Goal: Communication & Community: Answer question/provide support

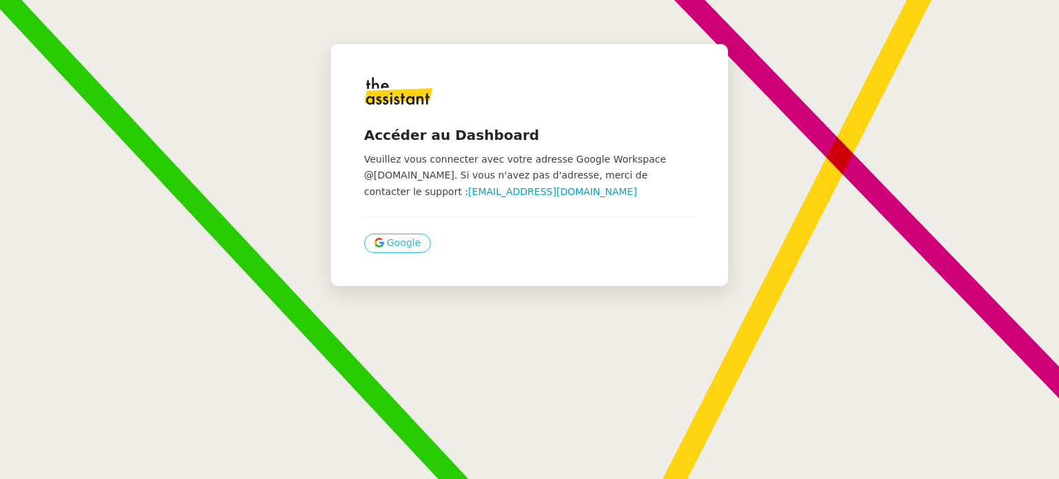
click at [399, 248] on span "Google" at bounding box center [404, 243] width 34 height 16
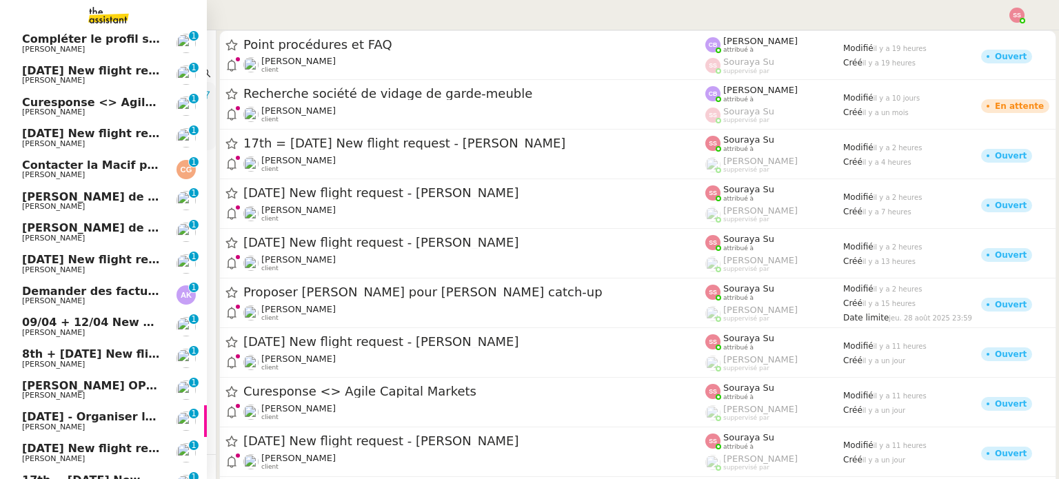
scroll to position [220, 0]
click at [86, 114] on span "Steve BENCHETRIT" at bounding box center [91, 113] width 139 height 8
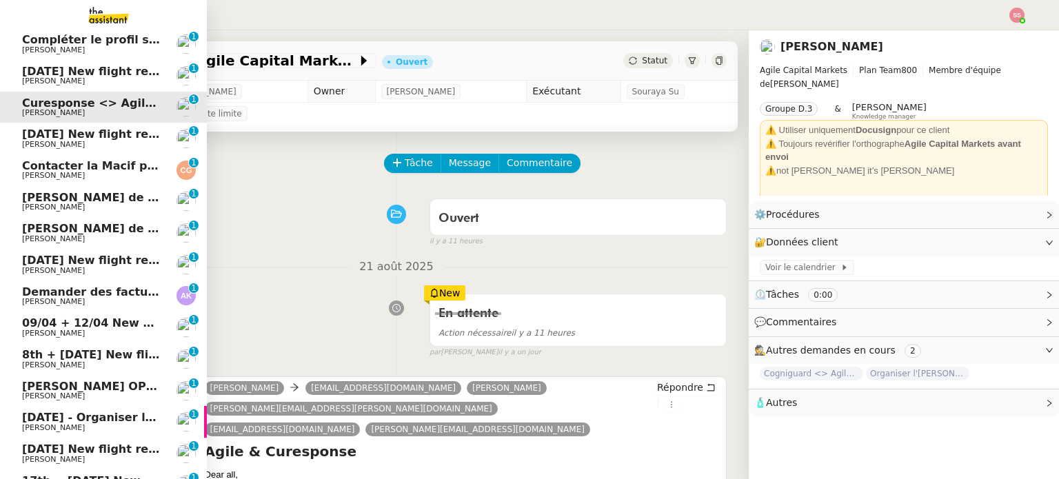
click at [104, 44] on span "Compléter le profil sur carbao.fr" at bounding box center [145, 39] width 247 height 13
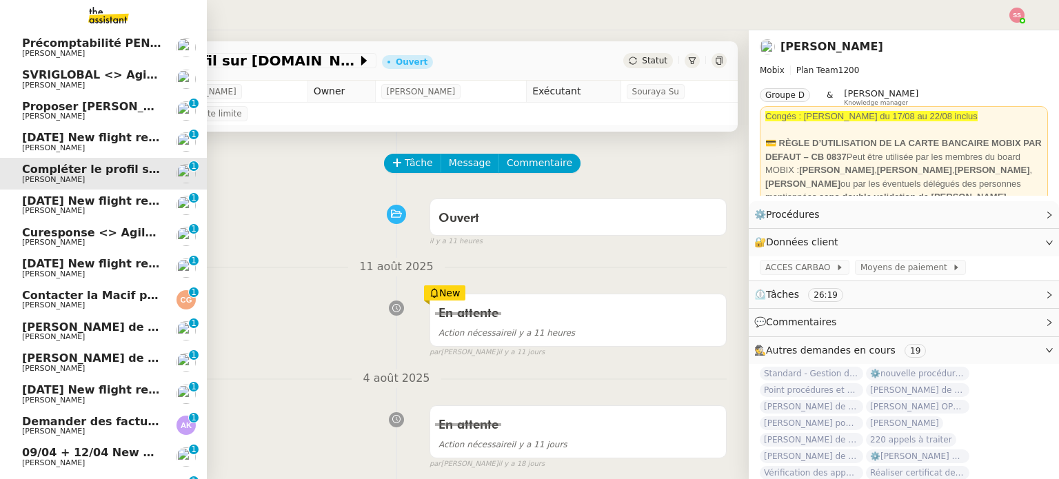
scroll to position [82, 0]
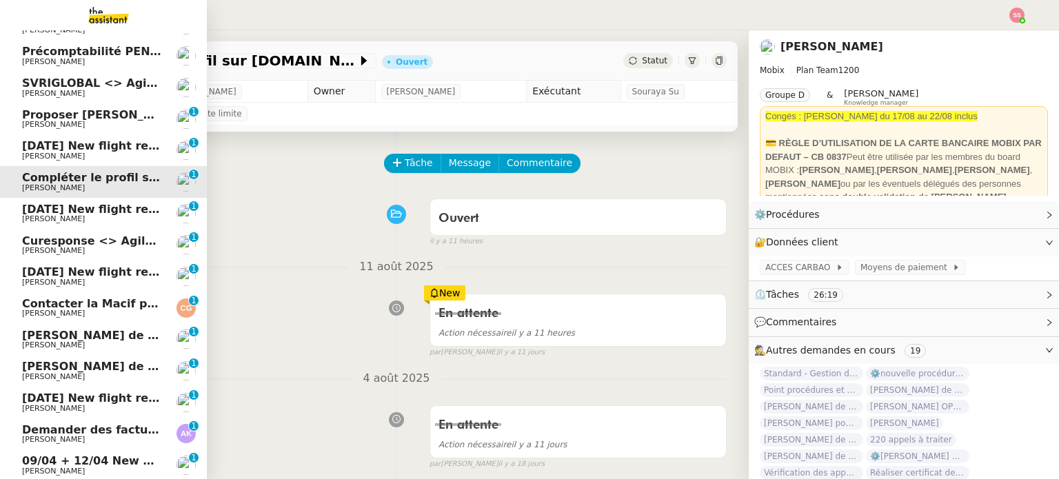
click at [82, 97] on span "Michael Khayat" at bounding box center [91, 94] width 139 height 8
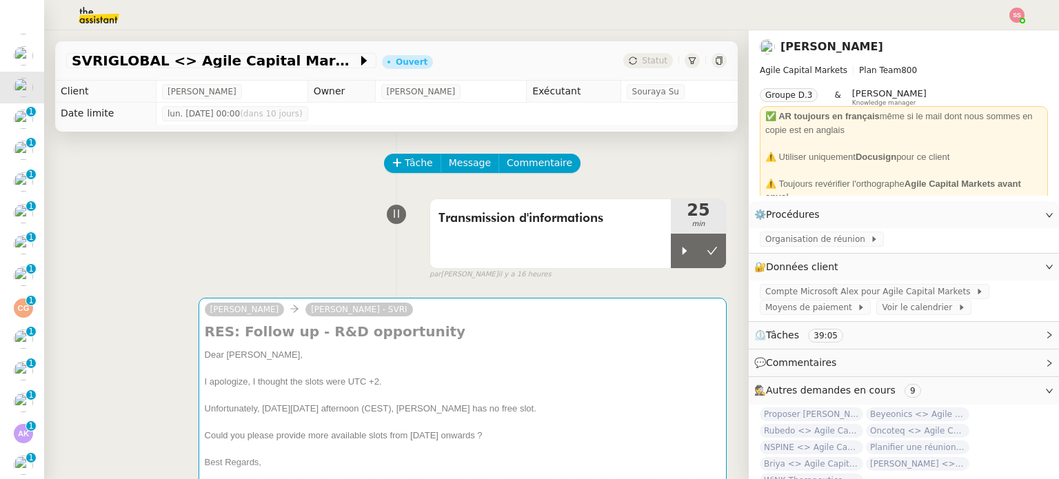
scroll to position [138, 0]
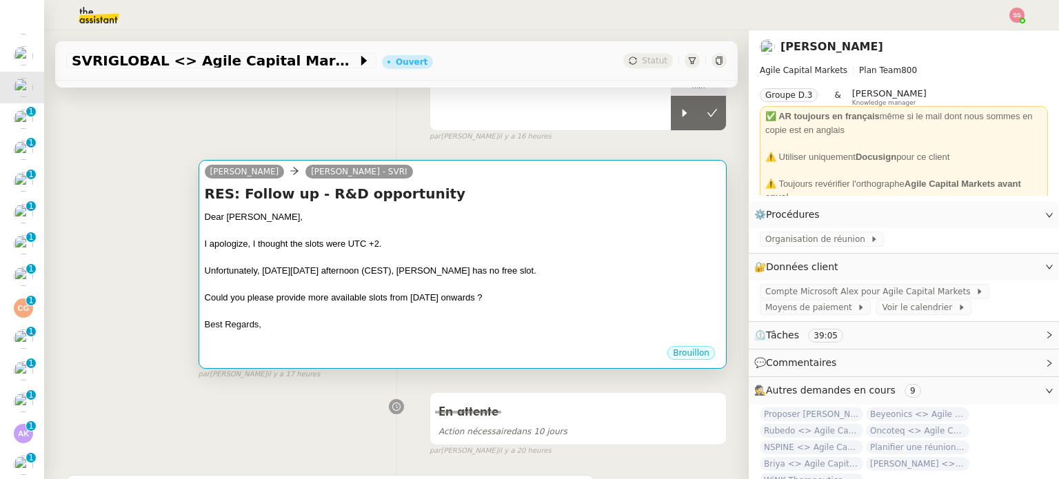
click at [495, 255] on div at bounding box center [463, 258] width 516 height 14
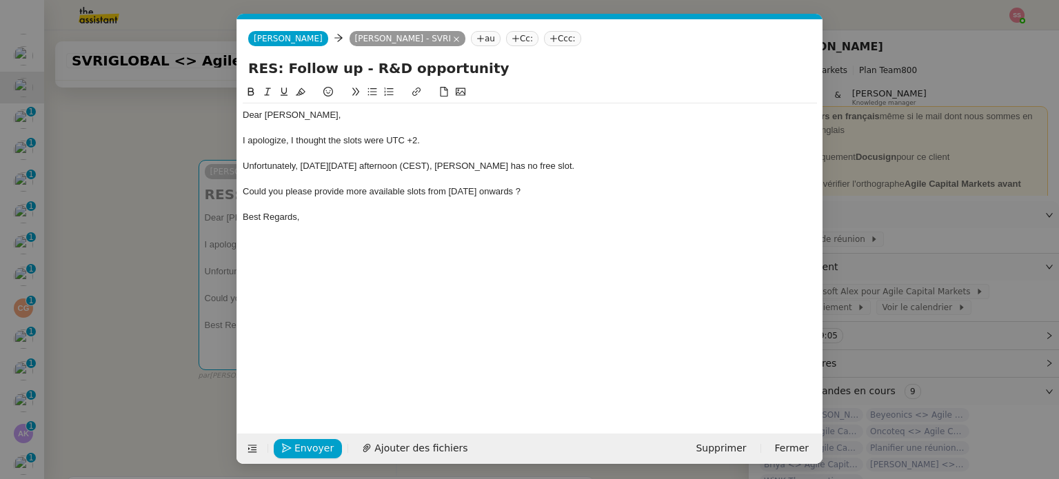
scroll to position [0, 29]
click at [322, 445] on span "Envoyer" at bounding box center [313, 449] width 39 height 16
click at [353, 443] on span "Confirmer l'envoi" at bounding box center [335, 449] width 83 height 16
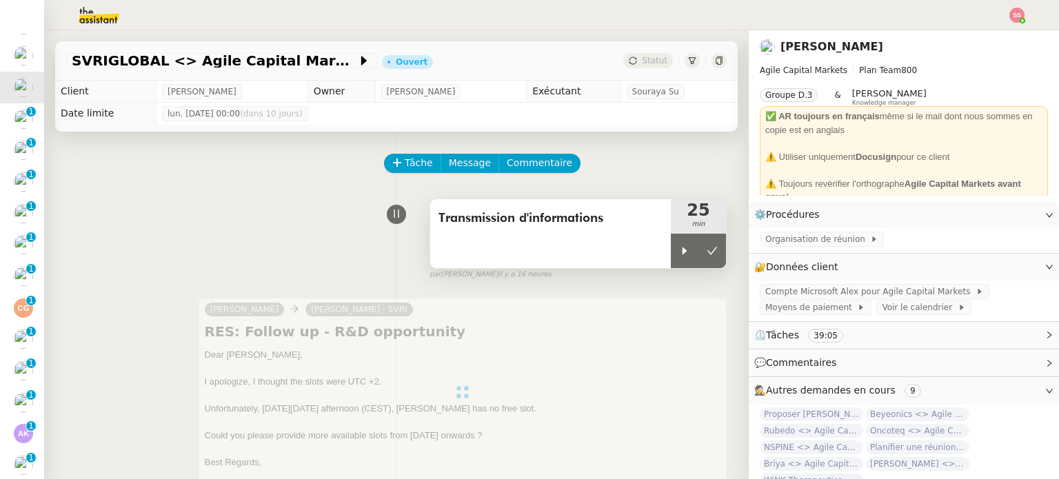
scroll to position [0, 0]
click at [707, 252] on icon at bounding box center [712, 250] width 11 height 11
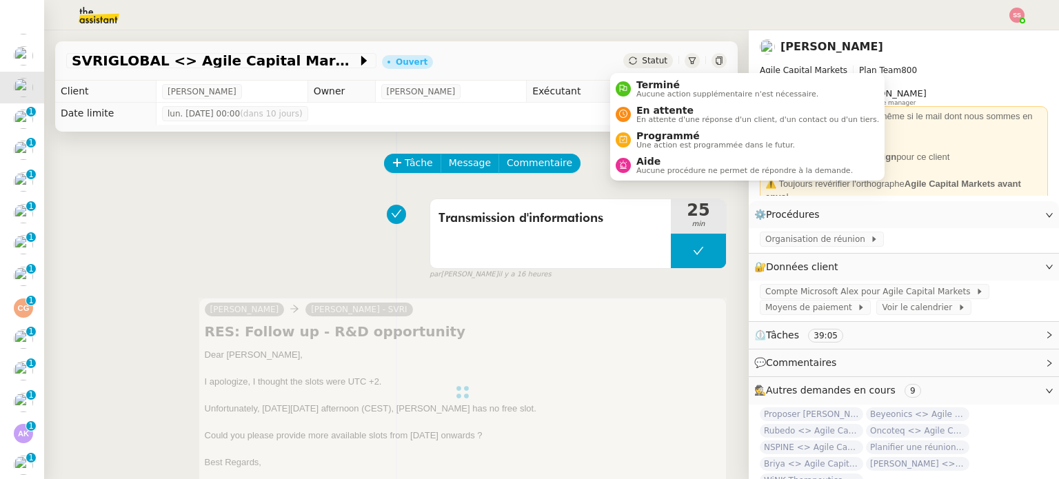
click at [642, 64] on span "Statut" at bounding box center [655, 61] width 26 height 10
click at [641, 167] on span "Aucune procédure ne permet de répondre à la demande." at bounding box center [744, 171] width 217 height 8
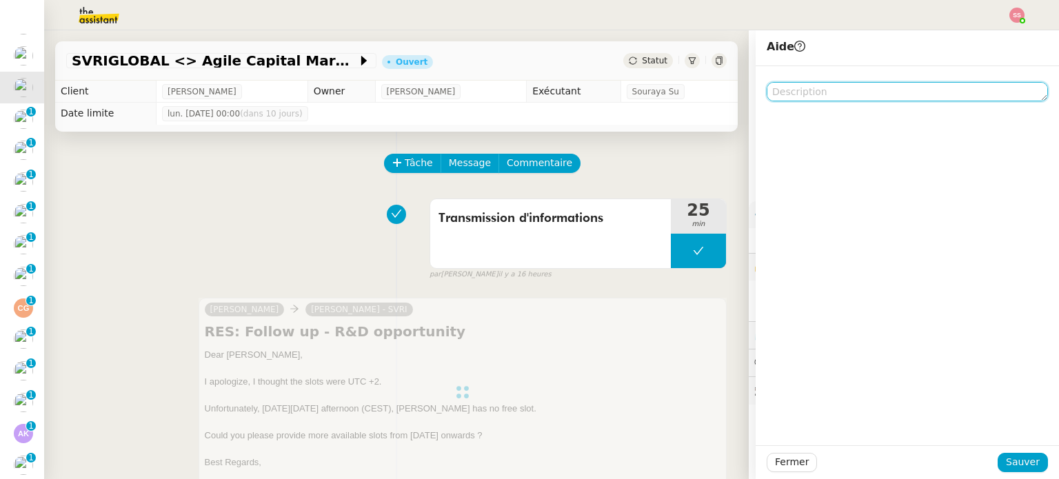
click at [797, 87] on textarea at bounding box center [907, 91] width 281 height 19
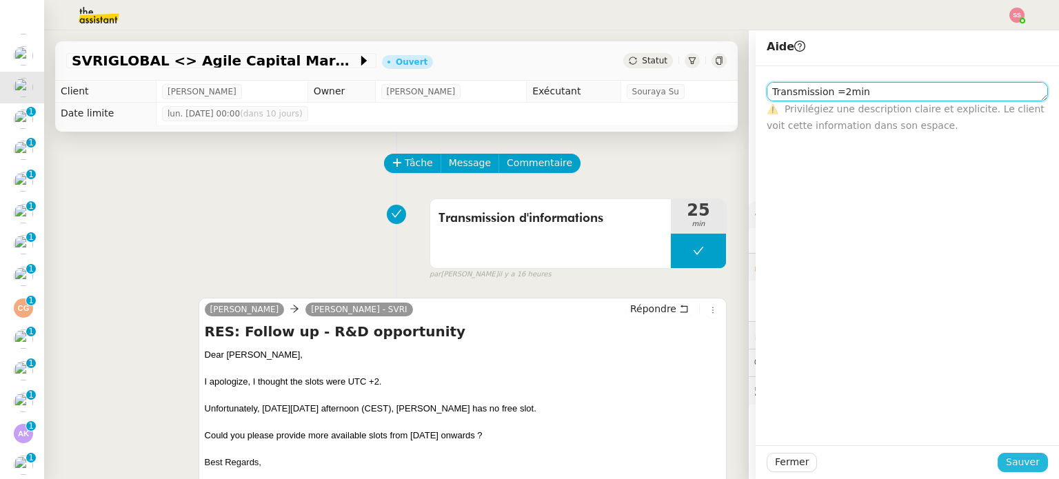
type textarea "Transmission =2min"
click at [998, 471] on button "Sauver" at bounding box center [1023, 462] width 50 height 19
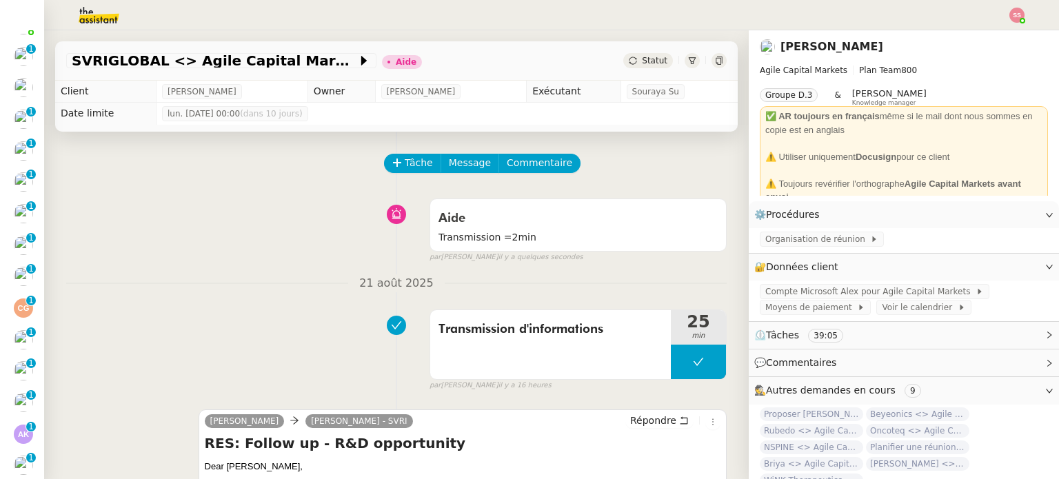
scroll to position [113, 0]
click at [287, 185] on div "Tâche Message Commentaire" at bounding box center [396, 170] width 661 height 33
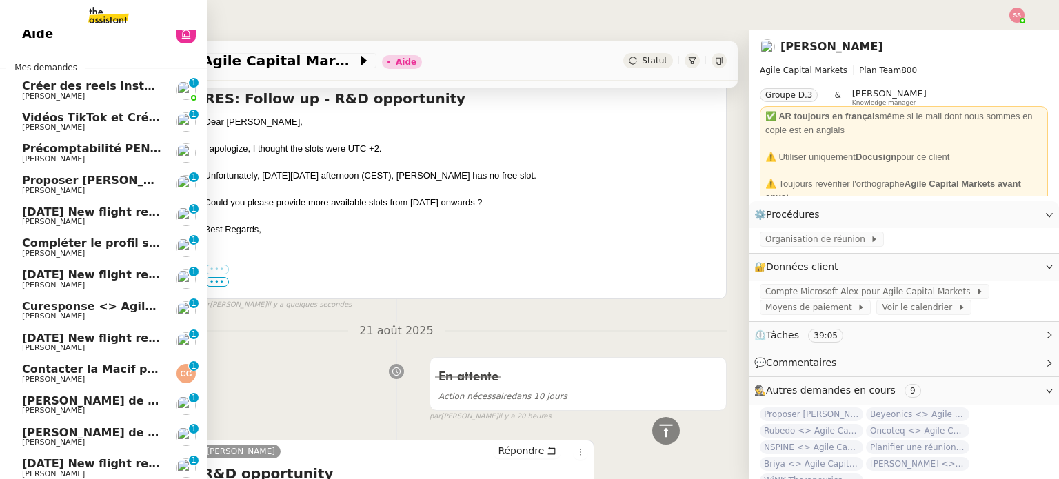
scroll to position [0, 0]
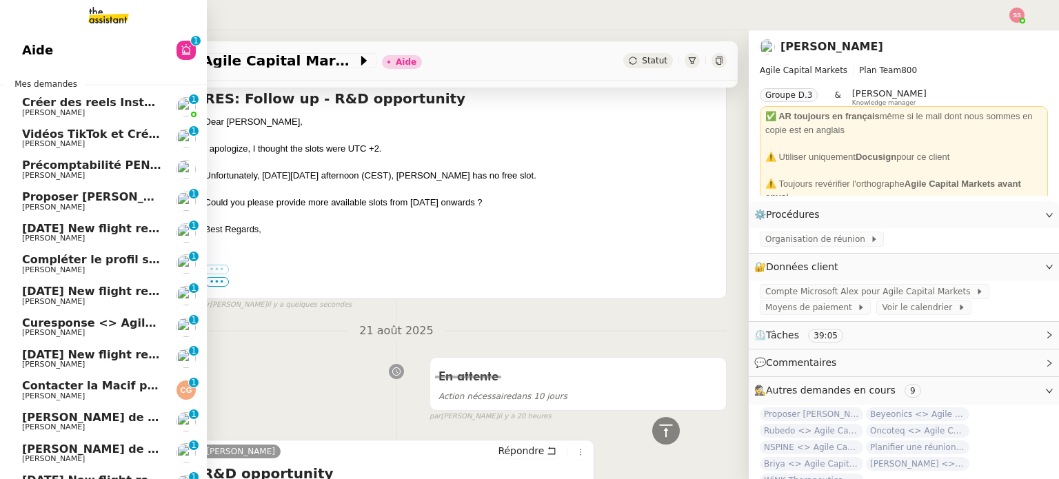
click at [83, 100] on span "Créer des reels Instagram" at bounding box center [103, 102] width 162 height 13
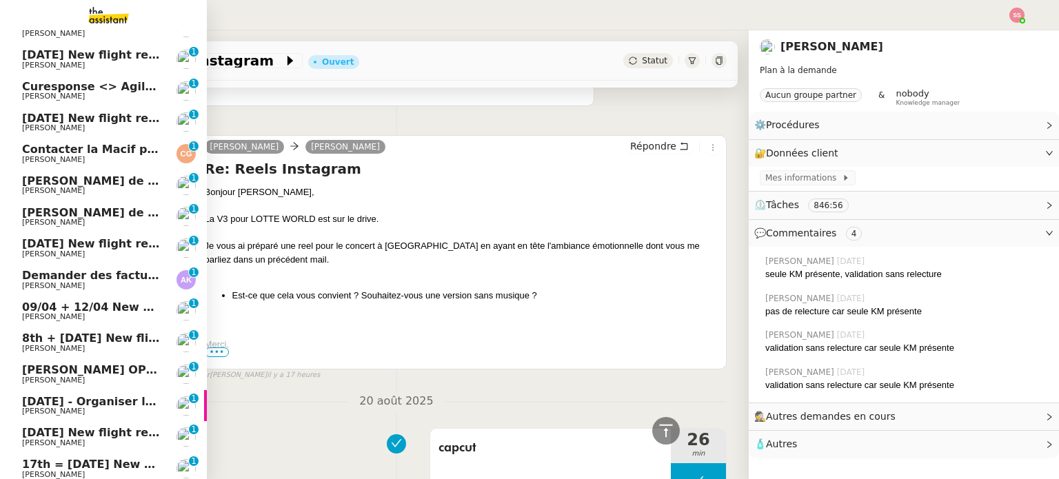
scroll to position [289, 0]
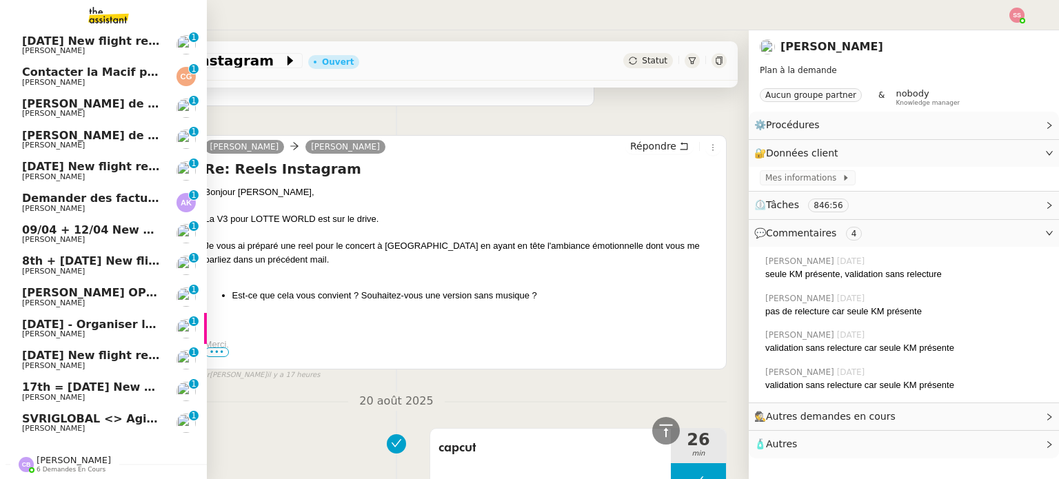
click at [61, 412] on span "SVRIGLOBAL <> Agile Capital Markets" at bounding box center [140, 418] width 237 height 13
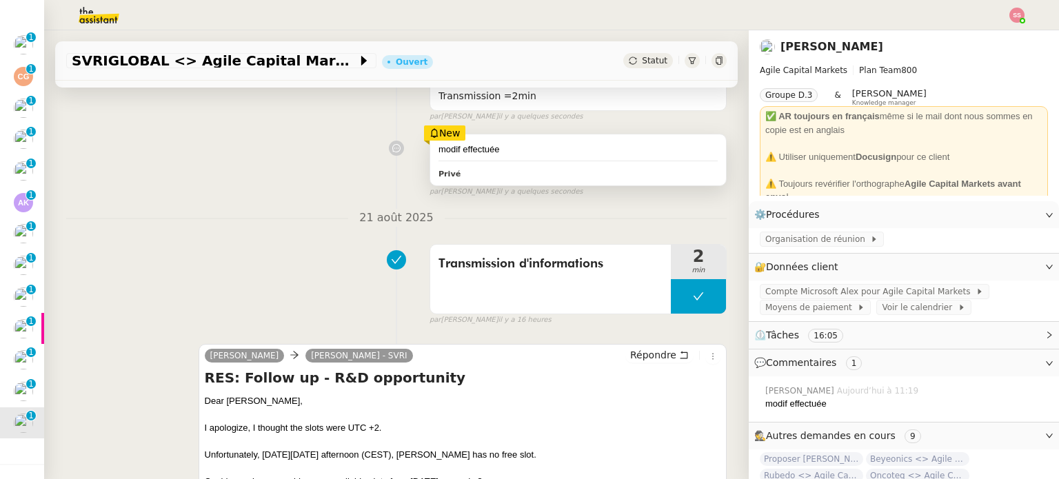
scroll to position [207, 0]
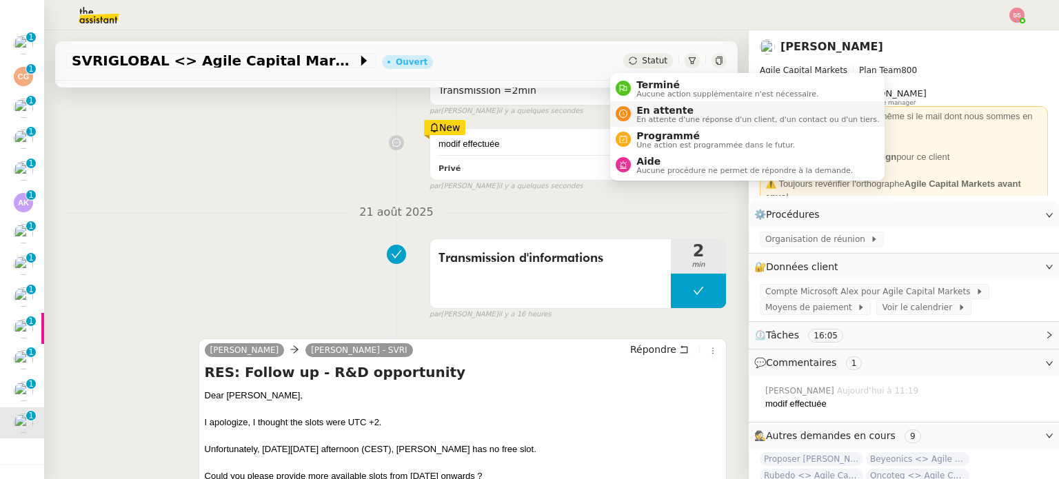
click at [628, 106] on div "En attente En attente d'une réponse d'un client, d'un contact ou d'un tiers." at bounding box center [747, 114] width 263 height 19
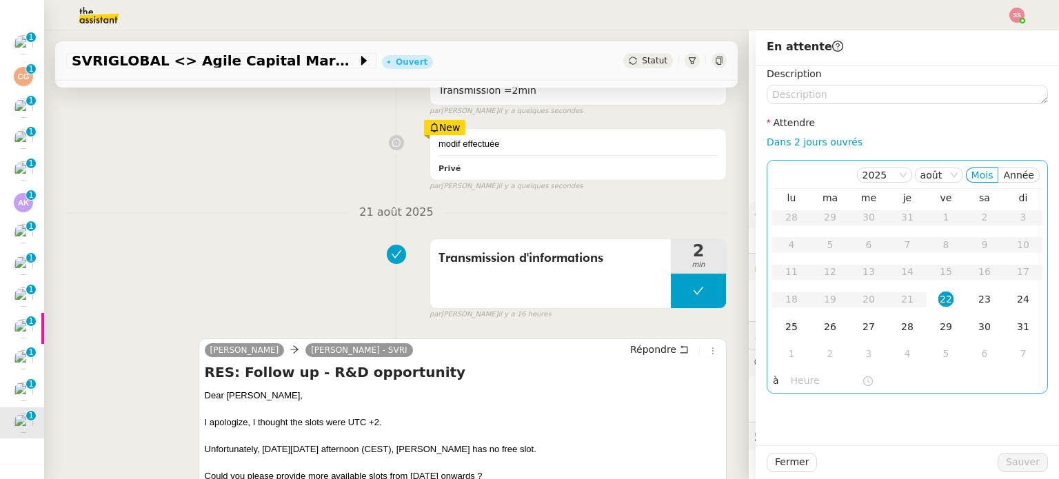
click at [784, 323] on div "25" at bounding box center [791, 326] width 15 height 15
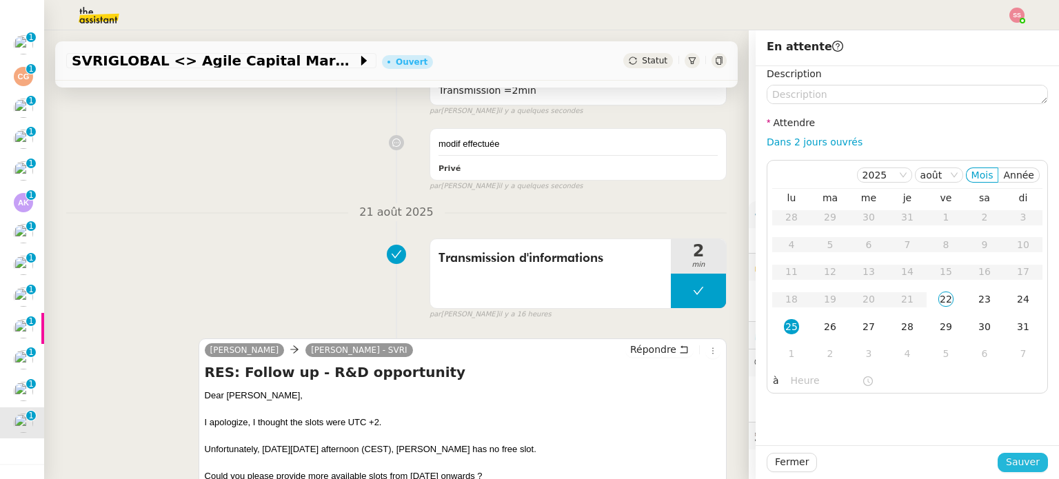
click at [1007, 456] on span "Sauver" at bounding box center [1023, 462] width 34 height 16
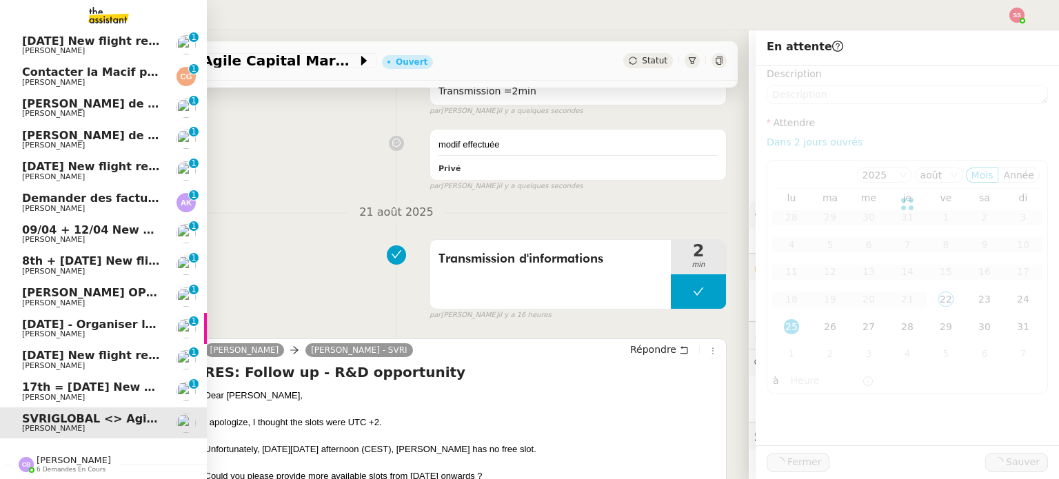
scroll to position [257, 0]
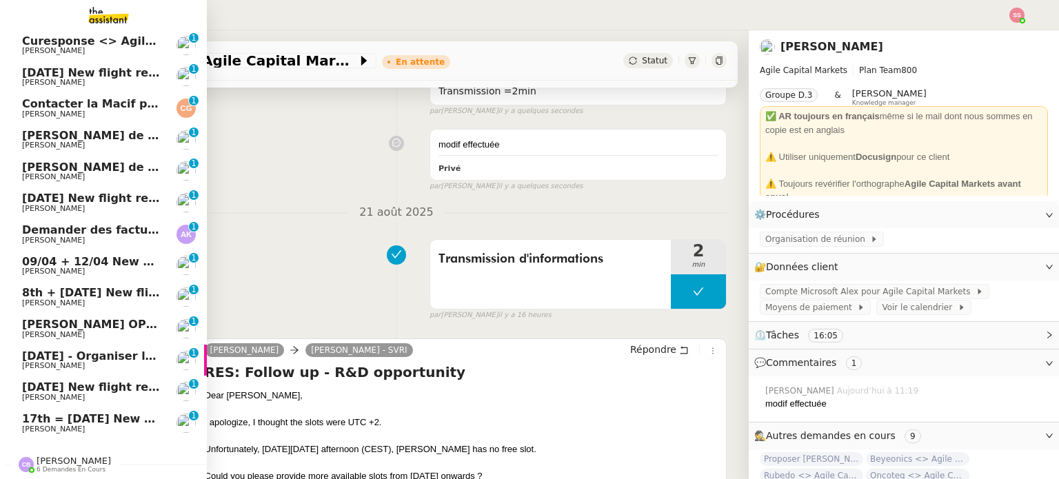
click at [65, 408] on link "17th = 21st December 2025 New flight request - Kärt Muska Louis Frei 0 1 2 3 4 …" at bounding box center [103, 424] width 207 height 32
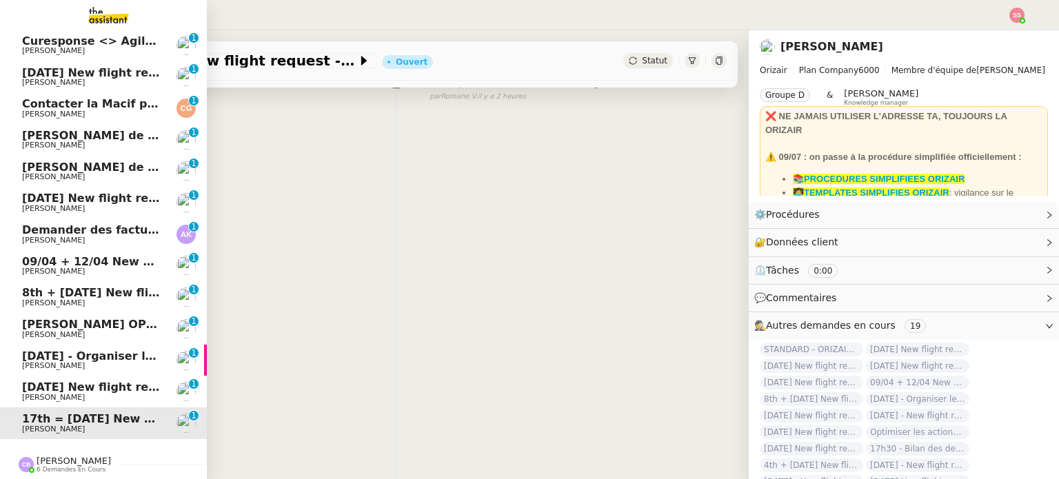
scroll to position [185, 0]
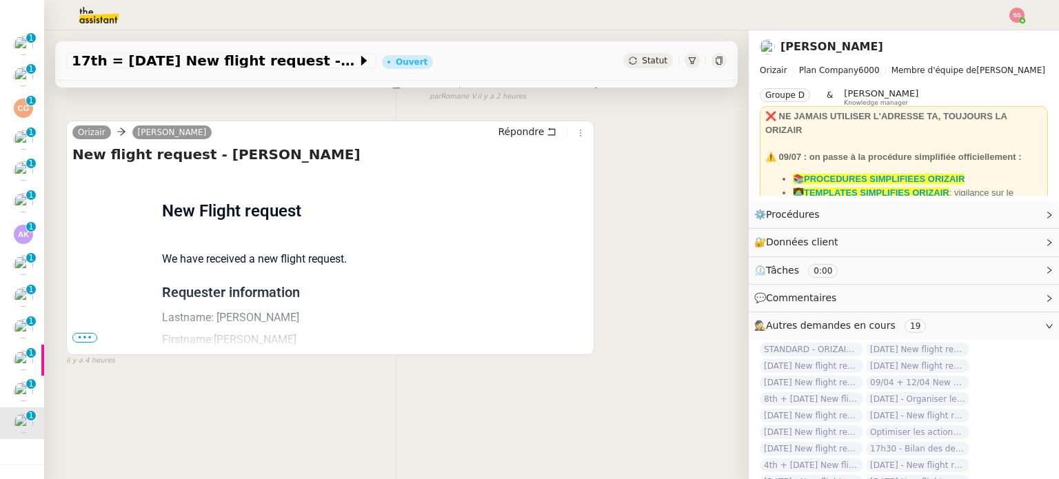
click at [93, 333] on span "•••" at bounding box center [84, 338] width 25 height 10
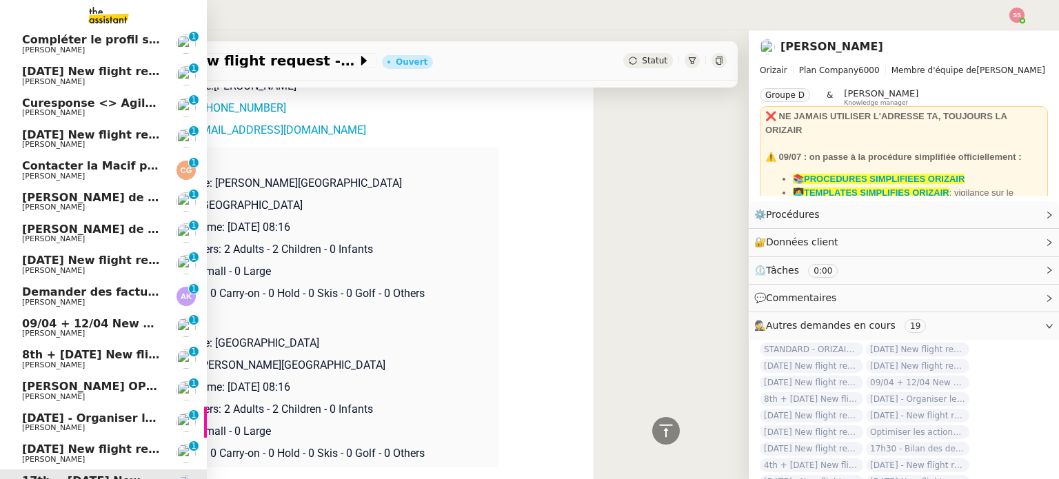
scroll to position [0, 0]
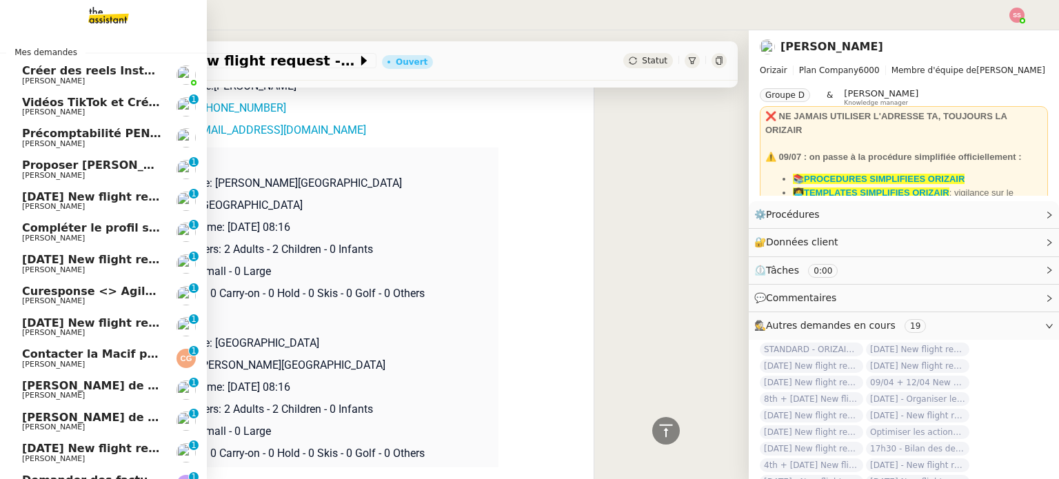
click at [110, 165] on span "Proposer créneaux pour appel catch-up" at bounding box center [201, 165] width 359 height 13
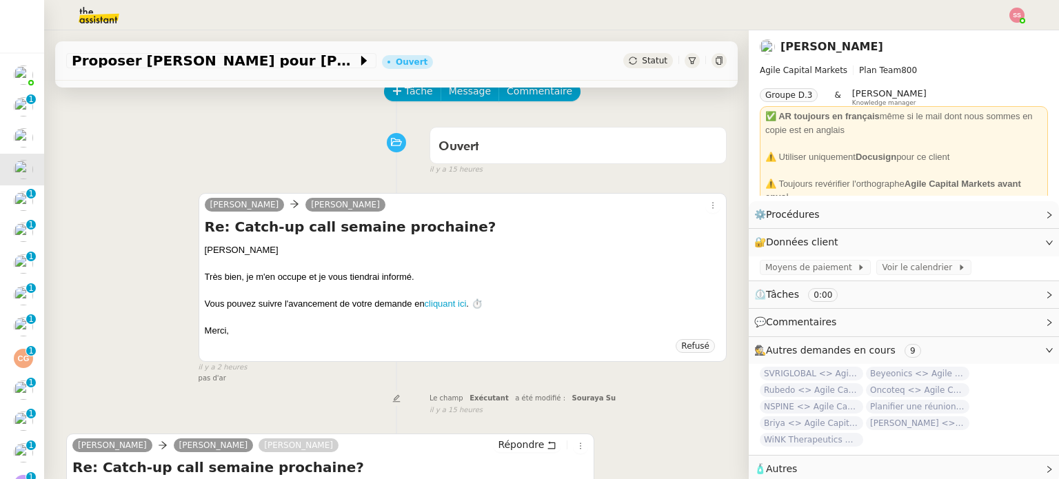
scroll to position [3, 0]
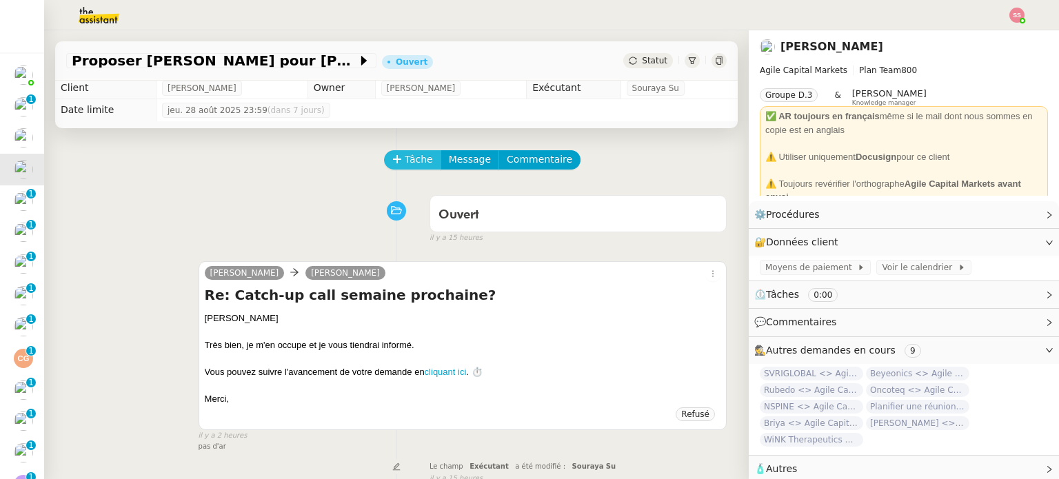
click at [405, 170] on button "Tâche" at bounding box center [412, 159] width 57 height 19
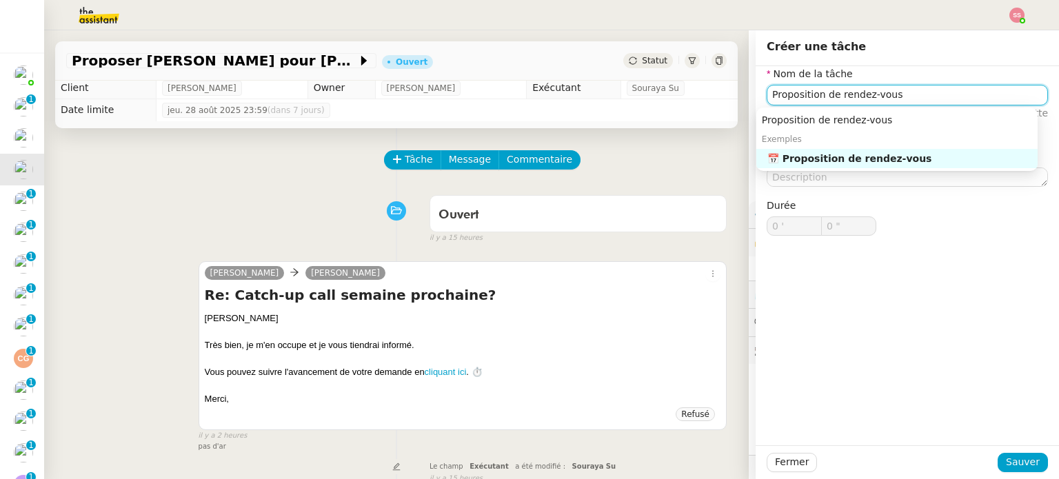
click at [782, 168] on nz-auto-option "📅 Proposition de rendez-vous" at bounding box center [896, 158] width 281 height 19
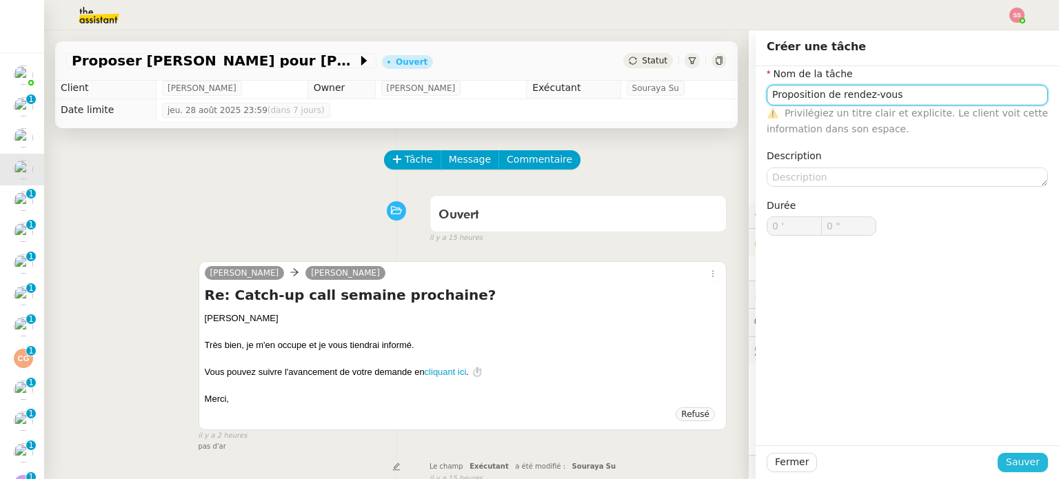
type input "Proposition de rendez-vous"
click at [1019, 465] on span "Sauver" at bounding box center [1023, 462] width 34 height 16
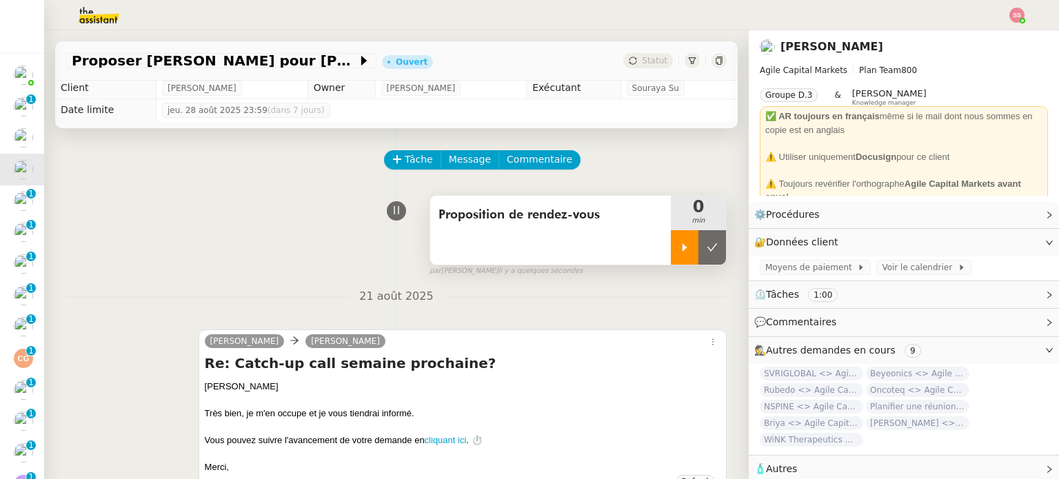
click at [683, 249] on icon at bounding box center [685, 247] width 5 height 8
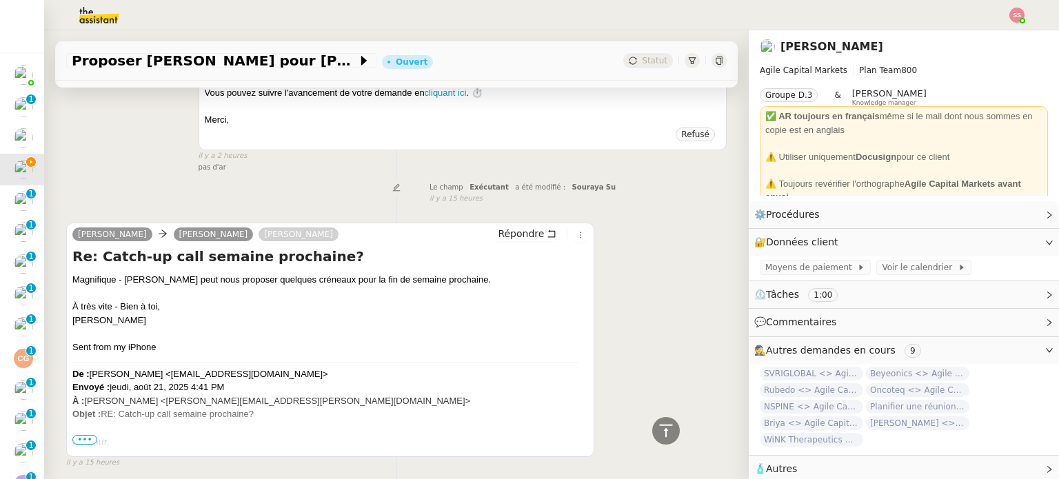
scroll to position [348, 0]
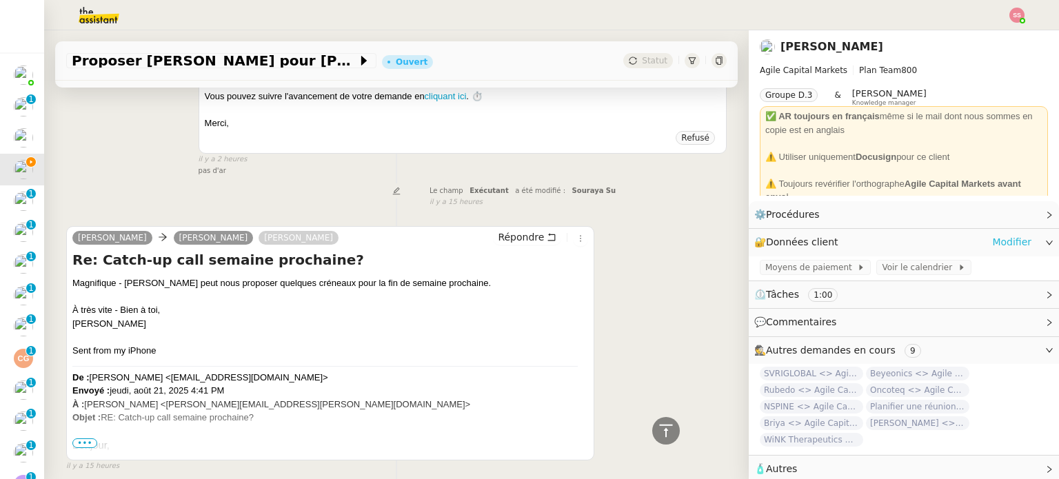
click at [1001, 234] on link "Modifier" at bounding box center [1011, 242] width 39 height 16
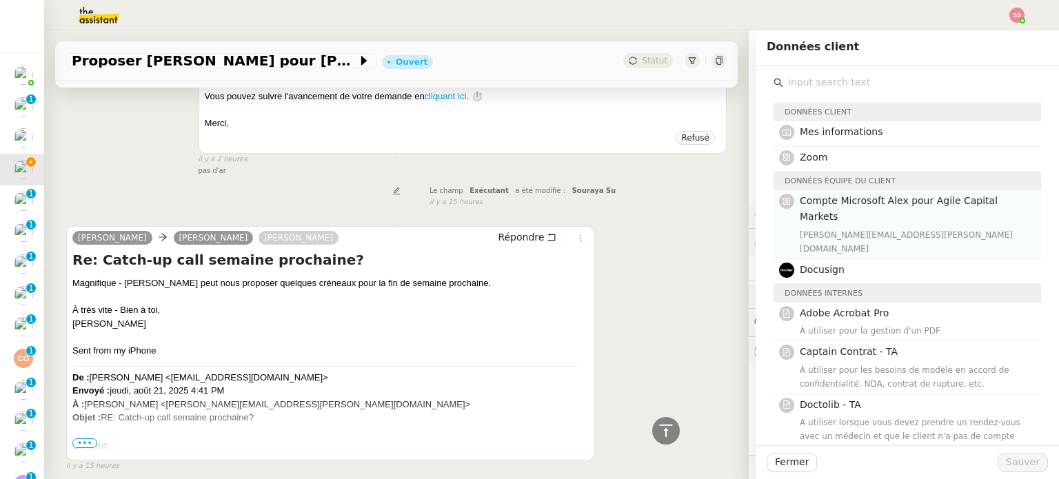
click at [857, 228] on div "alex.caron@agilecapitalmarkets.com" at bounding box center [916, 242] width 233 height 28
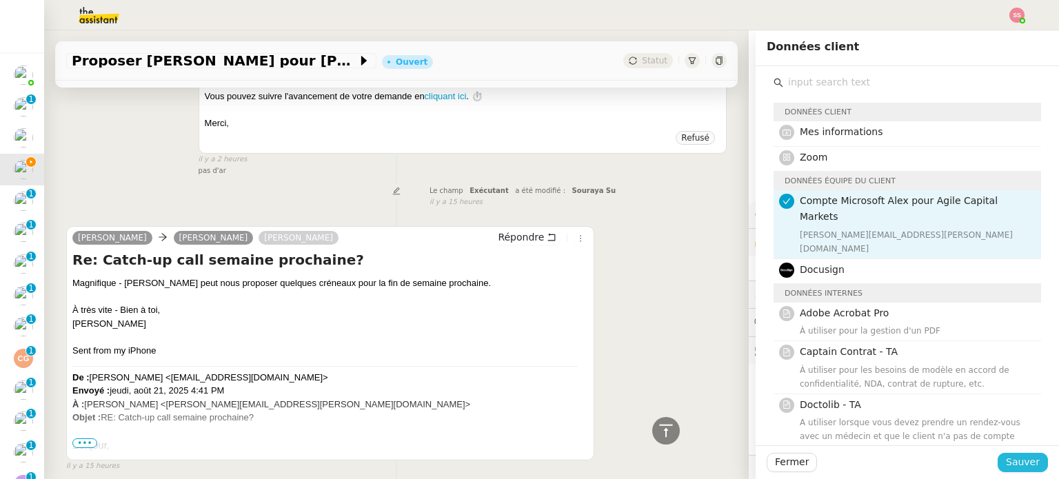
click at [1010, 456] on span "Sauver" at bounding box center [1023, 462] width 34 height 16
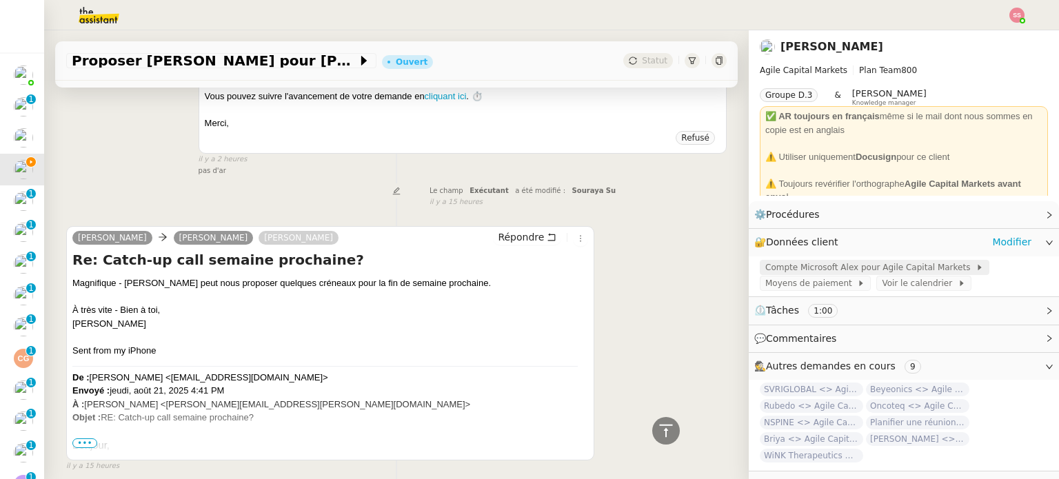
click at [825, 270] on span "Compte Microsoft Alex pour Agile Capital Markets" at bounding box center [870, 268] width 210 height 14
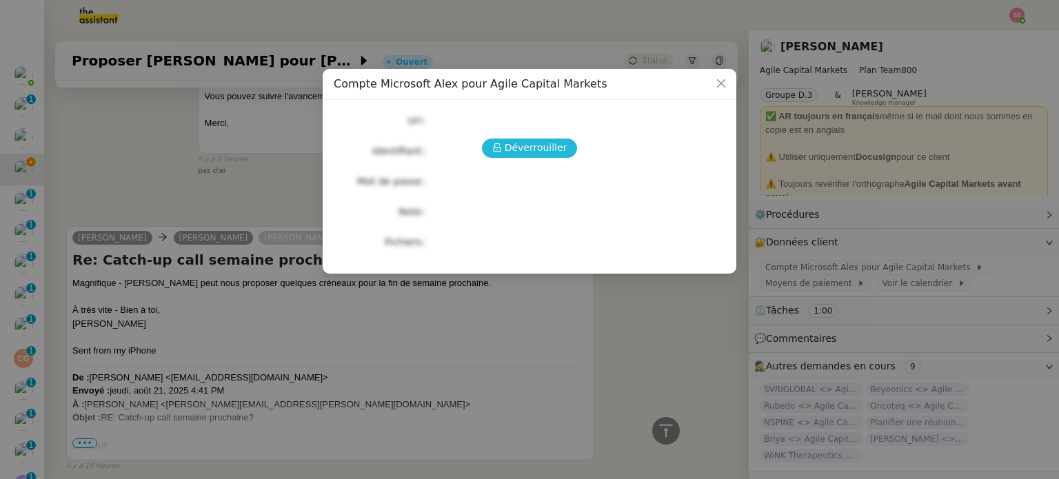
click at [557, 141] on span "Déverrouiller" at bounding box center [536, 148] width 63 height 16
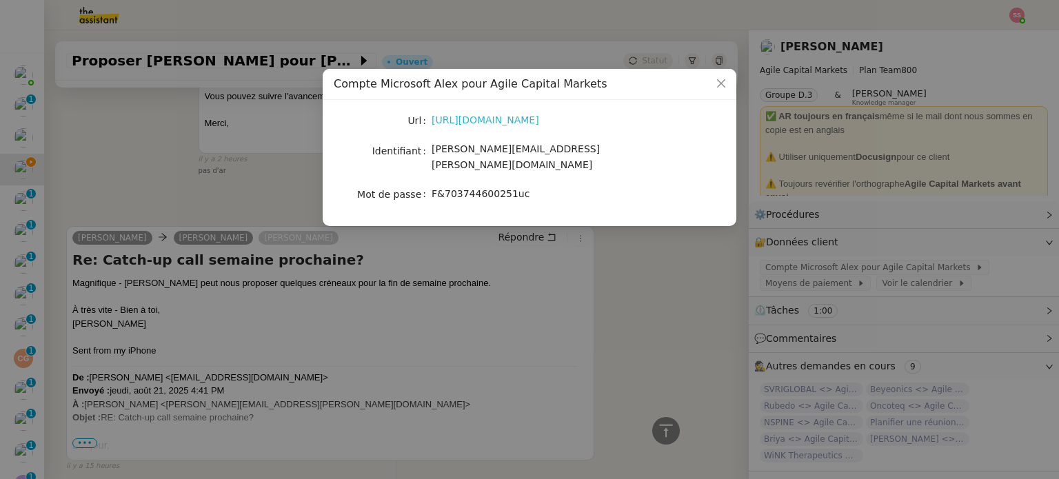
click at [461, 118] on link "https://www.office.com/?auth=2" at bounding box center [486, 119] width 108 height 11
click at [151, 159] on nz-modal-container "Compte Microsoft Alex pour Agile Capital Markets Url https://www.office.com/?au…" at bounding box center [529, 239] width 1059 height 479
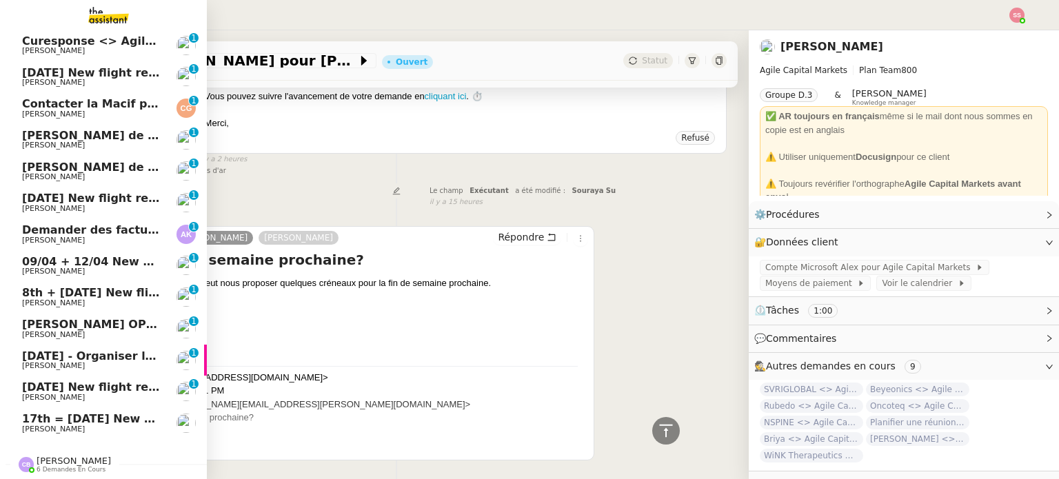
scroll to position [188, 0]
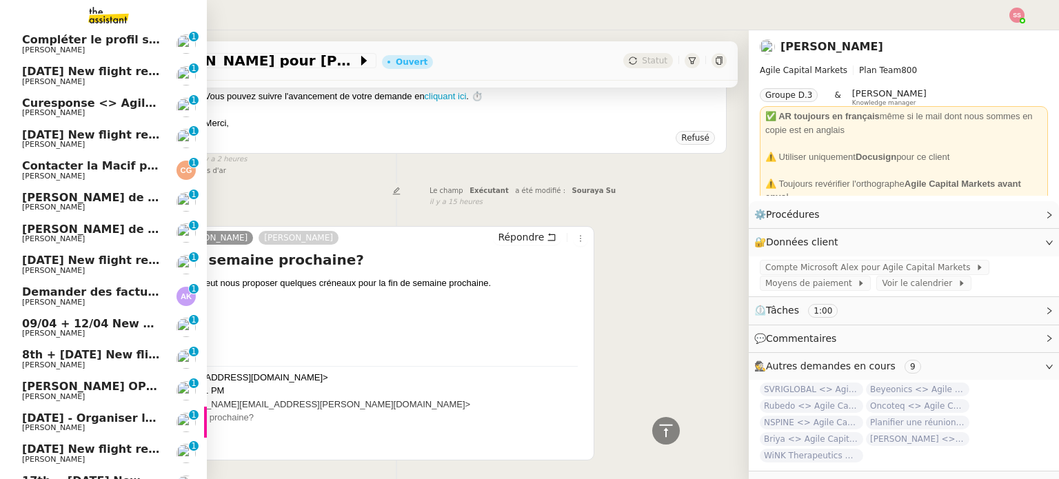
click at [52, 94] on link "Curesponse <> Agile Capital Markets Steve BENCHETRIT 0 1 2 3 4 5 6 7 8 9" at bounding box center [103, 108] width 207 height 32
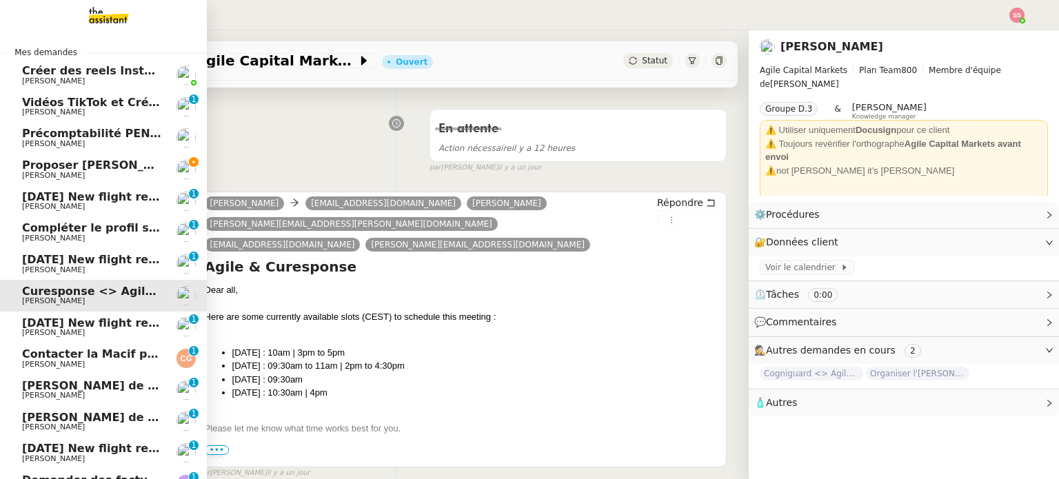
click at [86, 179] on link "Proposer créneaux pour appel catch-up Michael Khayat" at bounding box center [103, 170] width 207 height 32
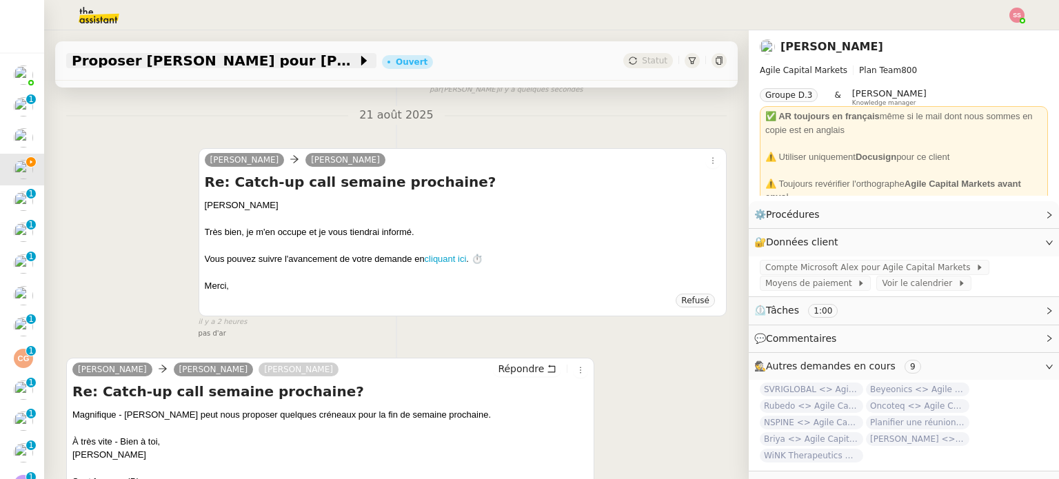
click at [300, 58] on span "Proposer créneaux pour appel catch-up" at bounding box center [214, 61] width 285 height 14
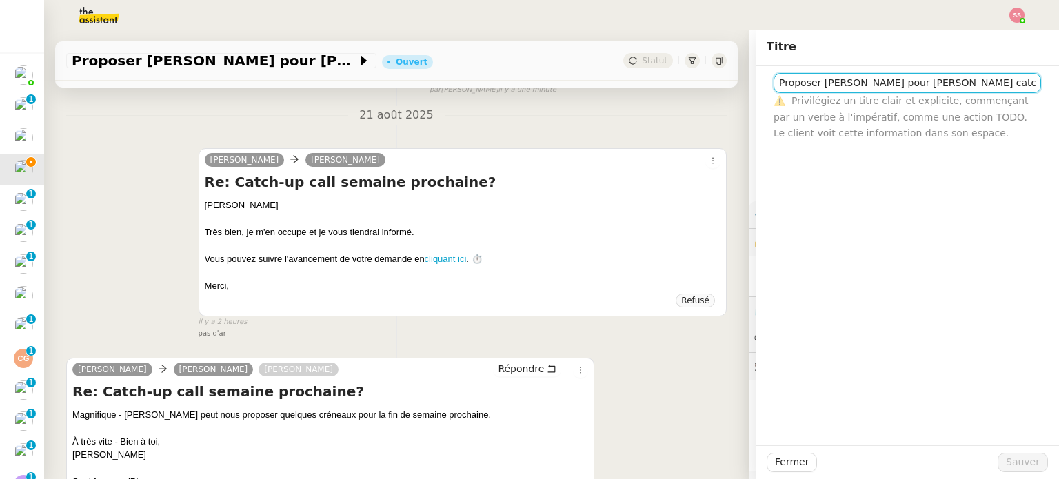
click at [905, 79] on input "Proposer créneaux pour appel catch-up" at bounding box center [908, 83] width 268 height 20
type input "Merieux Parteners <> Agile Capital Markets"
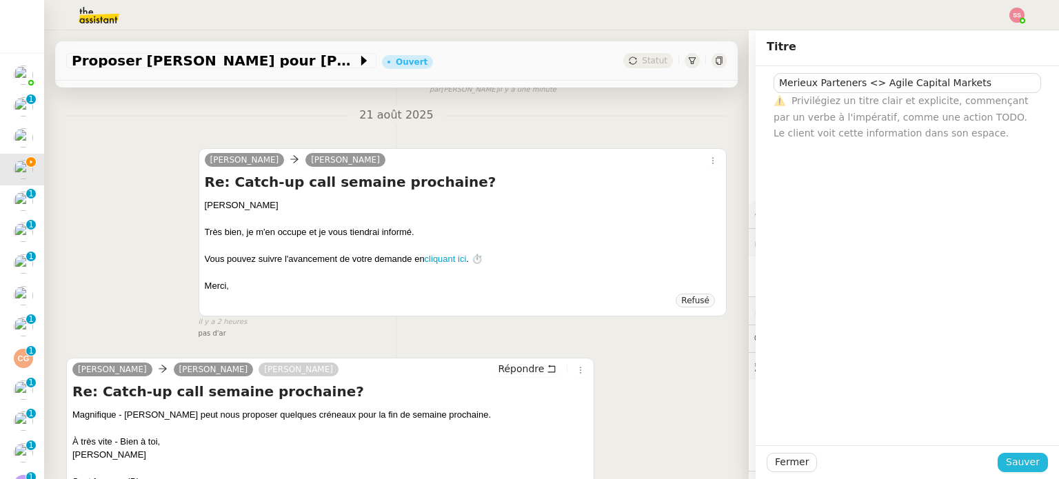
click at [1006, 459] on span "Sauver" at bounding box center [1023, 462] width 34 height 16
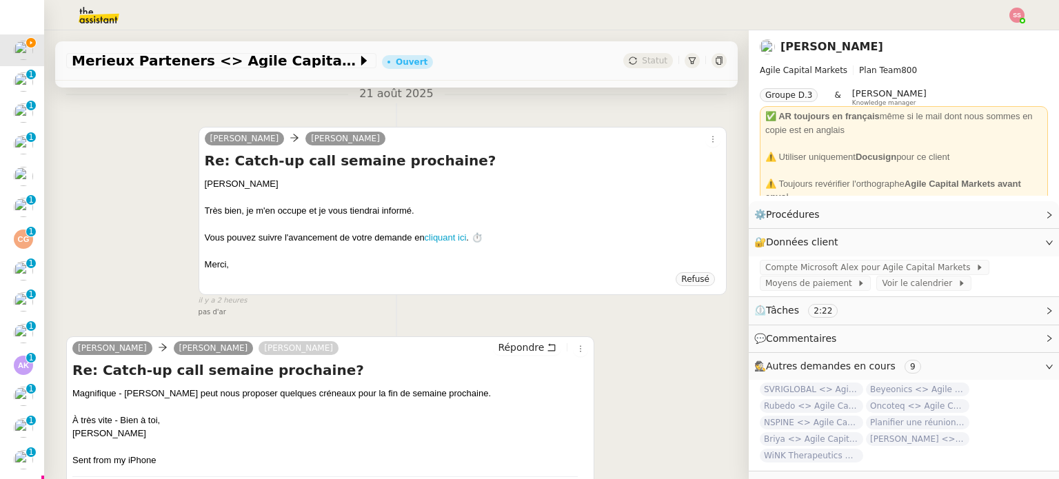
scroll to position [248, 0]
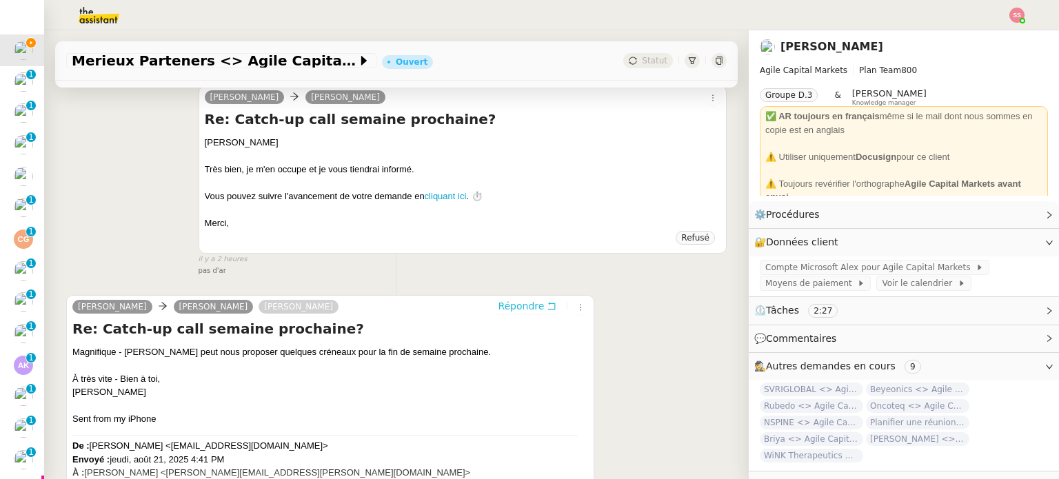
click at [500, 308] on span "Répondre" at bounding box center [521, 306] width 46 height 14
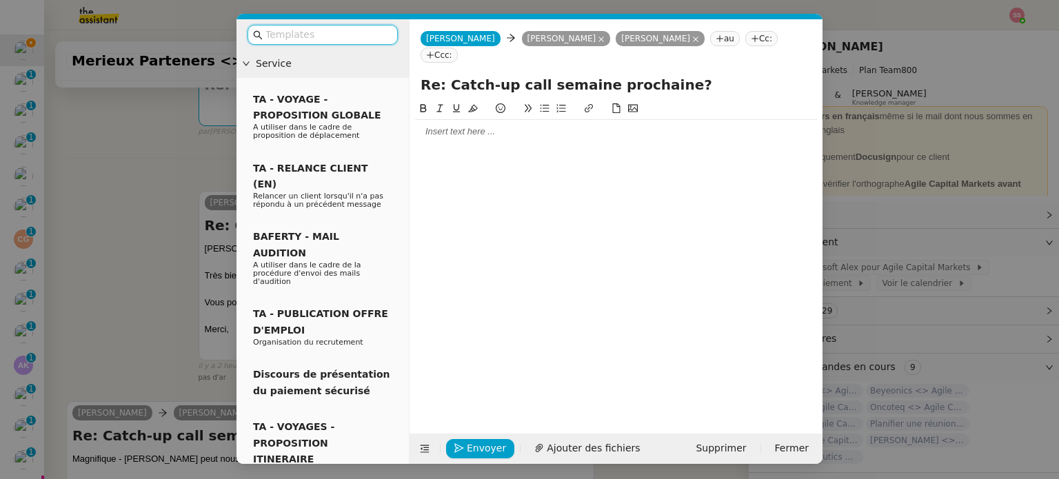
click at [521, 126] on div at bounding box center [616, 132] width 402 height 12
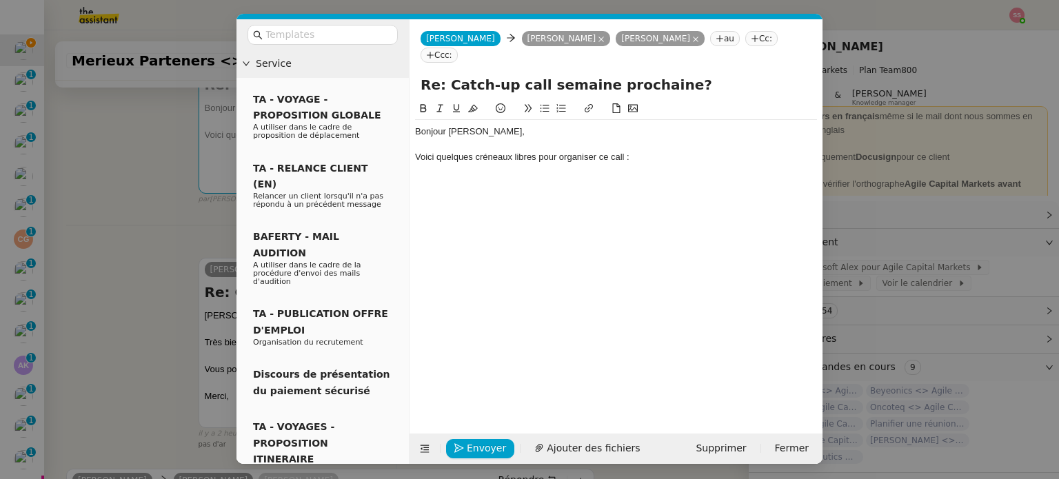
click at [551, 101] on button at bounding box center [544, 109] width 17 height 16
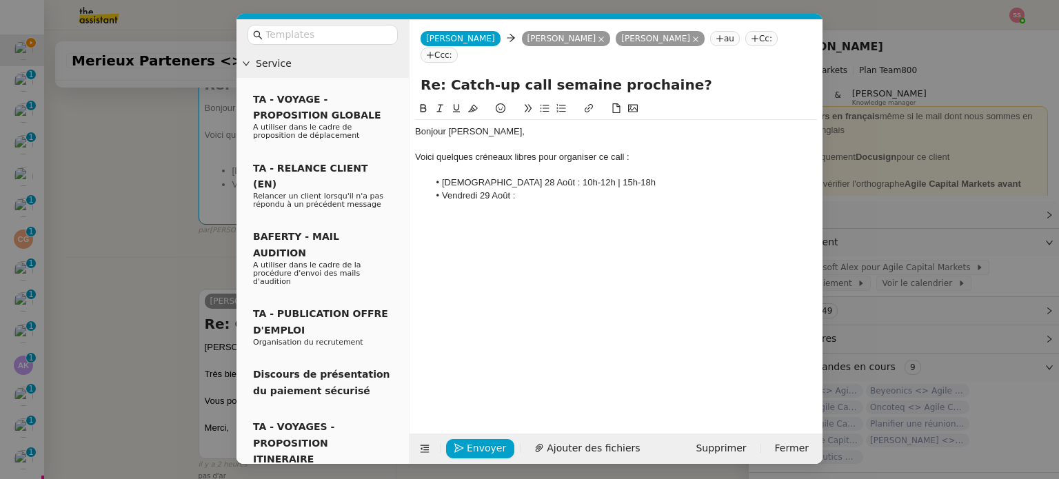
click at [632, 151] on div "Voici quelques créneaux libres pour organiser ce call :" at bounding box center [616, 157] width 402 height 12
click at [536, 190] on li "Vendredi 29 Août :" at bounding box center [623, 196] width 389 height 12
click at [450, 164] on div at bounding box center [616, 170] width 402 height 12
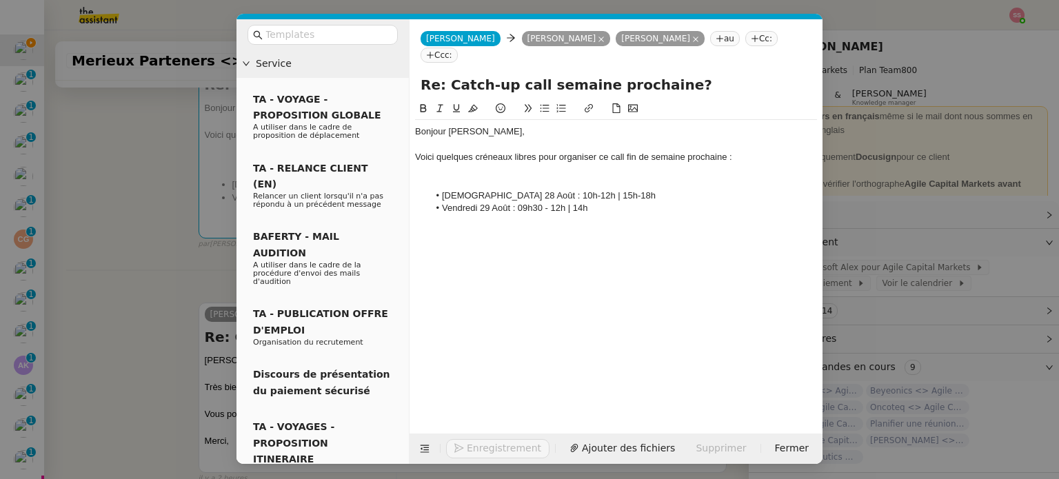
click at [546, 103] on icon at bounding box center [545, 108] width 10 height 10
click at [609, 202] on li "Vendredi 29 Août : 09h30 - 12h | 14h" at bounding box center [623, 208] width 389 height 12
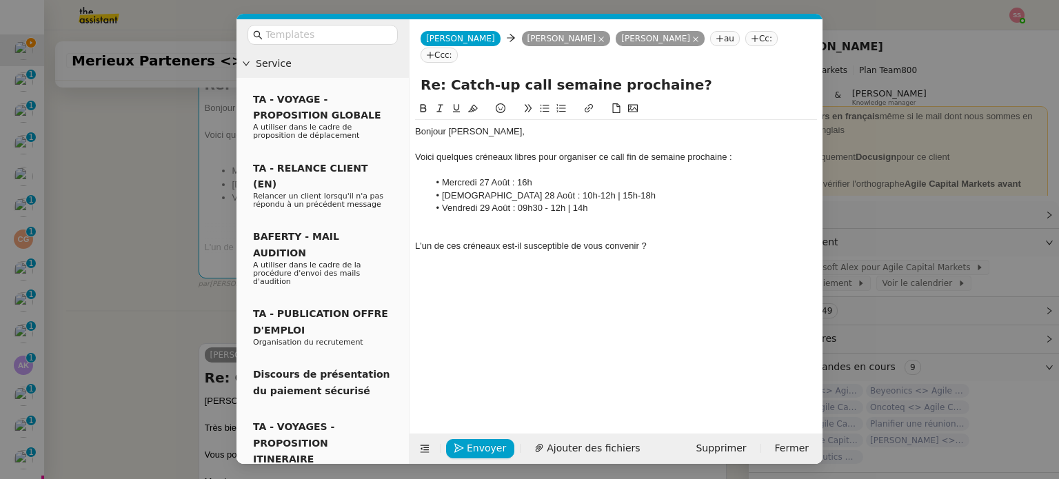
click at [412, 226] on nz-spin "Bonjour Yoann, Voici quelques créneaux libres pour organiser ce call fin de sem…" at bounding box center [616, 259] width 413 height 317
click at [440, 240] on div "L'un de ces créneaux est-il susceptible de vous convenir ?" at bounding box center [616, 246] width 402 height 12
click at [417, 240] on div "L'un de ces créneaux est-il susceptible de vous convenir ?" at bounding box center [616, 246] width 402 height 12
click at [661, 240] on div "L'un de ces créneaux est-il susceptible de vous convenir ?" at bounding box center [616, 246] width 402 height 12
drag, startPoint x: 537, startPoint y: 141, endPoint x: 516, endPoint y: 141, distance: 21.4
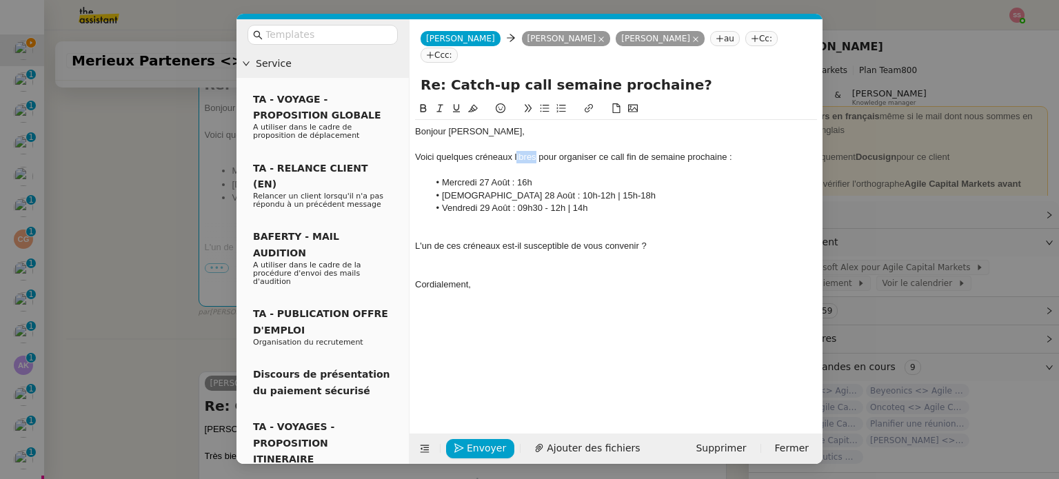
click at [516, 151] on div "Voici quelques créneaux libres pour organiser ce call fin de semaine prochaine :" at bounding box center [616, 157] width 402 height 12
click at [470, 448] on span "Envoyer" at bounding box center [486, 449] width 39 height 16
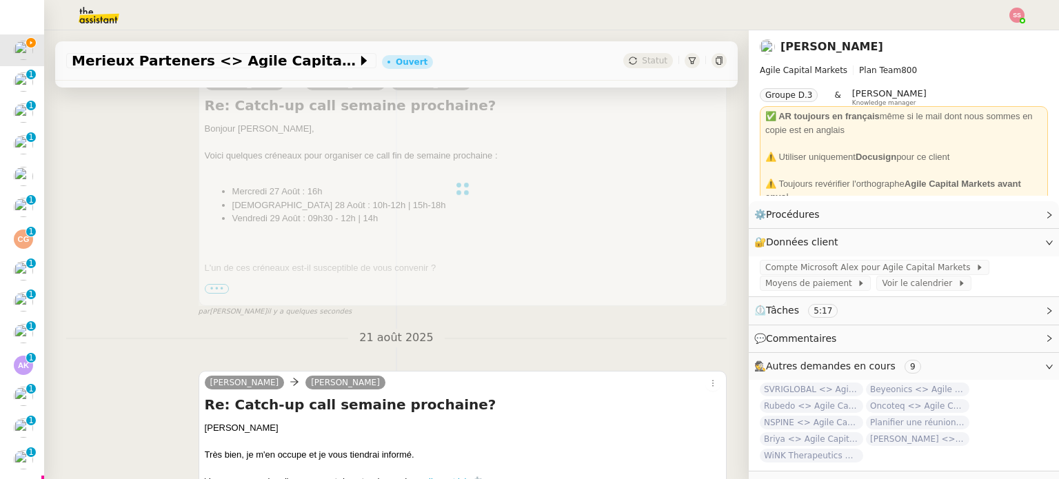
scroll to position [19, 0]
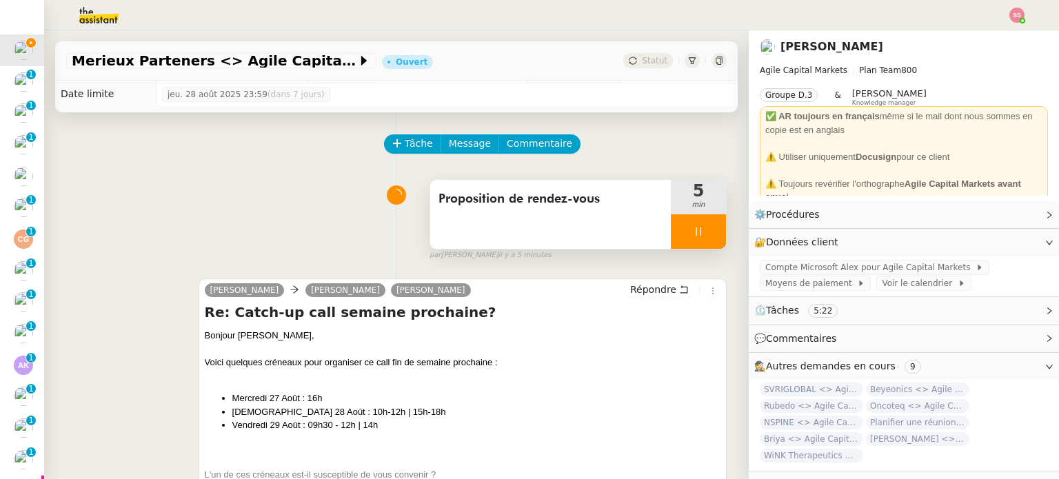
click at [691, 237] on div at bounding box center [698, 231] width 55 height 34
click at [707, 237] on icon at bounding box center [712, 231] width 11 height 11
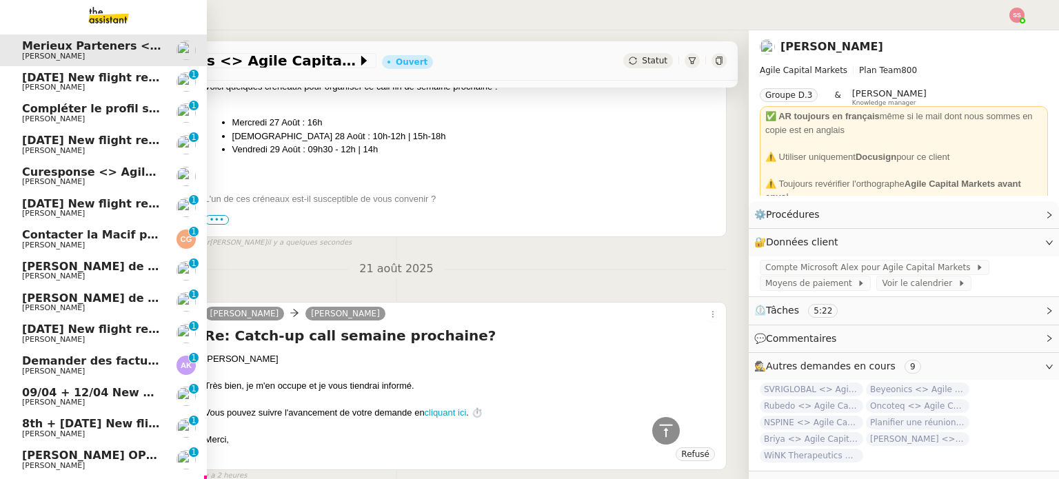
scroll to position [0, 0]
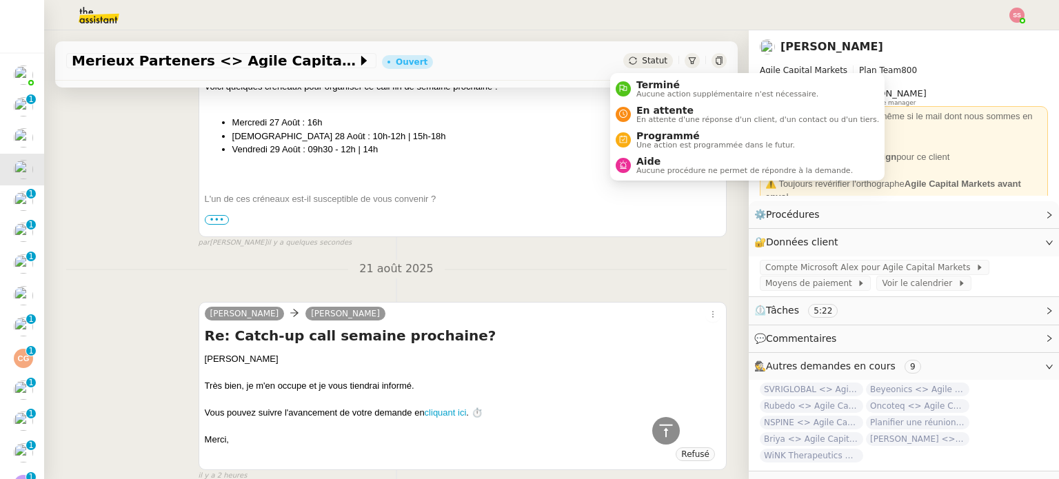
drag, startPoint x: 619, startPoint y: 63, endPoint x: 629, endPoint y: 72, distance: 13.2
click at [629, 63] on icon at bounding box center [633, 61] width 8 height 8
click at [651, 110] on span "En attente" at bounding box center [757, 110] width 243 height 11
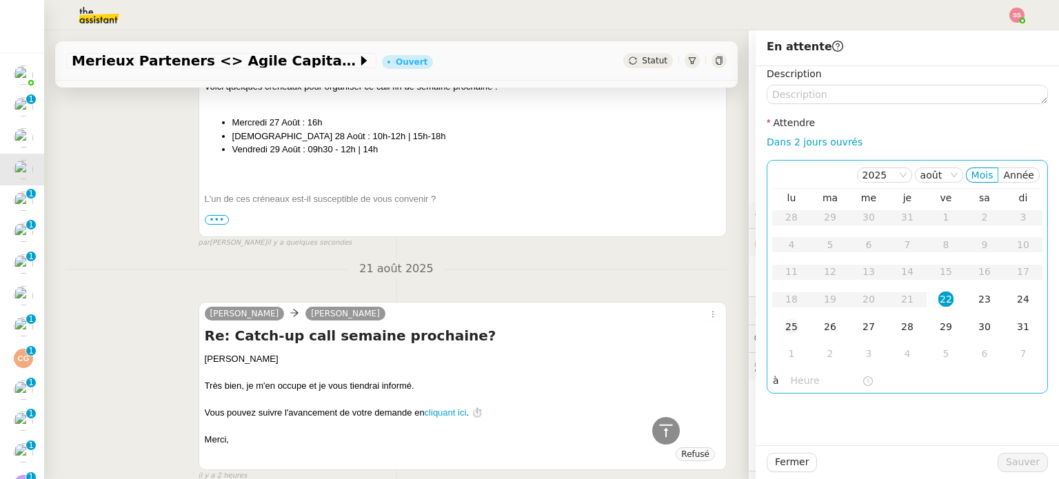
click at [784, 325] on div "25" at bounding box center [791, 326] width 15 height 15
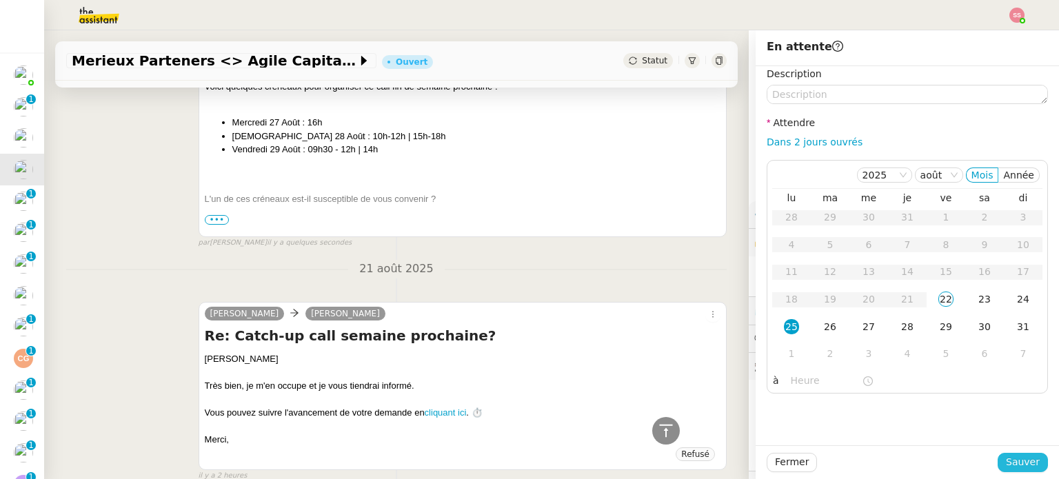
click at [1016, 457] on span "Sauver" at bounding box center [1023, 462] width 34 height 16
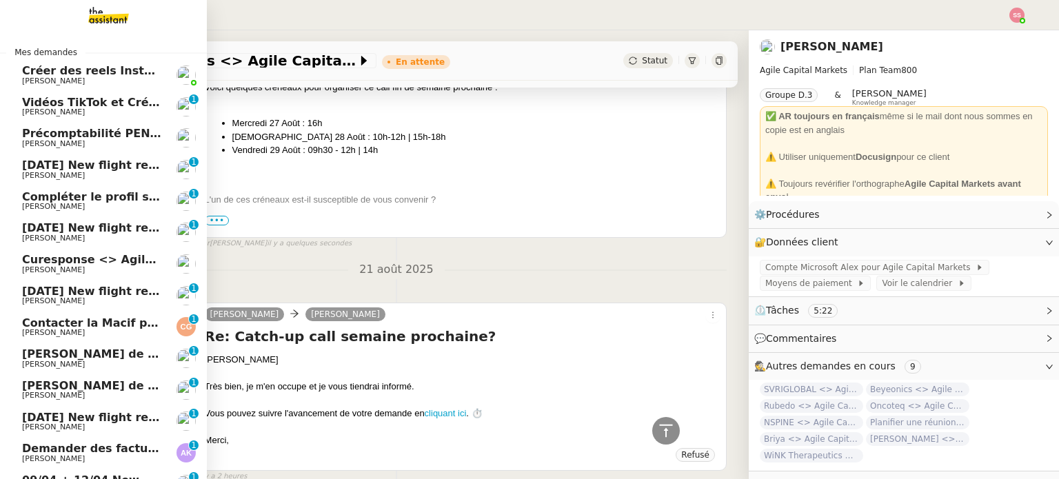
click at [106, 168] on span "28th August 2025 New flight request - Vasile Sas" at bounding box center [160, 165] width 277 height 13
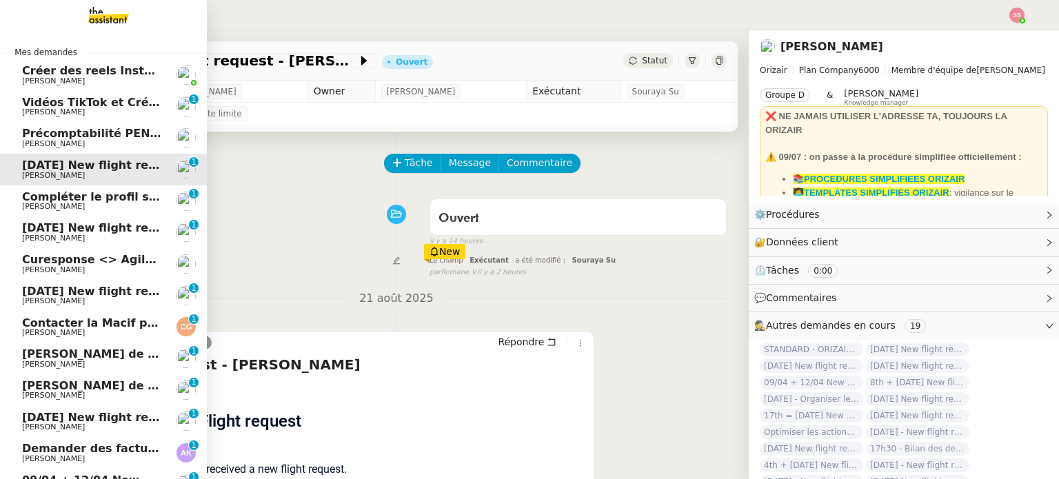
click at [90, 209] on span "Florian Parant" at bounding box center [91, 207] width 139 height 8
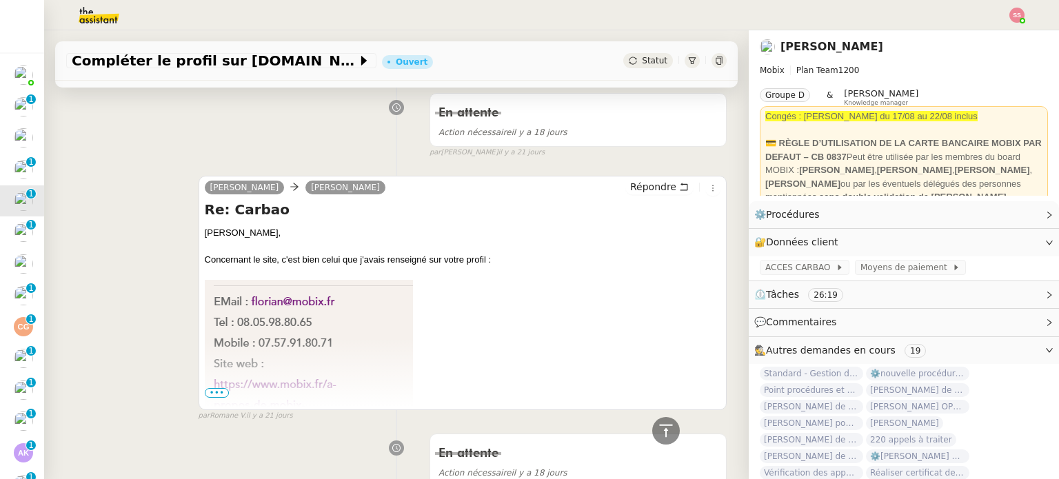
scroll to position [483, 0]
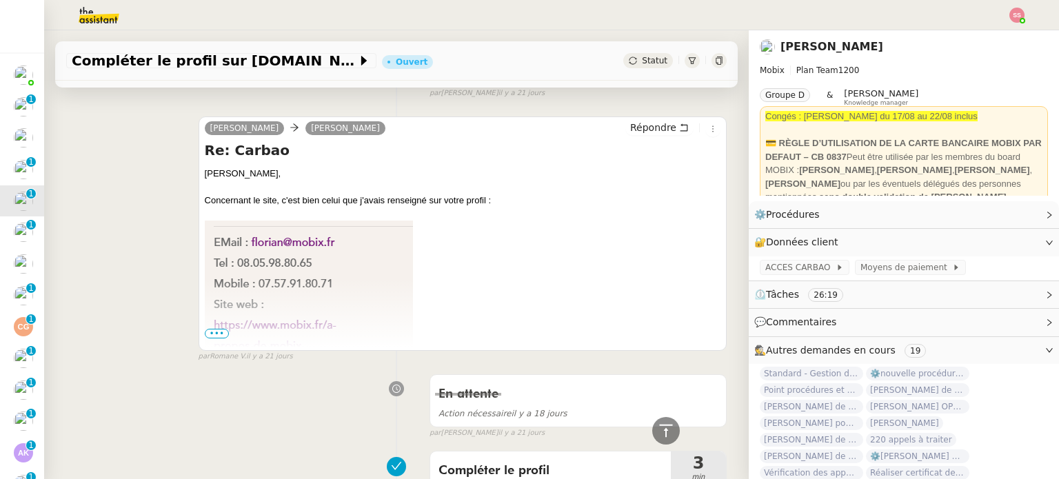
click at [208, 334] on span "•••" at bounding box center [217, 334] width 25 height 10
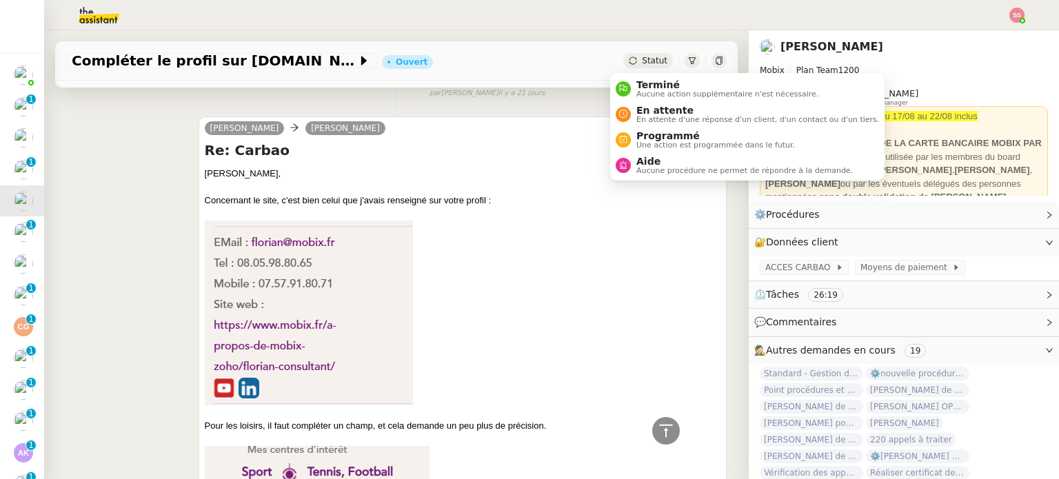
click at [629, 57] on icon at bounding box center [633, 61] width 8 height 8
click at [692, 105] on span "En attente" at bounding box center [757, 110] width 243 height 11
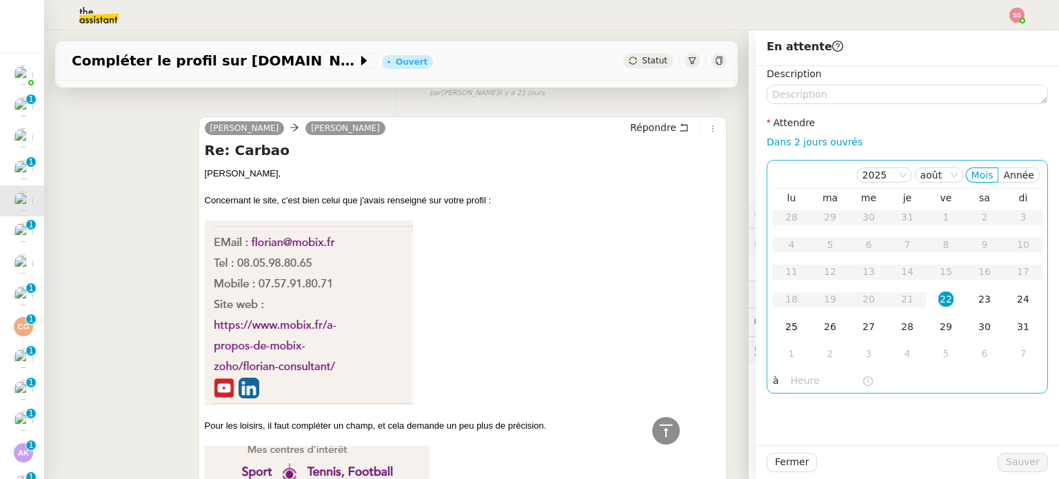
click at [789, 325] on td "25" at bounding box center [791, 328] width 39 height 28
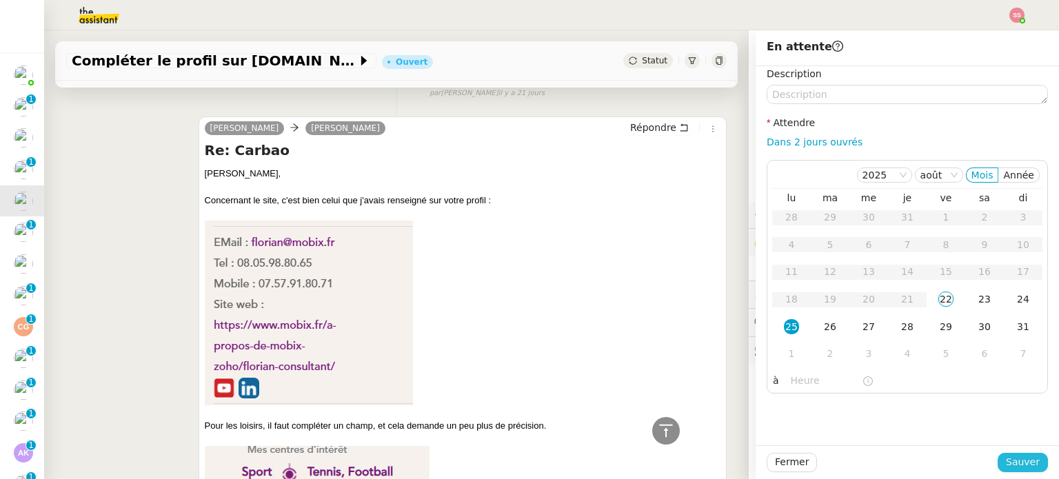
click at [1033, 463] on button "Sauver" at bounding box center [1023, 462] width 50 height 19
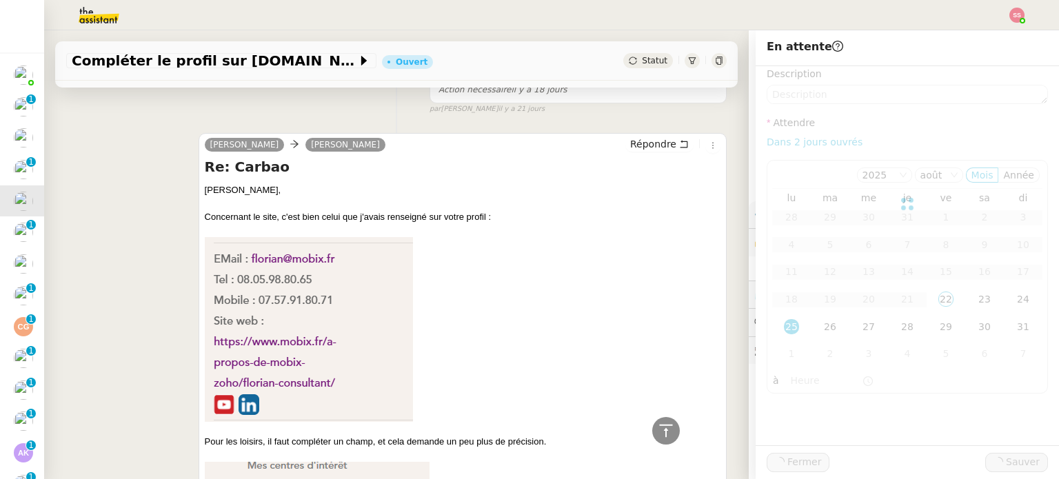
scroll to position [499, 0]
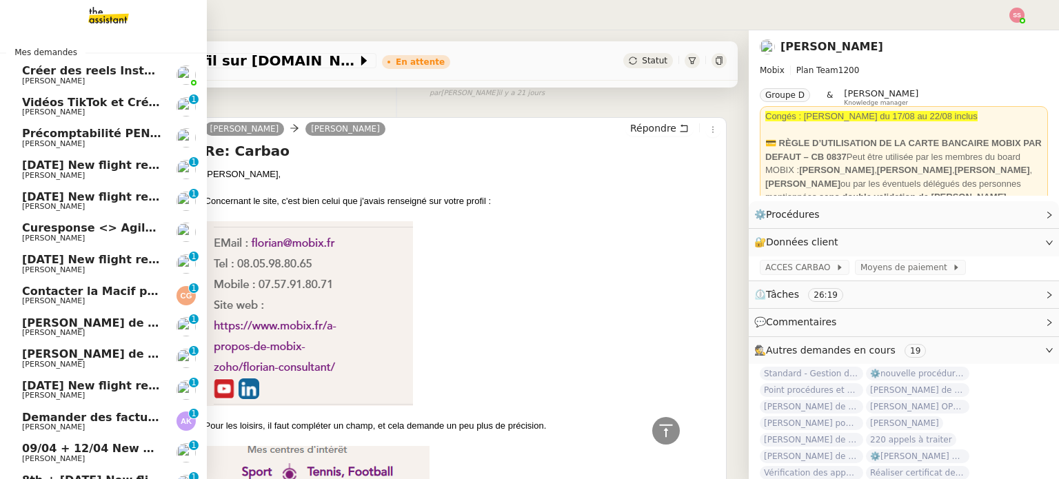
click at [108, 168] on span "28th August 2025 New flight request - Vasile Sas" at bounding box center [160, 165] width 277 height 13
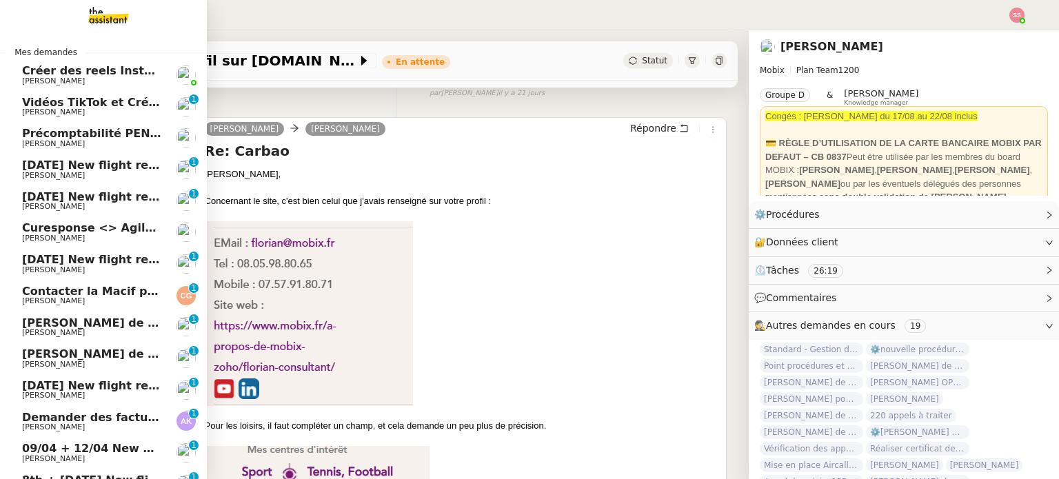
scroll to position [185, 0]
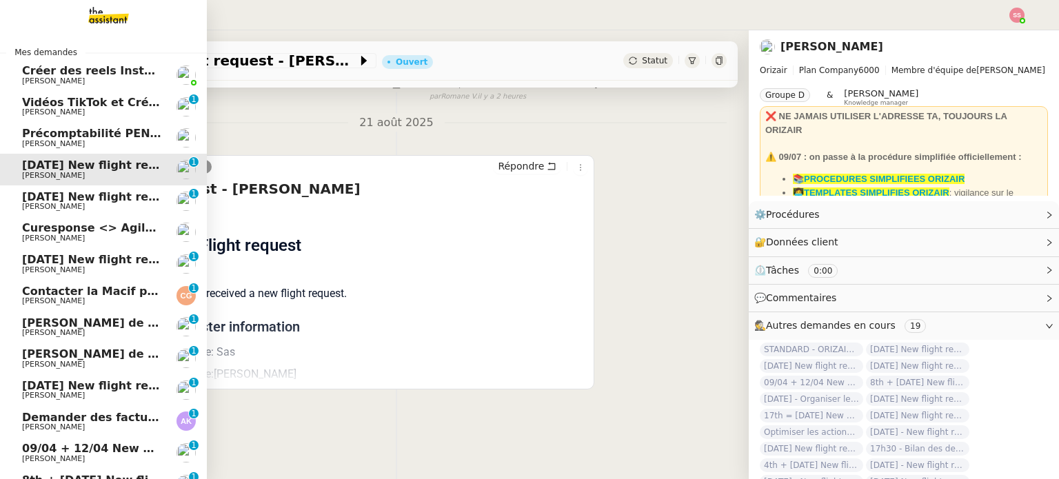
click at [116, 195] on span "26th September 2025 New flight request - William Hill" at bounding box center [160, 196] width 277 height 13
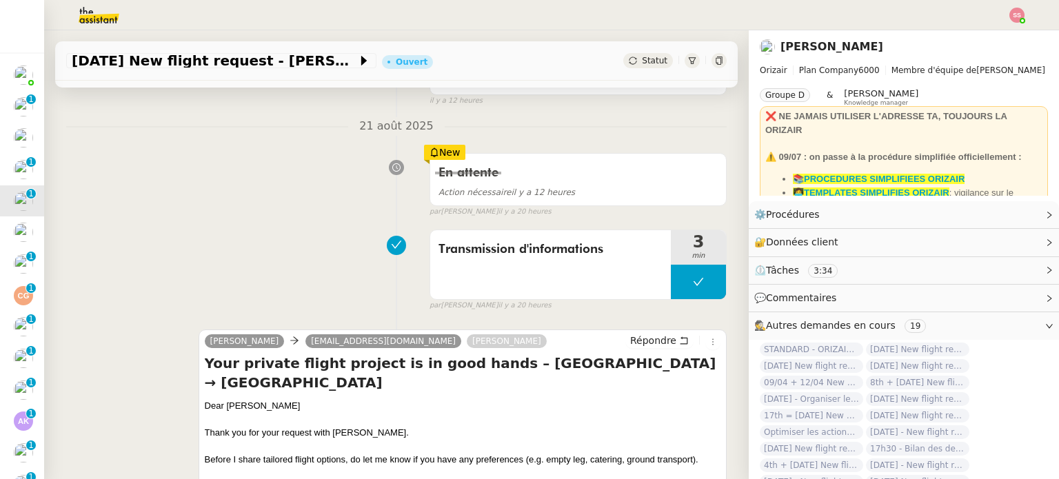
scroll to position [207, 0]
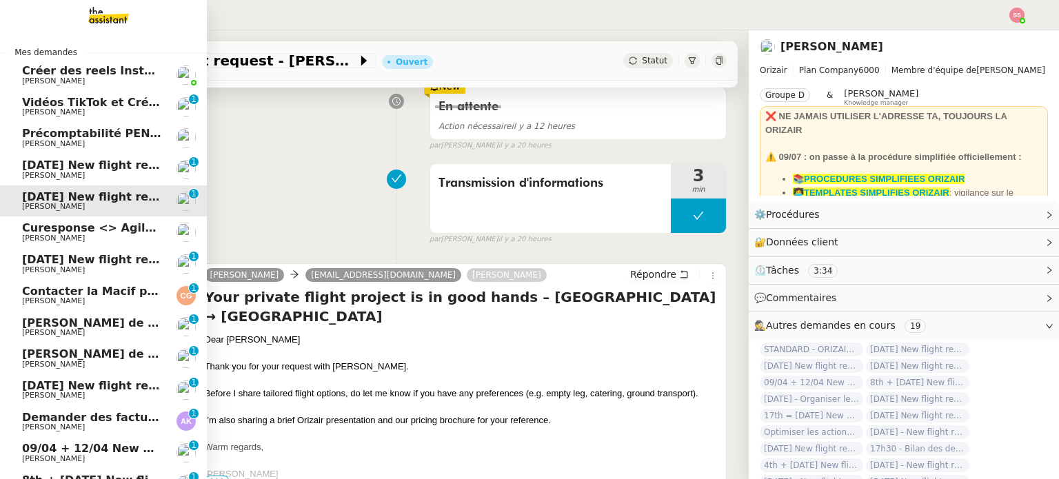
click at [94, 253] on link "27th August 2025 New flight request - Samuel Ajayi Louis Frei 0 1 2 3 4 5 6 7 8…" at bounding box center [103, 264] width 207 height 32
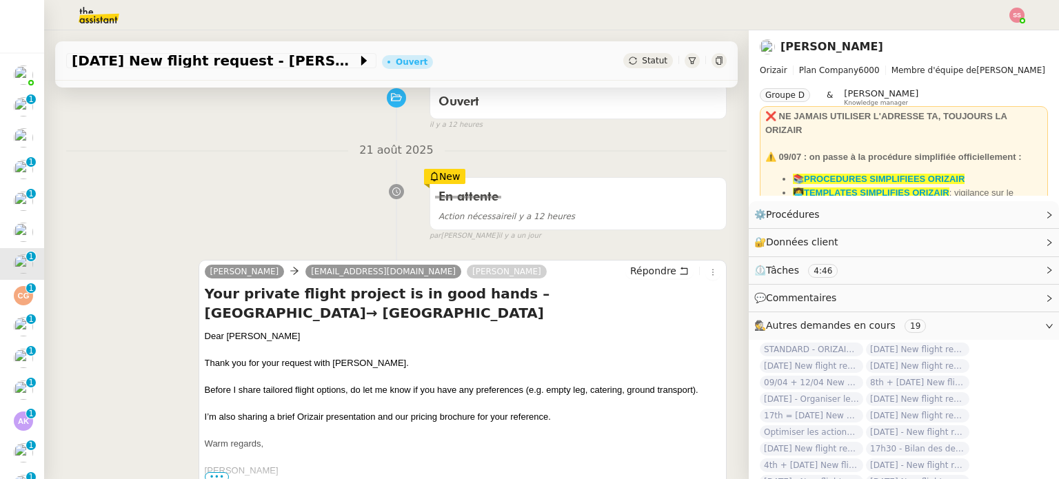
scroll to position [116, 0]
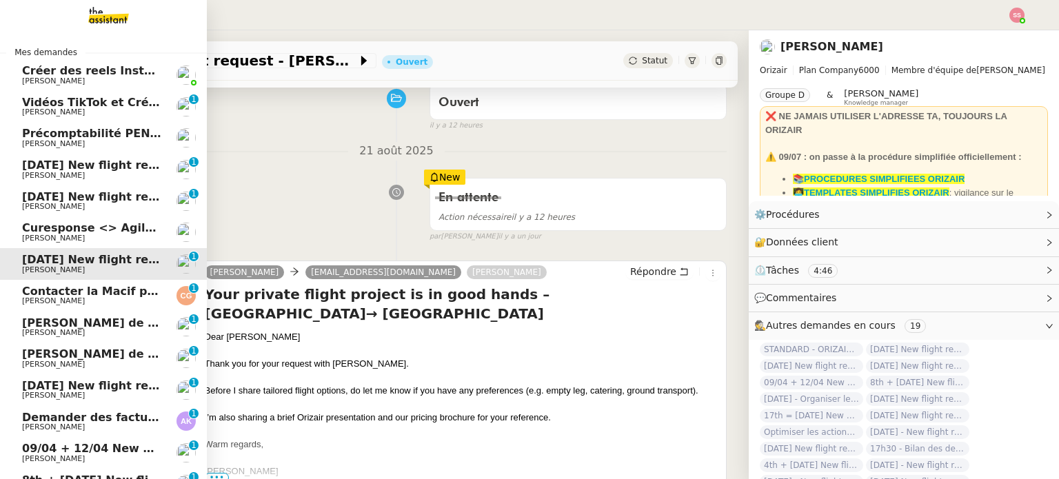
click at [113, 388] on span "8th January 2026 New flight request - Celina Aberkane" at bounding box center [160, 385] width 277 height 13
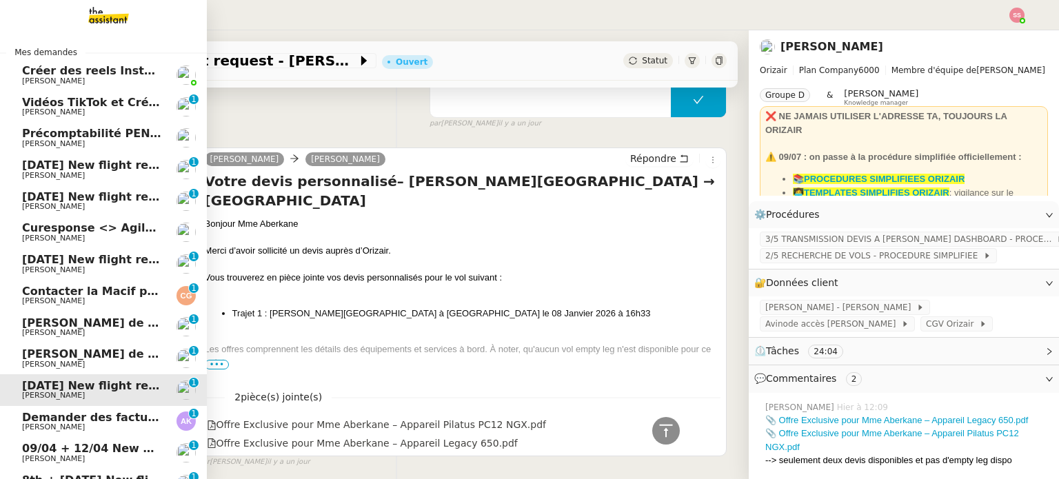
scroll to position [138, 0]
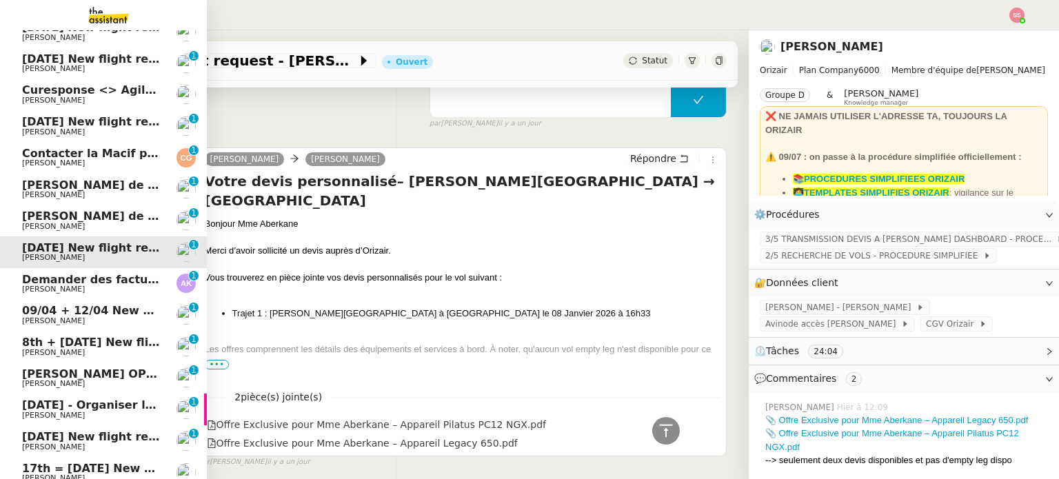
click at [90, 337] on span "8th + 17th September 2025 New flight request - Herman Kiafuca" at bounding box center [179, 342] width 314 height 13
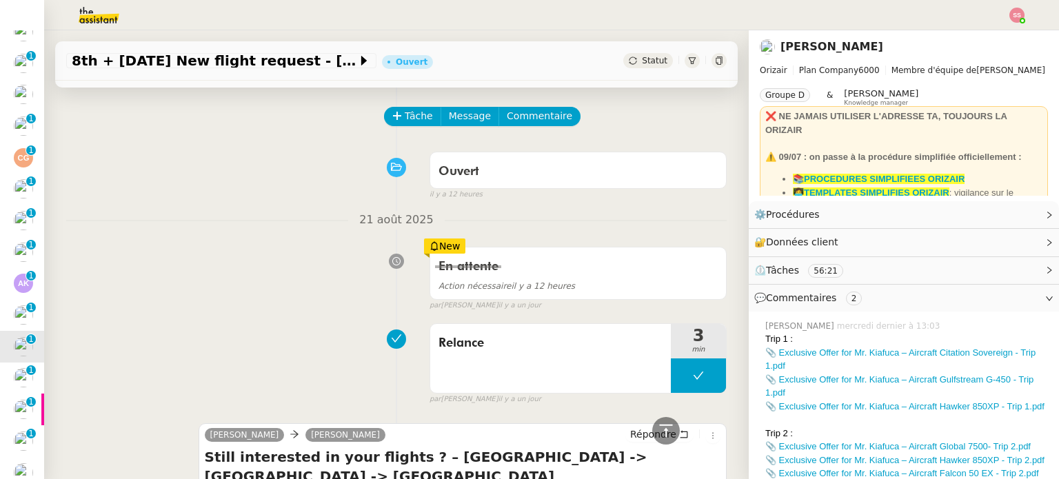
scroll to position [47, 0]
click at [423, 117] on button "Tâche" at bounding box center [412, 116] width 57 height 19
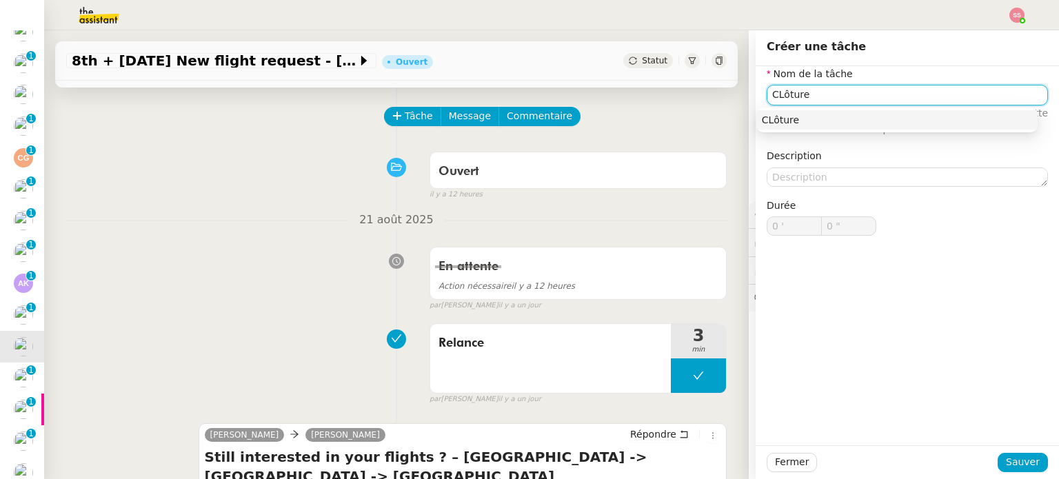
click at [827, 114] on div "CLôture" at bounding box center [897, 120] width 270 height 12
type input "CLôture"
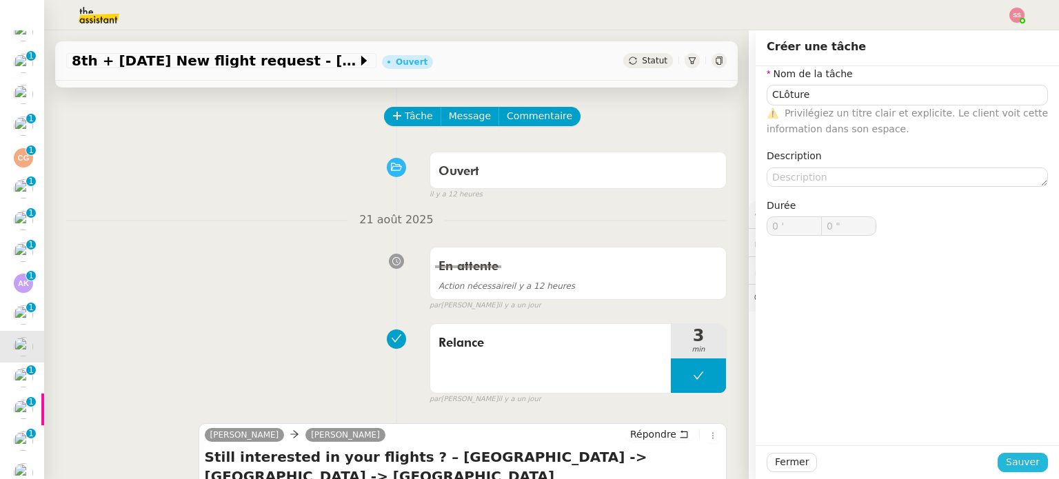
click at [1006, 465] on span "Sauver" at bounding box center [1023, 462] width 34 height 16
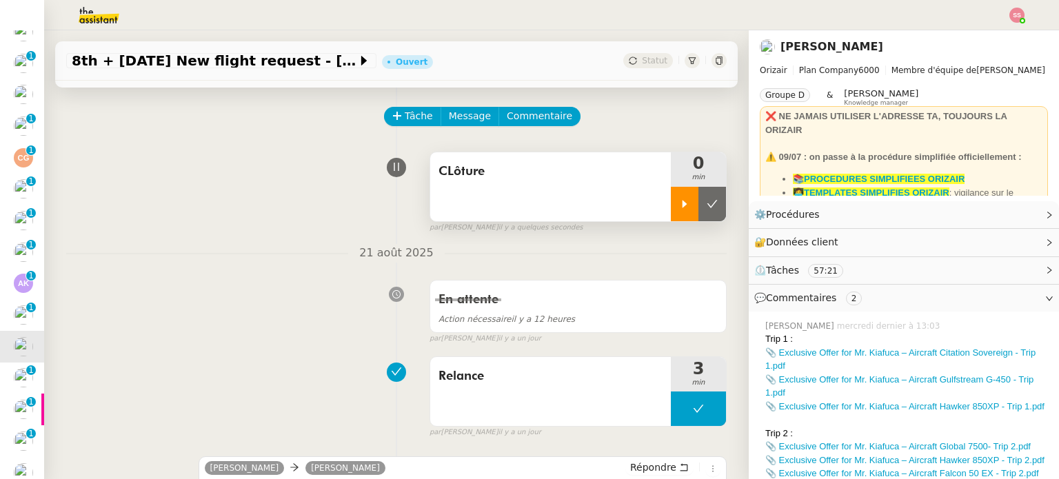
click at [679, 203] on icon at bounding box center [684, 204] width 11 height 11
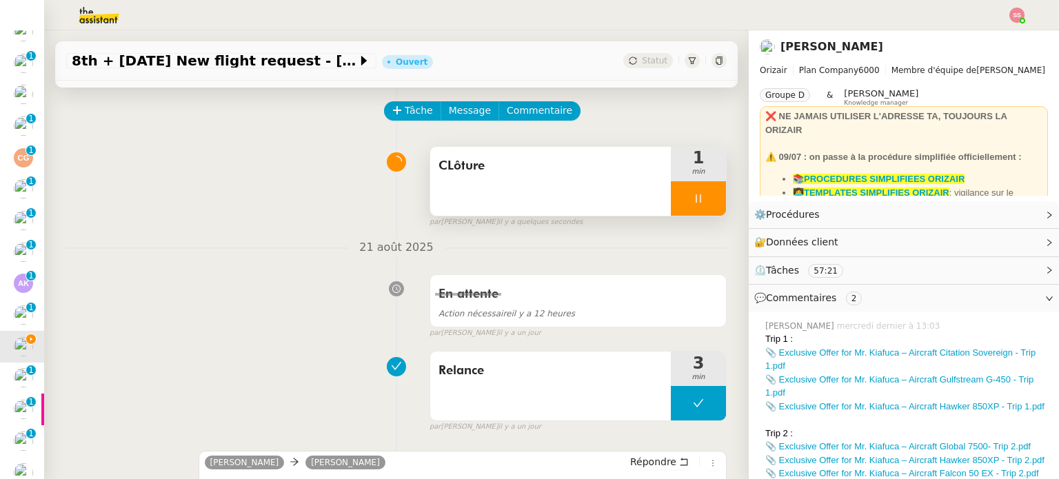
scroll to position [47, 0]
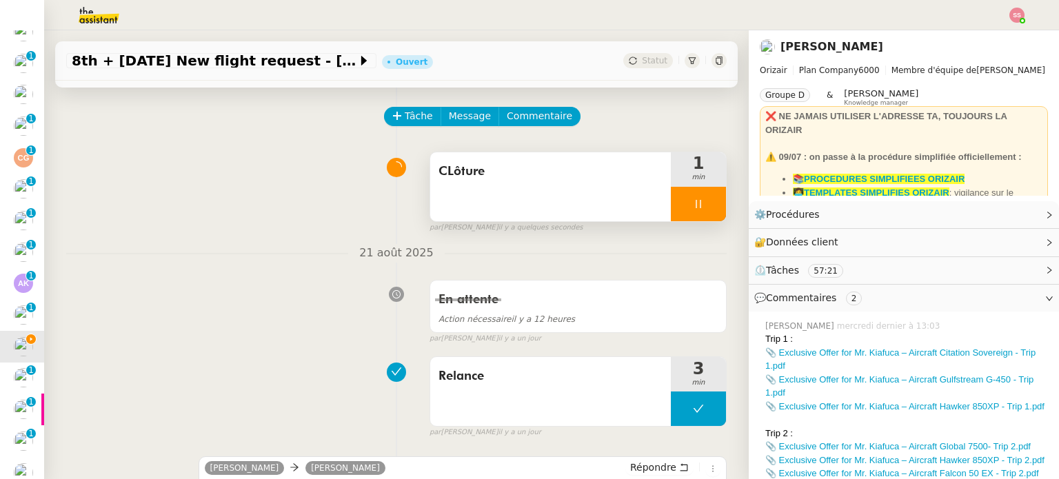
click at [692, 197] on div at bounding box center [698, 204] width 55 height 34
click at [699, 197] on button at bounding box center [713, 204] width 28 height 34
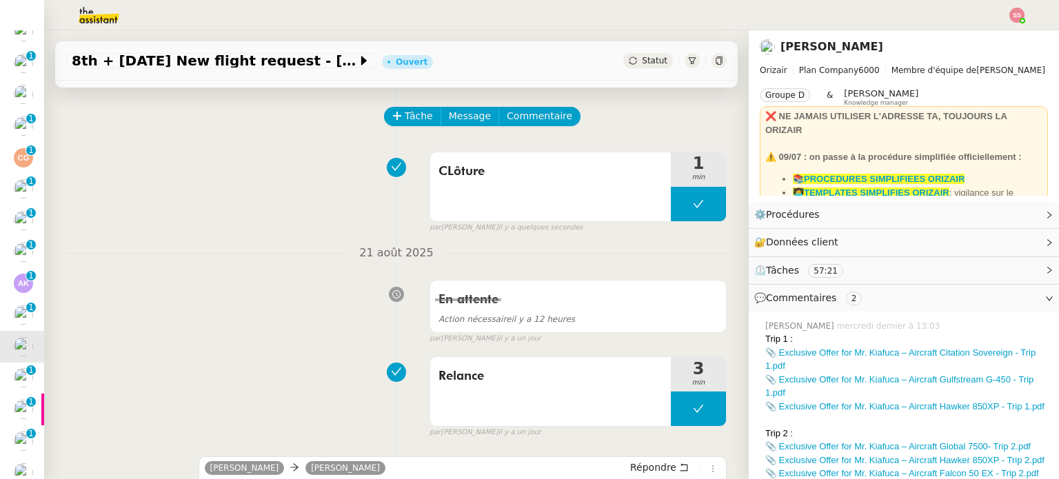
click at [647, 56] on span "Statut" at bounding box center [655, 61] width 26 height 10
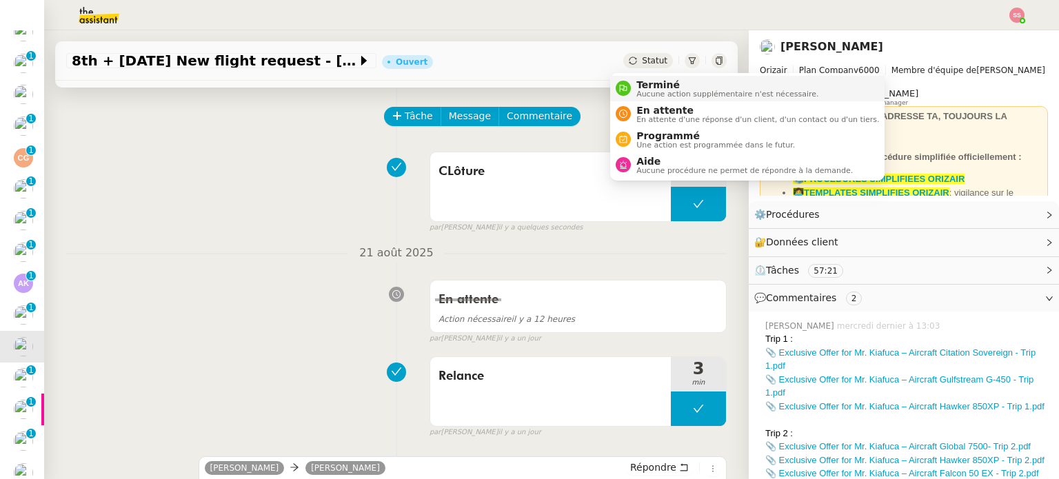
click at [667, 88] on span "Terminé" at bounding box center [727, 84] width 182 height 11
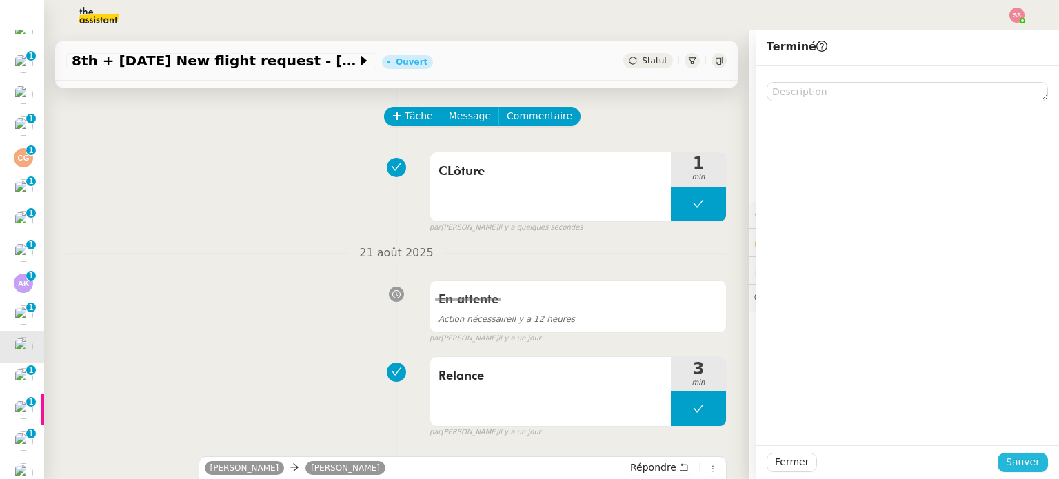
click at [1023, 458] on span "Sauver" at bounding box center [1023, 462] width 34 height 16
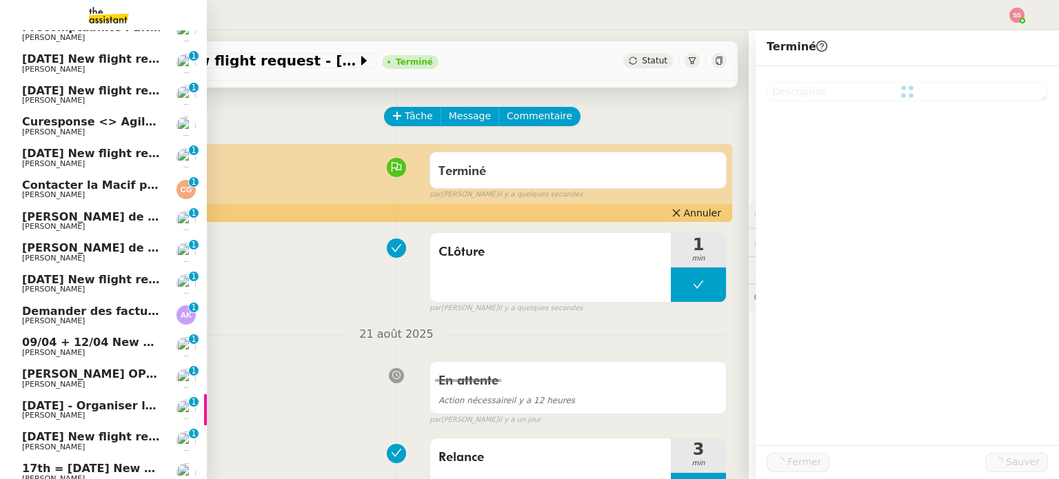
scroll to position [169, 0]
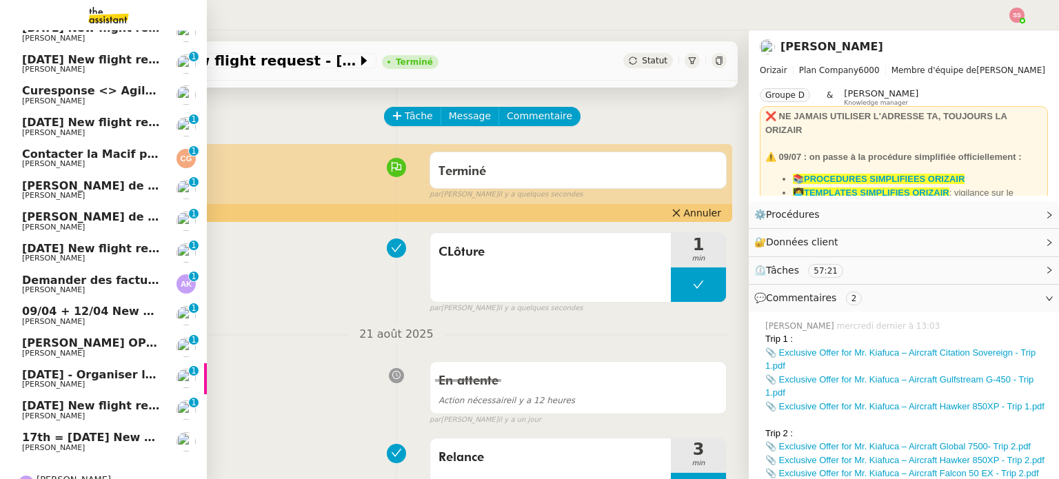
click at [103, 435] on span "17th = 21st December 2025 New flight request - Kärt Muska" at bounding box center [182, 437] width 321 height 13
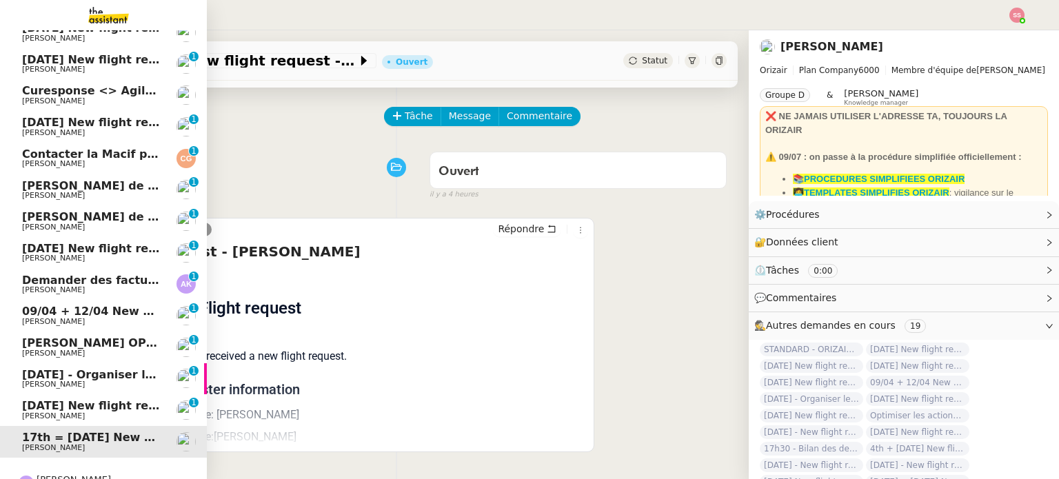
click at [106, 412] on span "Louis Frei" at bounding box center [91, 416] width 139 height 8
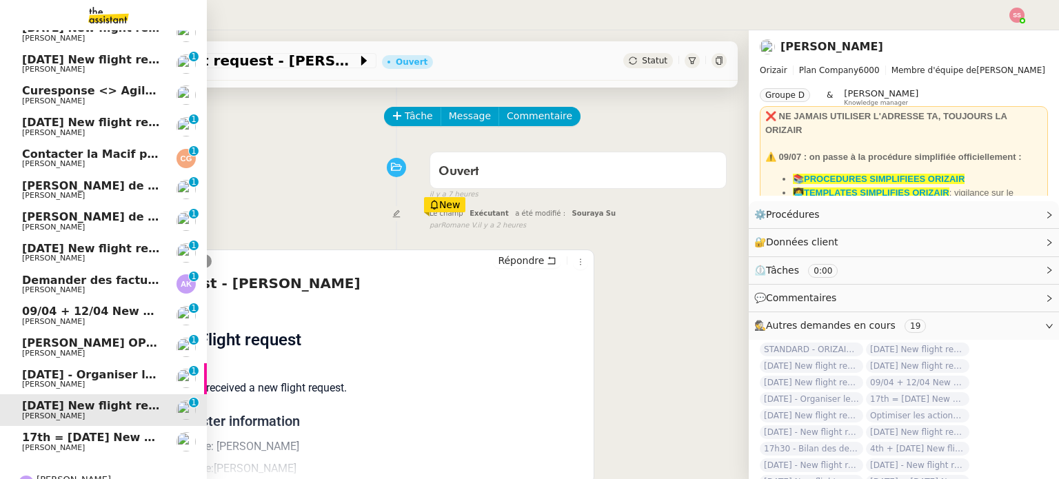
click at [112, 388] on span "Louis Frei" at bounding box center [91, 385] width 139 height 8
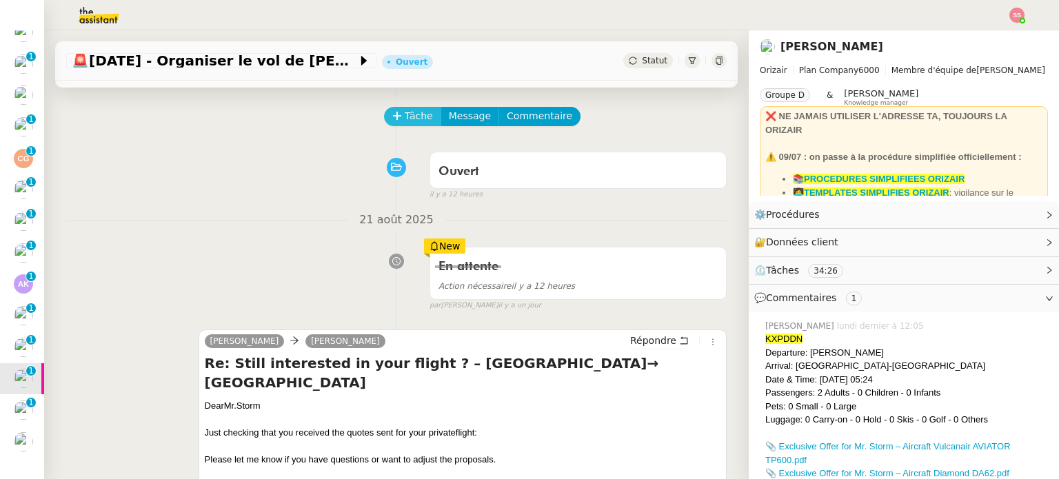
click at [406, 126] on button "Tâche" at bounding box center [412, 116] width 57 height 19
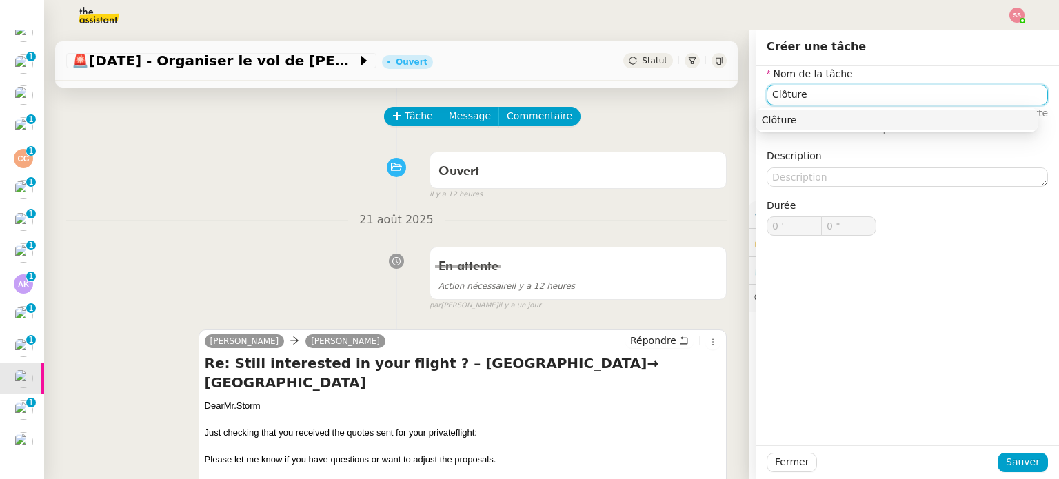
click at [815, 126] on nz-auto-option "Clôture" at bounding box center [896, 119] width 281 height 19
type input "Clôture"
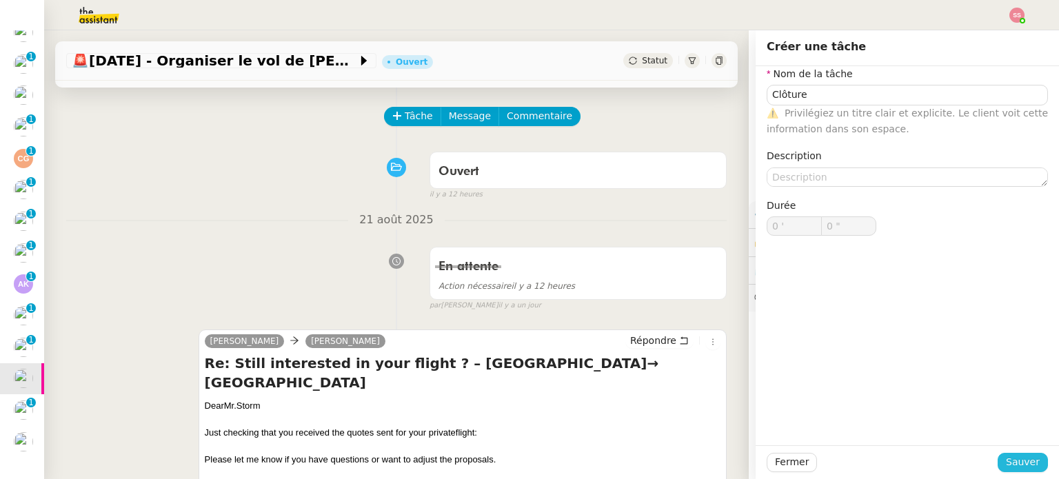
drag, startPoint x: 1012, startPoint y: 467, endPoint x: 979, endPoint y: 445, distance: 39.2
click at [1012, 467] on span "Sauver" at bounding box center [1023, 462] width 34 height 16
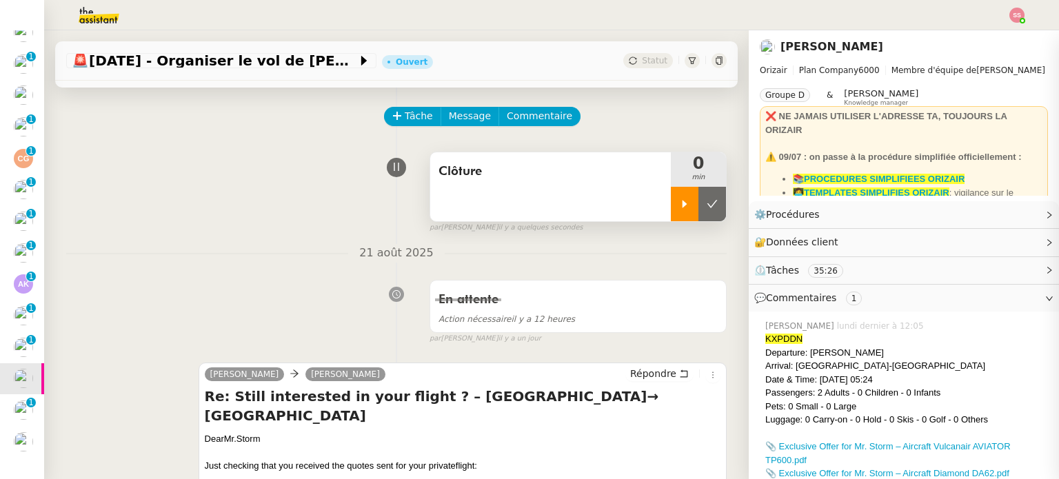
click at [679, 205] on icon at bounding box center [684, 204] width 11 height 11
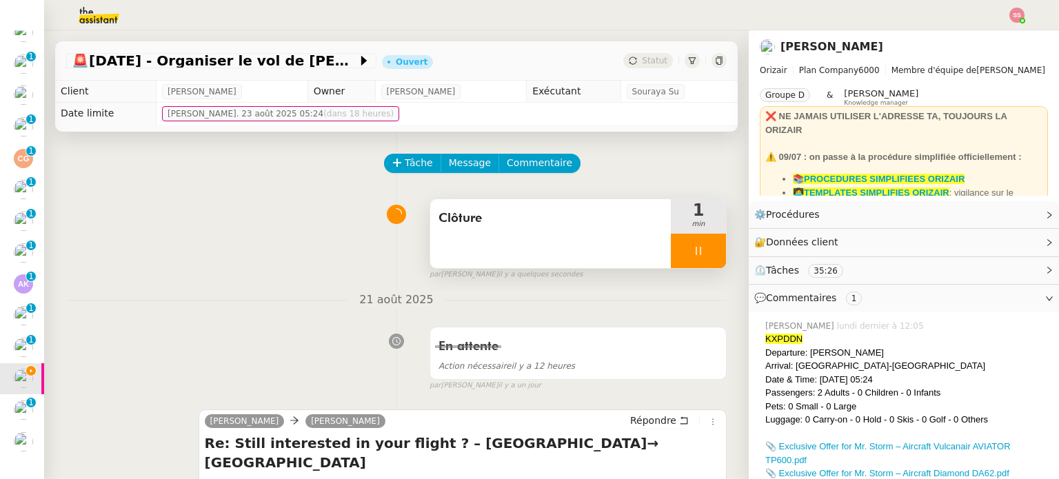
click at [706, 245] on div at bounding box center [698, 251] width 55 height 34
click at [707, 245] on button at bounding box center [713, 251] width 28 height 34
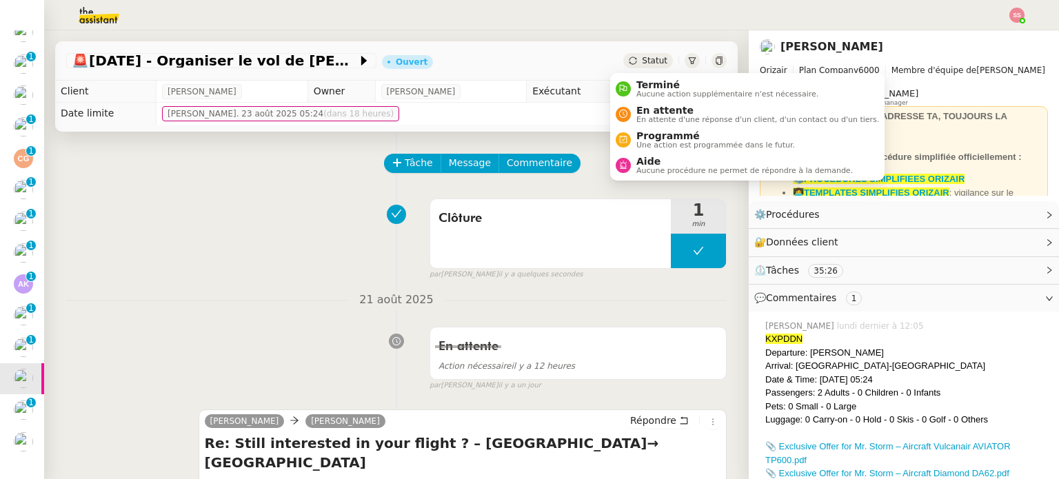
click at [642, 63] on span "Statut" at bounding box center [655, 61] width 26 height 10
click at [646, 83] on span "Terminé" at bounding box center [727, 84] width 182 height 11
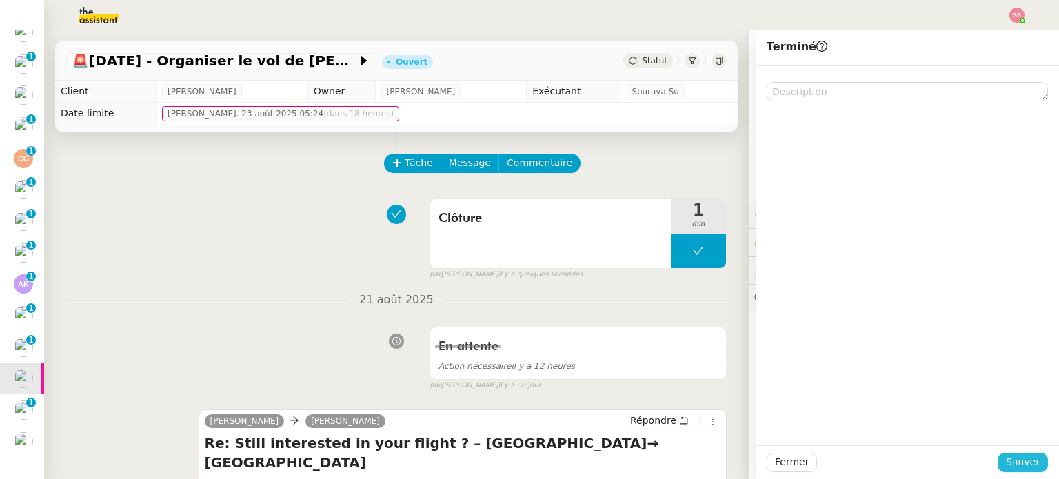
click at [1009, 461] on span "Sauver" at bounding box center [1023, 462] width 34 height 16
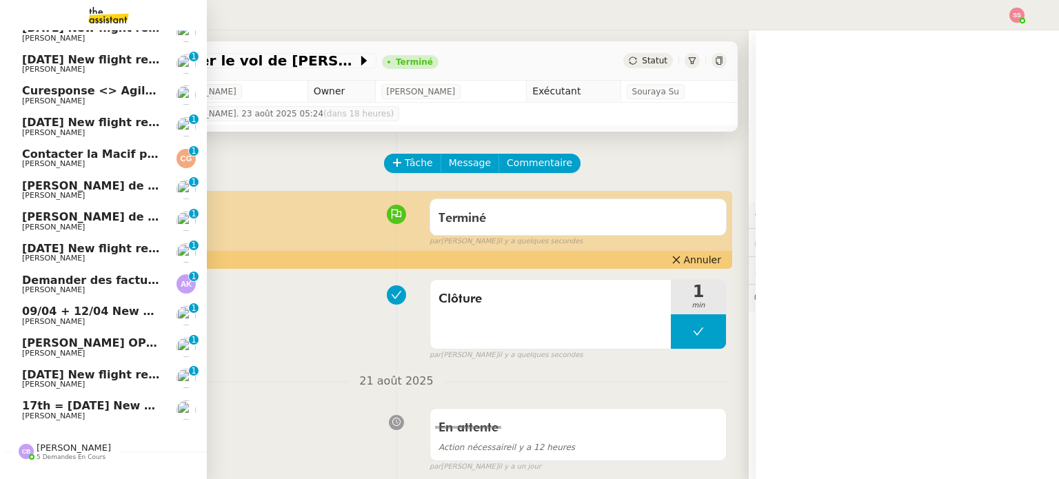
click at [99, 374] on span "29th August 2025 New flight request - Katherine Yasick" at bounding box center [160, 374] width 277 height 13
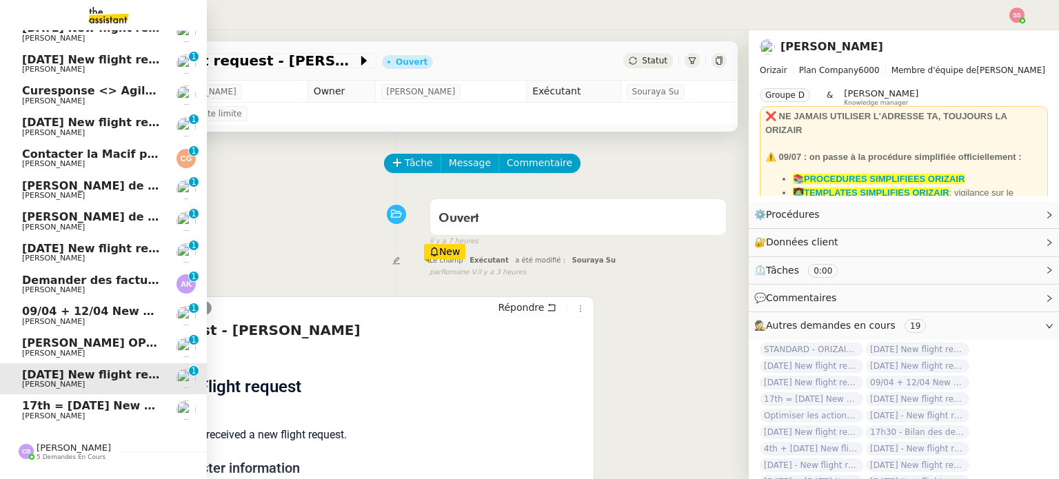
click at [102, 345] on span "Appel Olivier Menahem OPP7264 - CERFRANCE RHÔNE & LYON - FORMATION OPCO" at bounding box center [257, 343] width 470 height 13
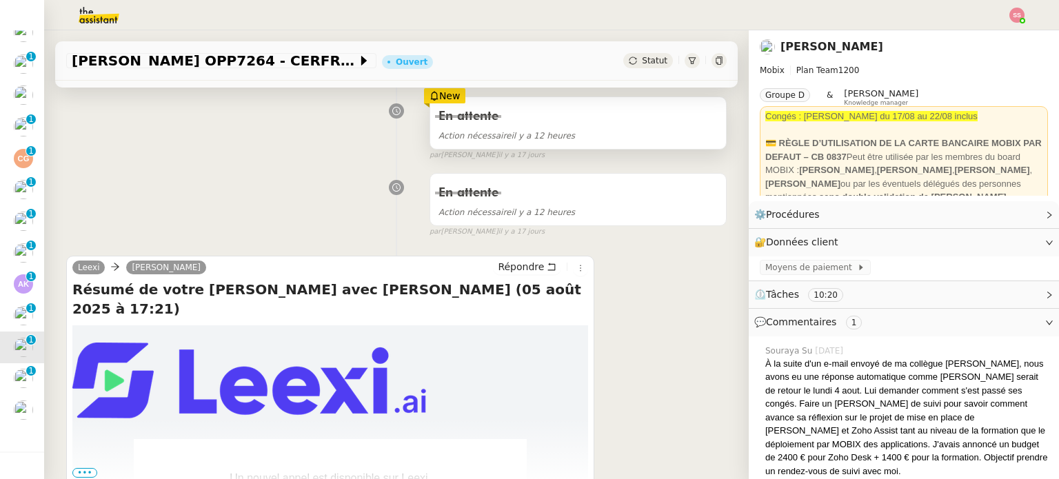
scroll to position [207, 0]
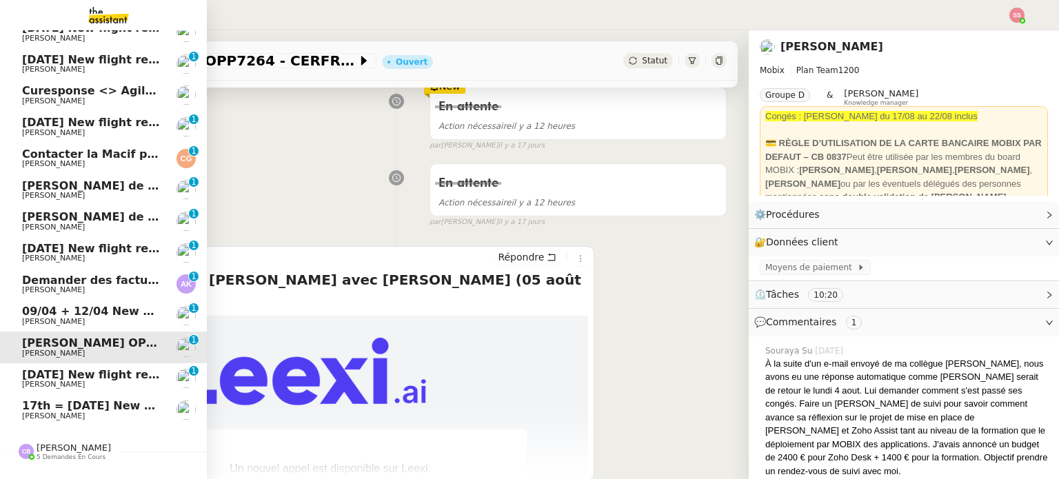
click at [108, 411] on span "17th = 21st December 2025 New flight request - Kärt Muska" at bounding box center [182, 405] width 321 height 13
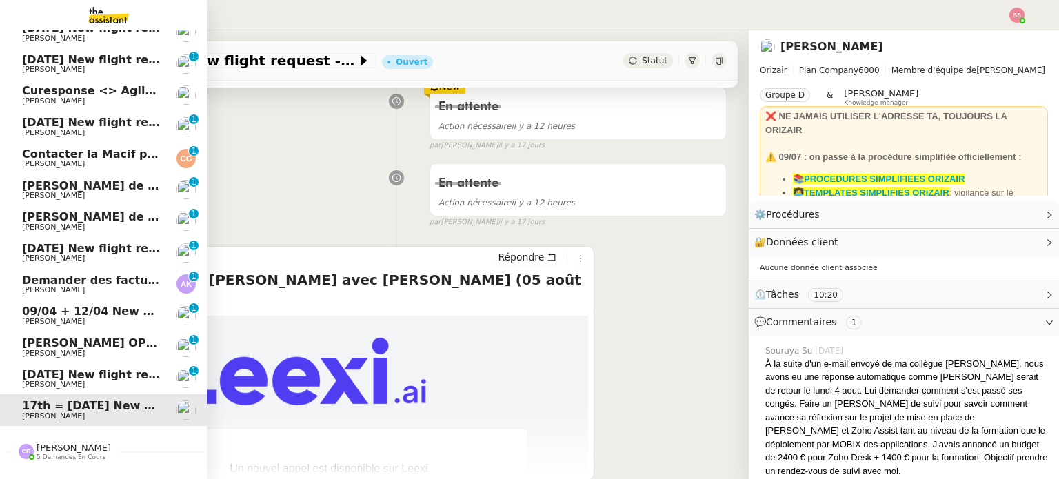
scroll to position [185, 0]
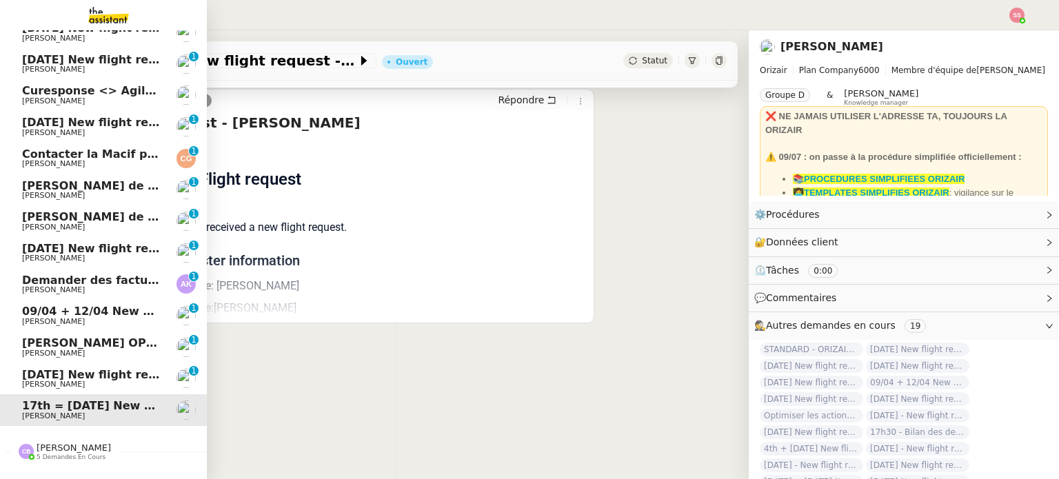
click at [114, 386] on span "Louis Frei" at bounding box center [91, 385] width 139 height 8
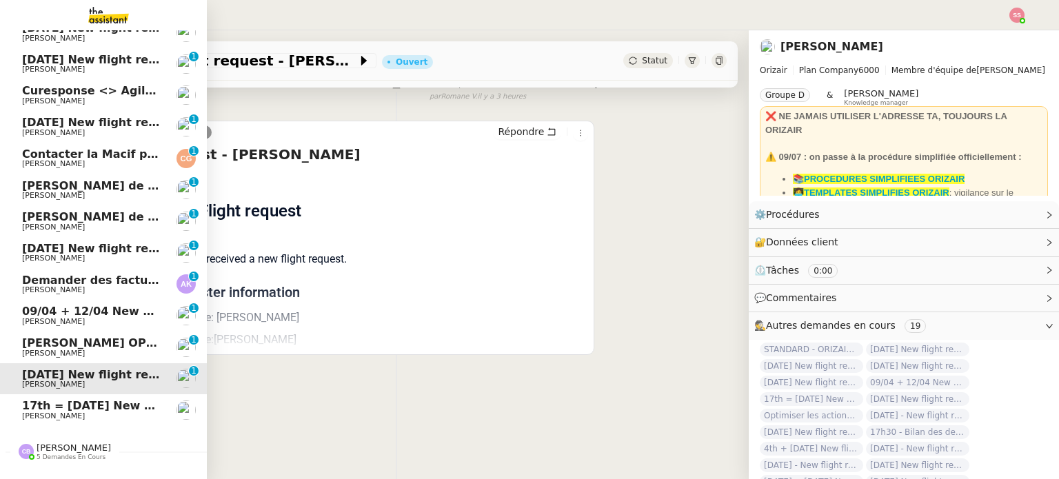
click at [135, 312] on span "09/04 + 12/04 New flight request - michael moriarty" at bounding box center [182, 311] width 321 height 13
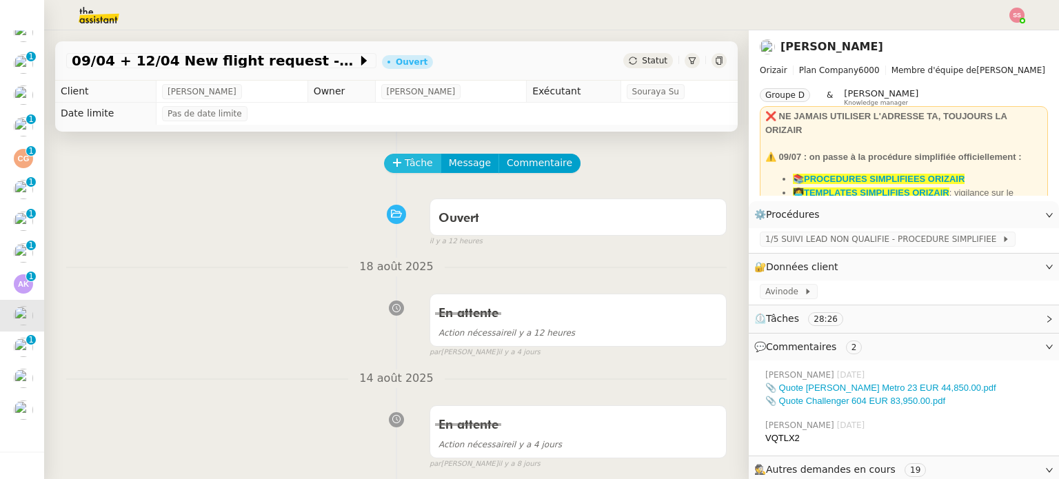
click at [405, 169] on span "Tâche" at bounding box center [419, 163] width 28 height 16
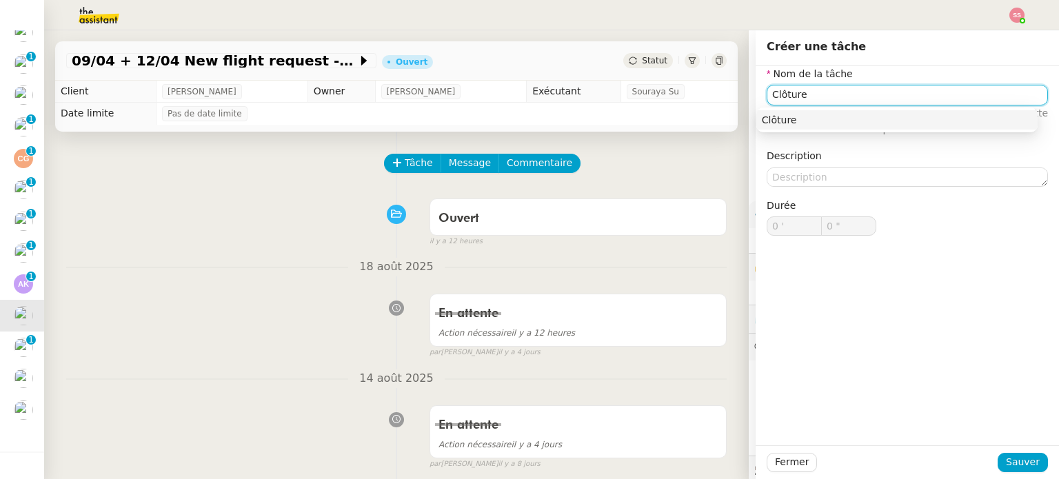
click at [825, 124] on div "Clôture" at bounding box center [897, 120] width 270 height 12
type input "Clôture"
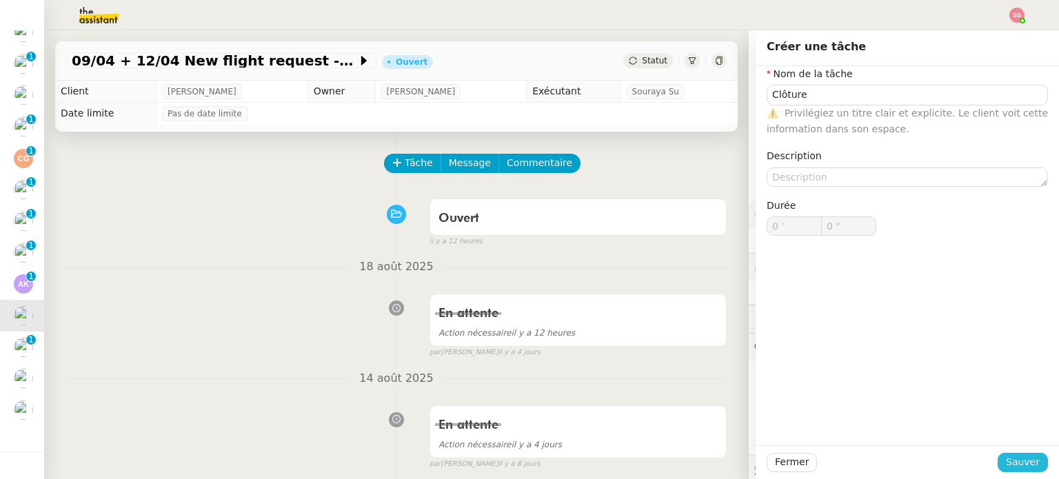
click at [1019, 459] on span "Sauver" at bounding box center [1023, 462] width 34 height 16
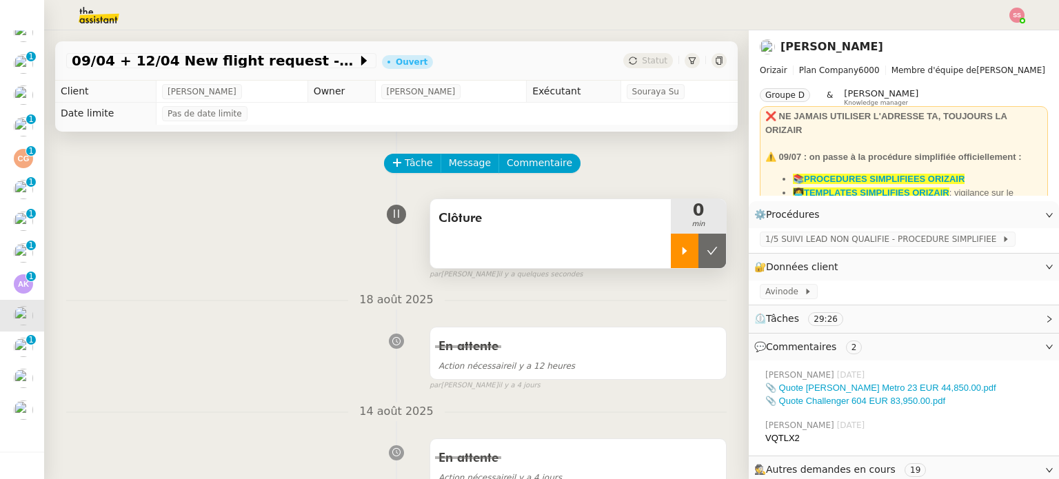
click at [679, 252] on icon at bounding box center [684, 250] width 11 height 11
click at [698, 250] on div at bounding box center [698, 251] width 55 height 34
click at [708, 250] on icon at bounding box center [713, 251] width 10 height 8
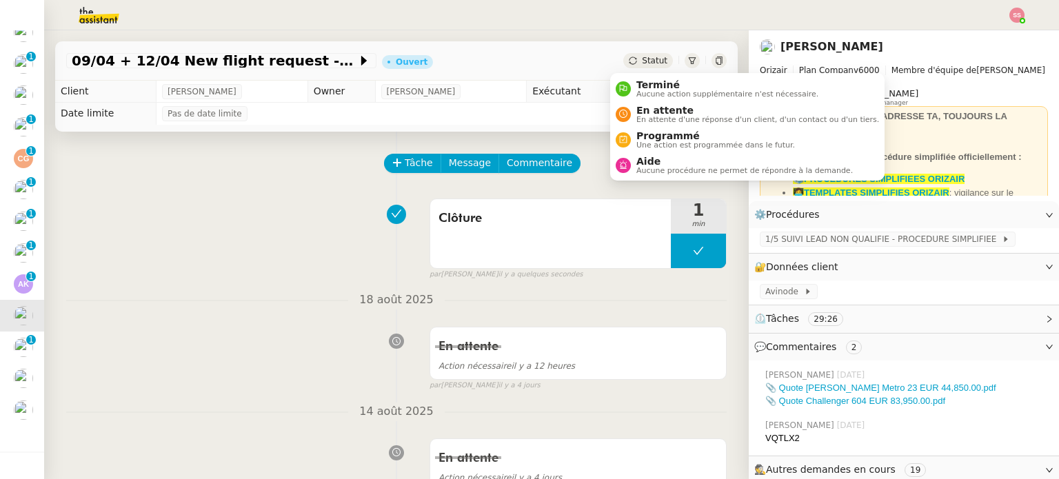
click at [642, 59] on span "Statut" at bounding box center [655, 61] width 26 height 10
click at [655, 85] on span "Terminé" at bounding box center [727, 84] width 182 height 11
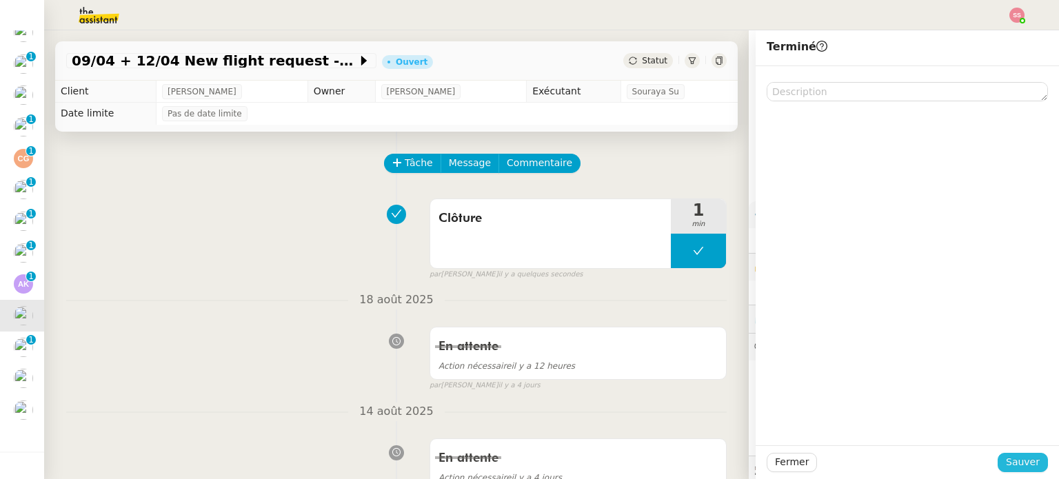
drag, startPoint x: 1010, startPoint y: 458, endPoint x: 961, endPoint y: 454, distance: 48.4
click at [1010, 459] on span "Sauver" at bounding box center [1023, 462] width 34 height 16
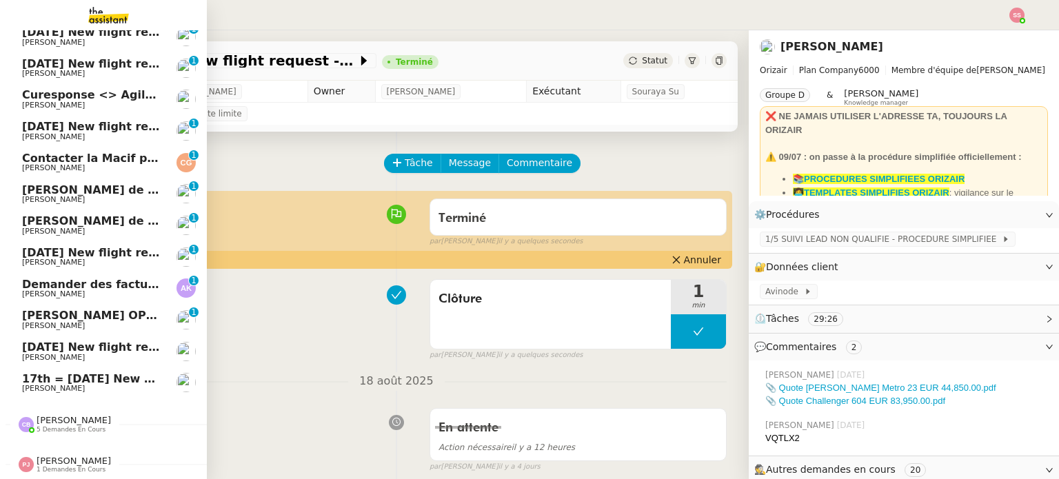
click at [63, 345] on span "29th August 2025 New flight request - Katherine Yasick" at bounding box center [160, 347] width 277 height 13
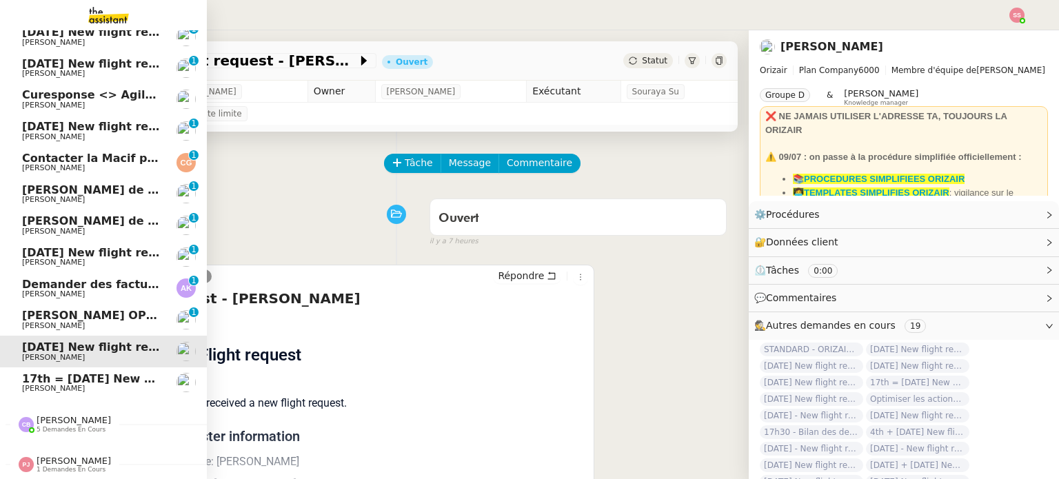
click at [106, 134] on span "Louis Frei" at bounding box center [91, 137] width 139 height 8
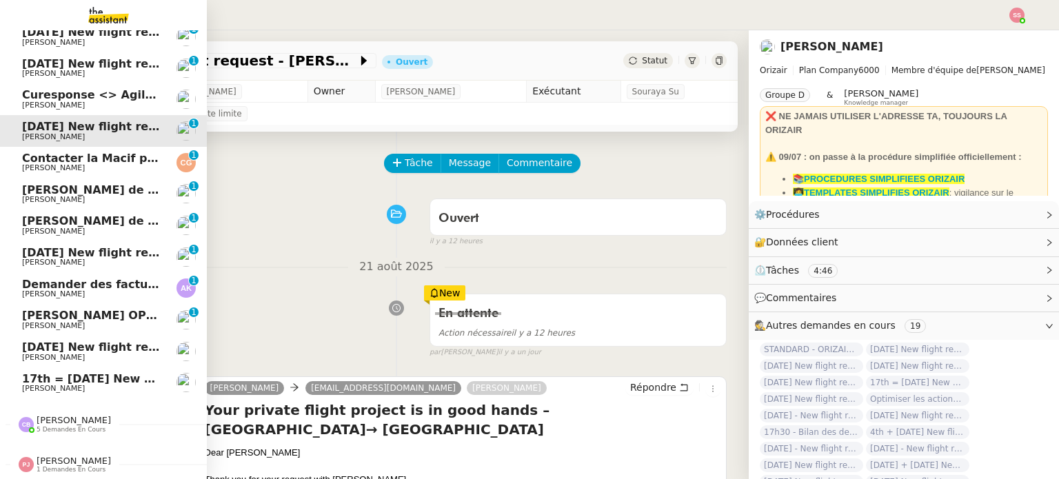
click at [103, 196] on span "Florian Parant" at bounding box center [91, 200] width 139 height 8
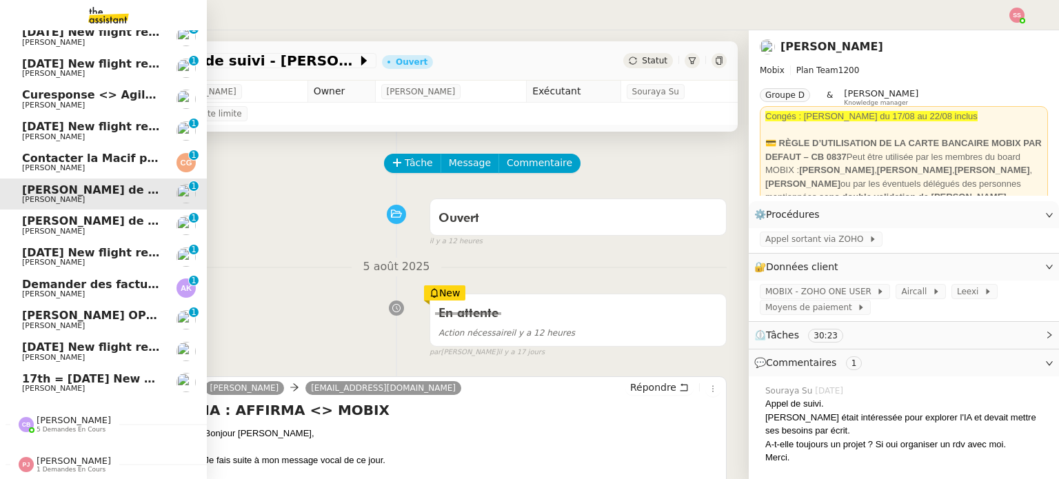
click at [92, 246] on span "8th January 2026 New flight request - Celina Aberkane" at bounding box center [160, 252] width 277 height 13
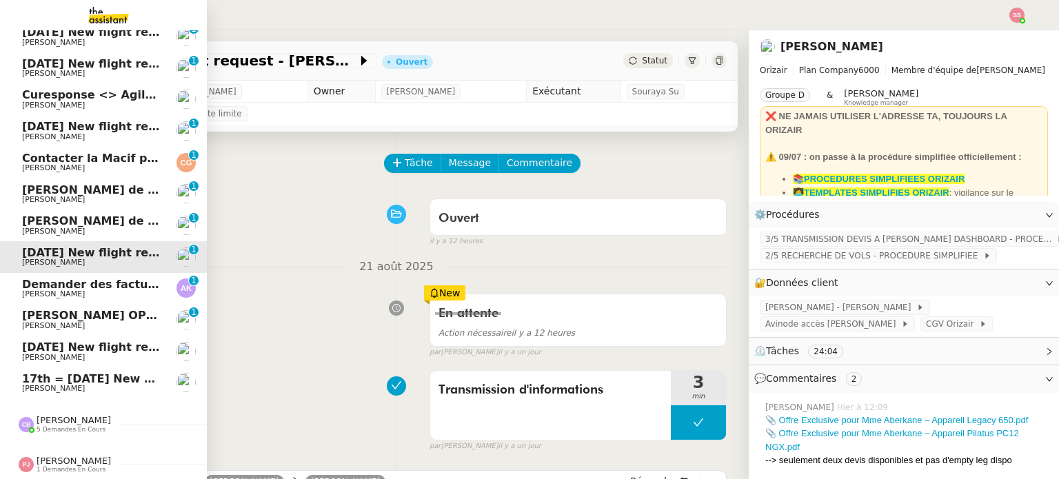
click at [103, 290] on span "Andrea Khamvene" at bounding box center [91, 294] width 139 height 8
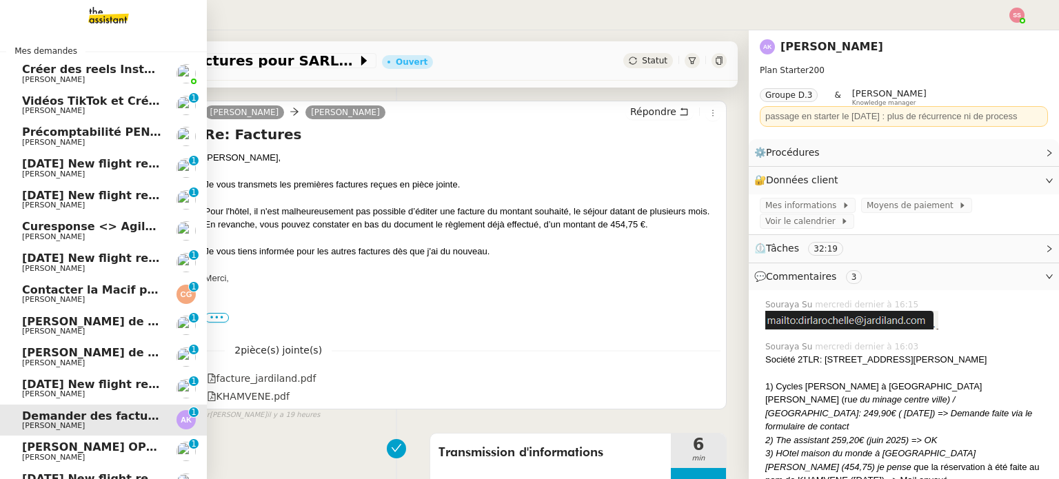
scroll to position [31, 0]
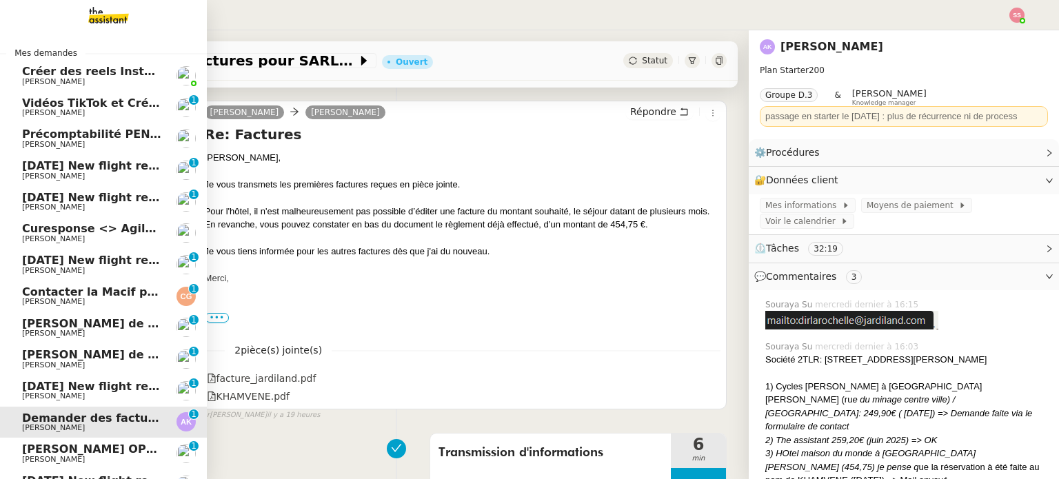
click at [107, 172] on span "Louis Frei" at bounding box center [91, 176] width 139 height 8
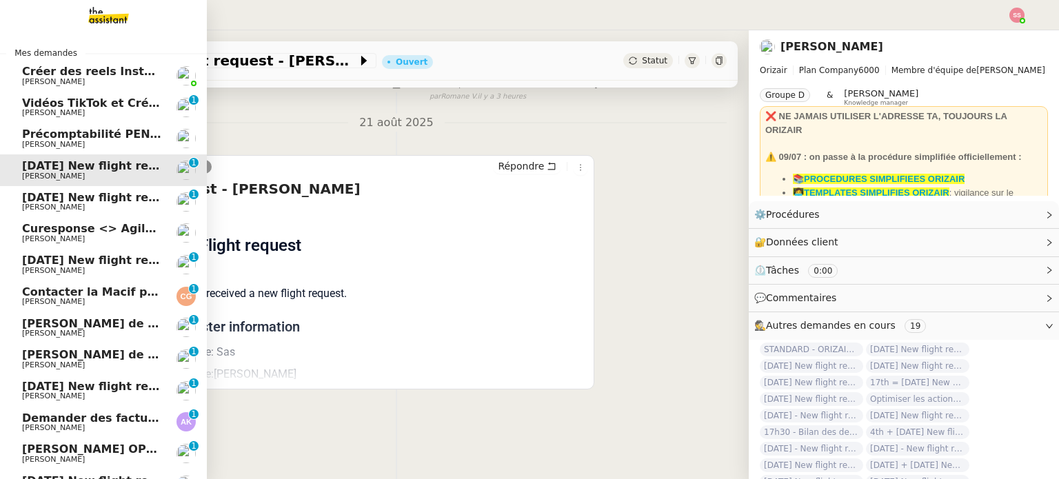
click at [113, 203] on span "Louis Frei" at bounding box center [91, 207] width 139 height 8
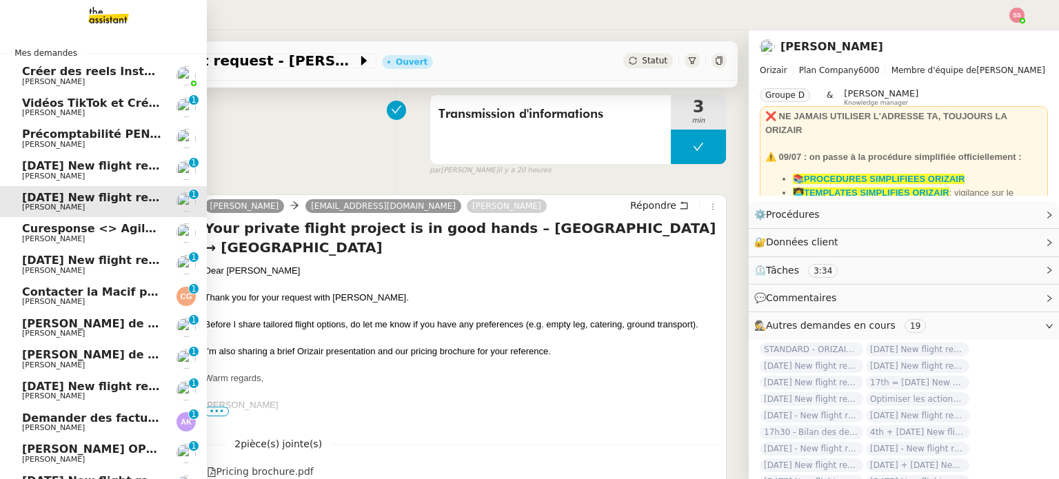
click at [124, 74] on span "Créer des reels Instagram" at bounding box center [103, 71] width 162 height 13
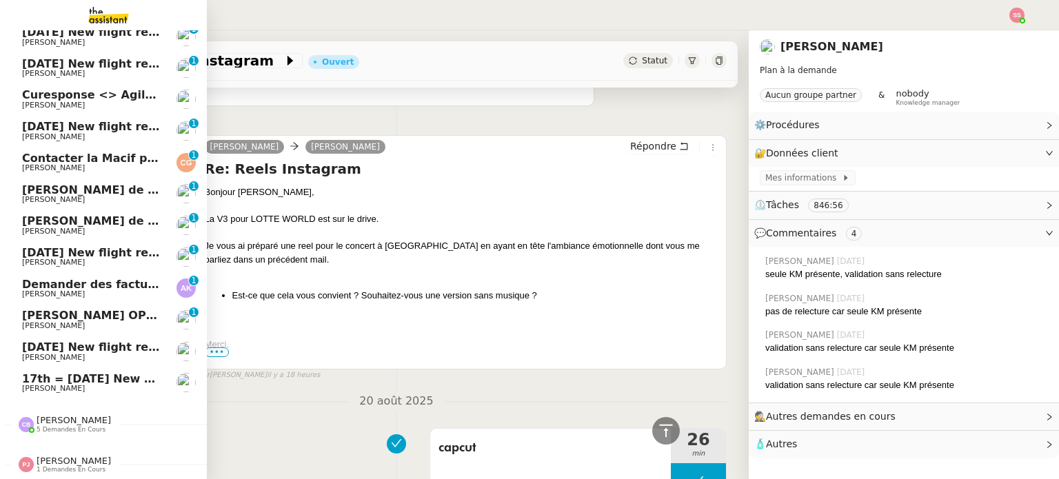
scroll to position [172, 0]
click at [57, 372] on span "17th = 21st December 2025 New flight request - Kärt Muska" at bounding box center [182, 378] width 321 height 13
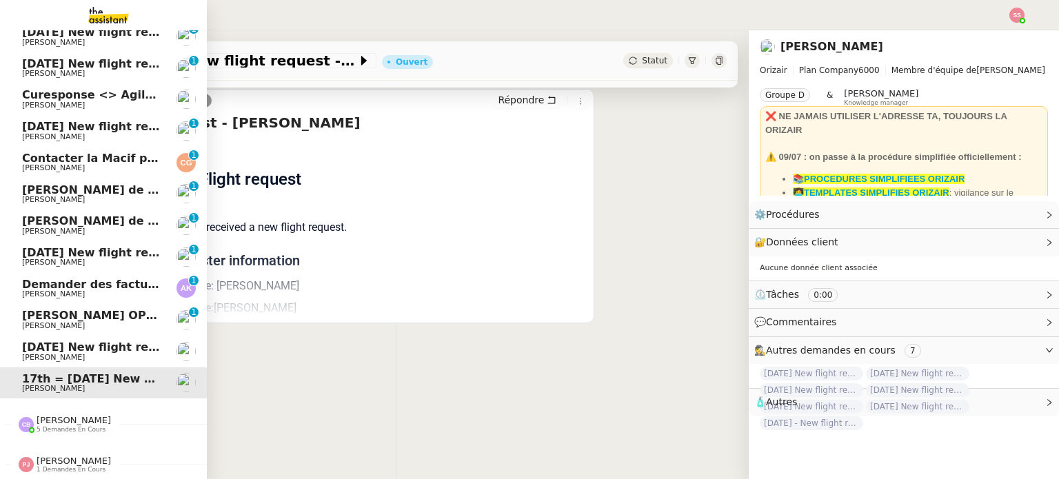
scroll to position [185, 0]
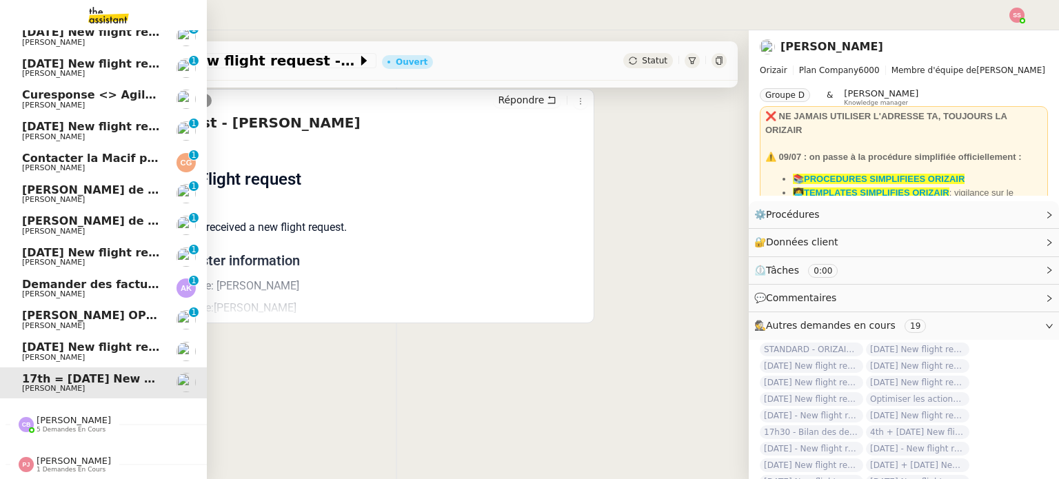
click at [74, 354] on span "Louis Frei" at bounding box center [91, 358] width 139 height 8
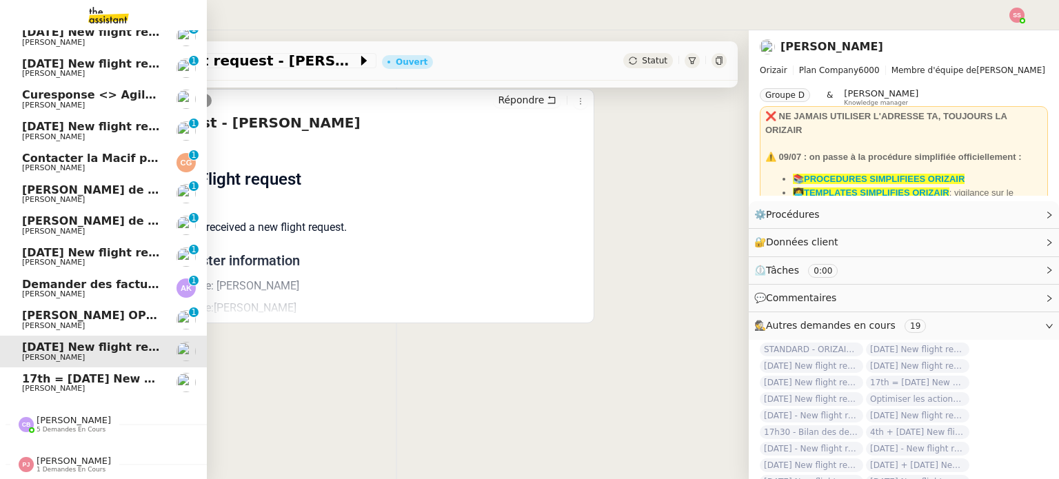
click at [96, 311] on span "Appel Olivier Menahem OPP7264 - CERFRANCE RHÔNE & LYON - FORMATION OPCO" at bounding box center [257, 315] width 470 height 13
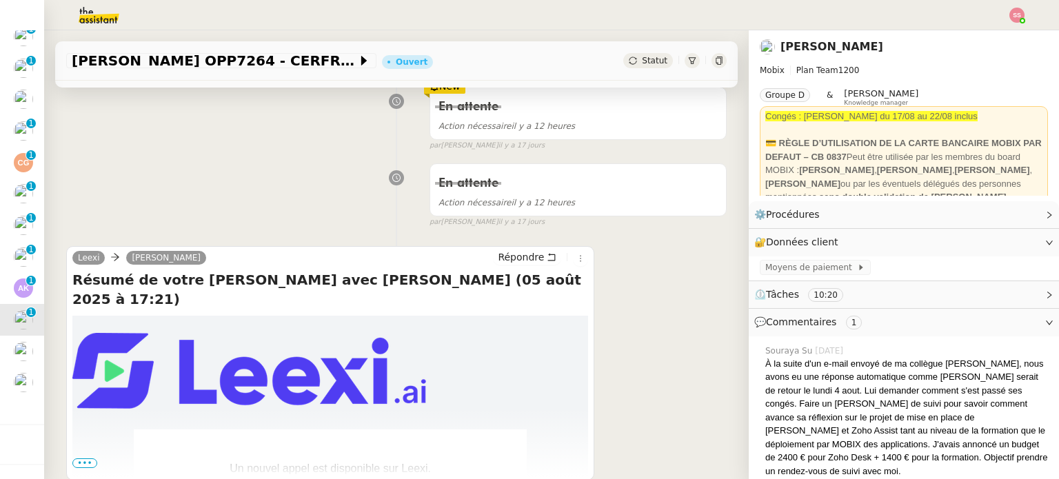
scroll to position [69, 0]
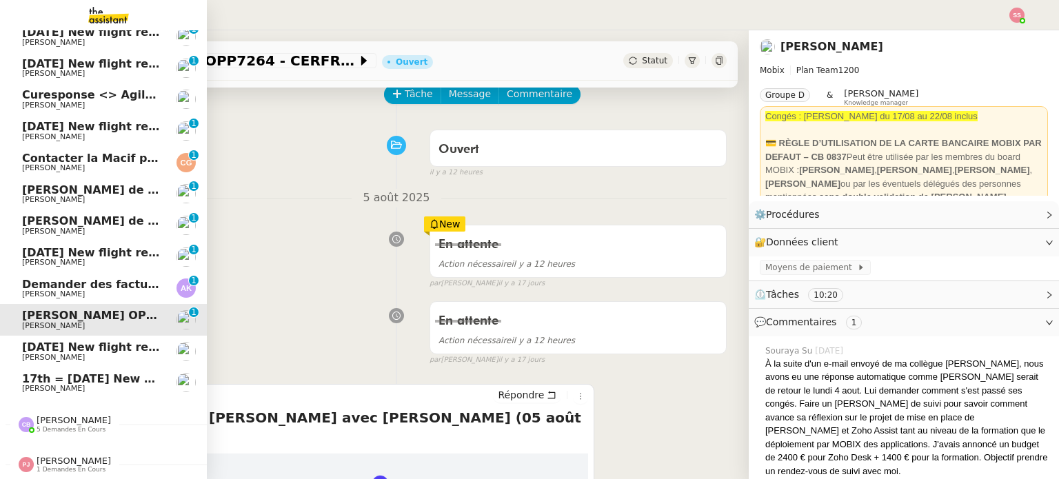
click at [61, 282] on span "Demander des factures pour SARL 2TLR et ACCATEA" at bounding box center [184, 284] width 325 height 13
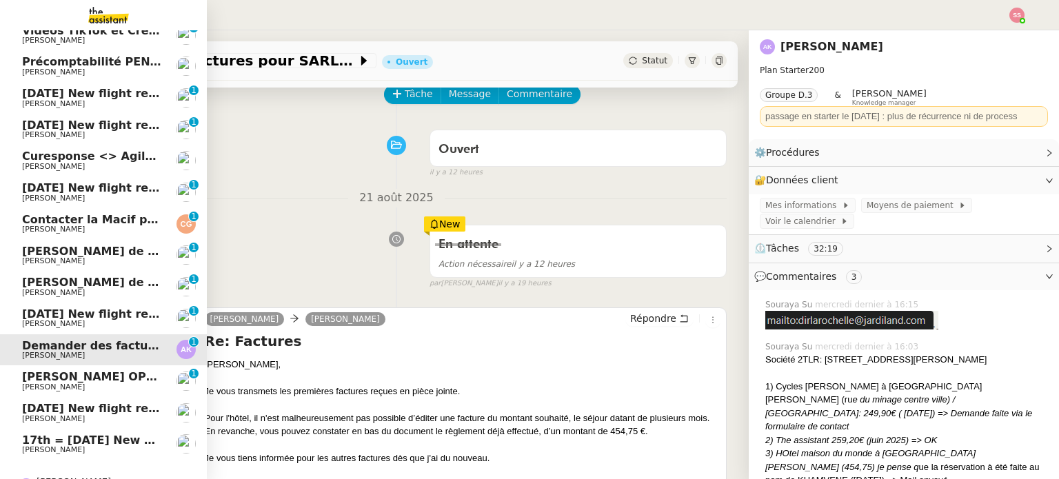
scroll to position [103, 0]
click at [100, 149] on link "Curesponse <> Agile Capital Markets Steve BENCHETRIT" at bounding box center [103, 162] width 207 height 32
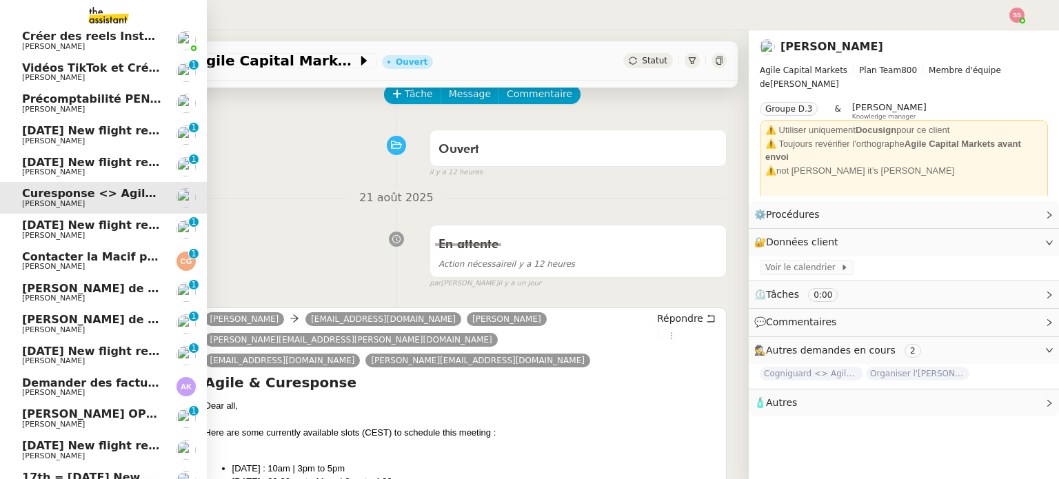
scroll to position [34, 0]
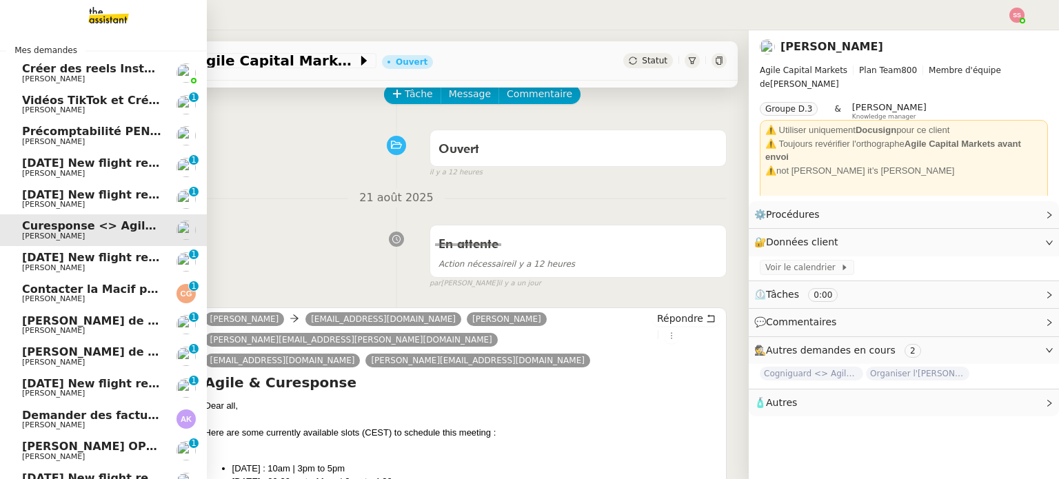
click at [67, 157] on span "28th August 2025 New flight request - Vasile Sas" at bounding box center [160, 163] width 277 height 13
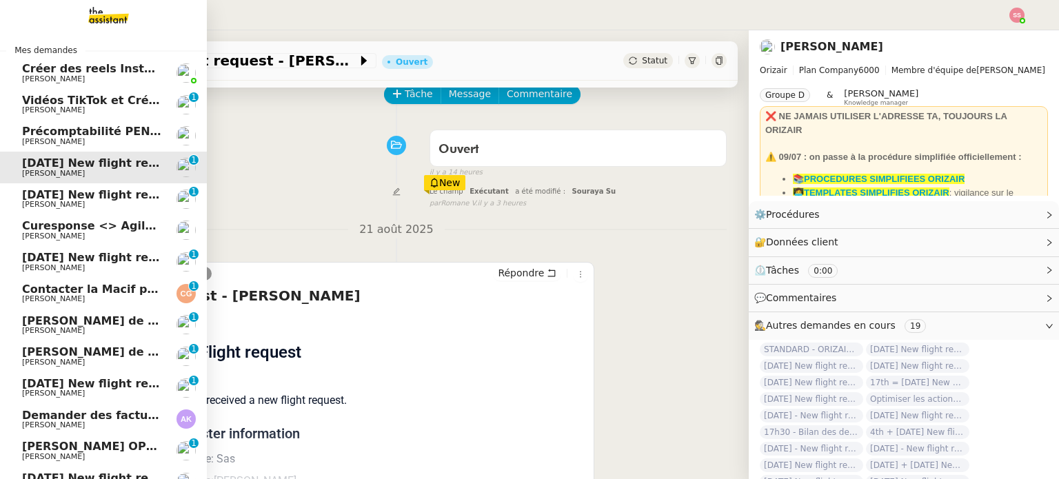
click at [41, 187] on link "26th September 2025 New flight request - William Hill Louis Frei 0 1 2 3 4 5 6 …" at bounding box center [103, 199] width 207 height 32
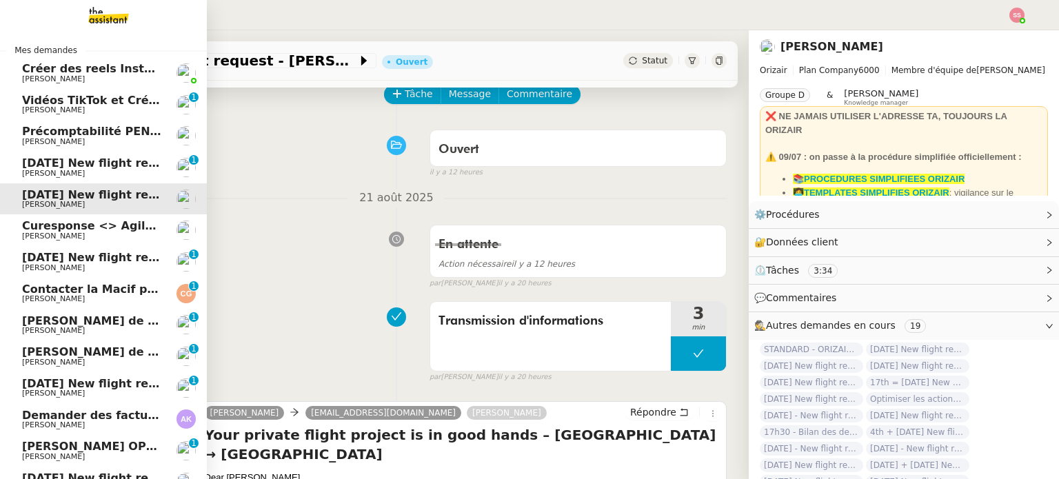
click at [122, 71] on span "Créer des reels Instagram" at bounding box center [103, 68] width 162 height 13
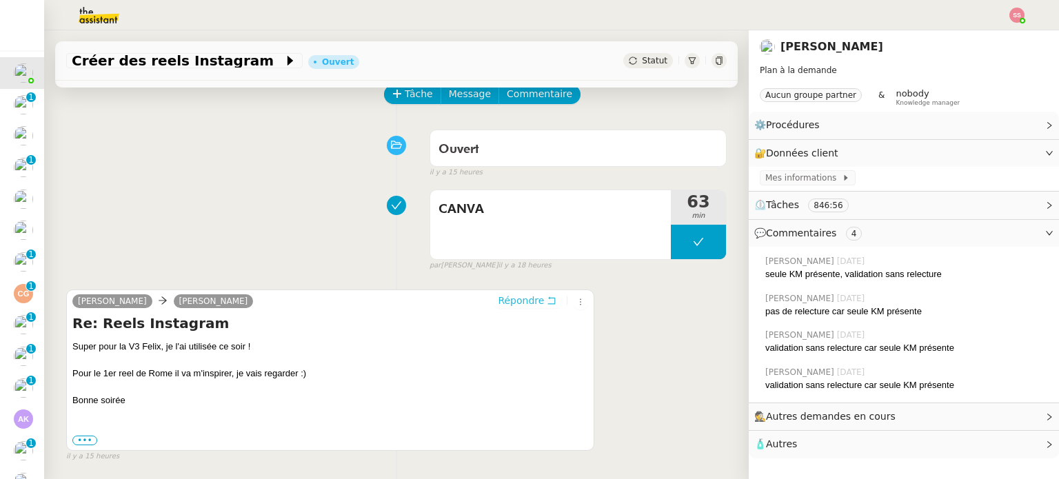
click at [513, 305] on span "Répondre" at bounding box center [521, 301] width 46 height 14
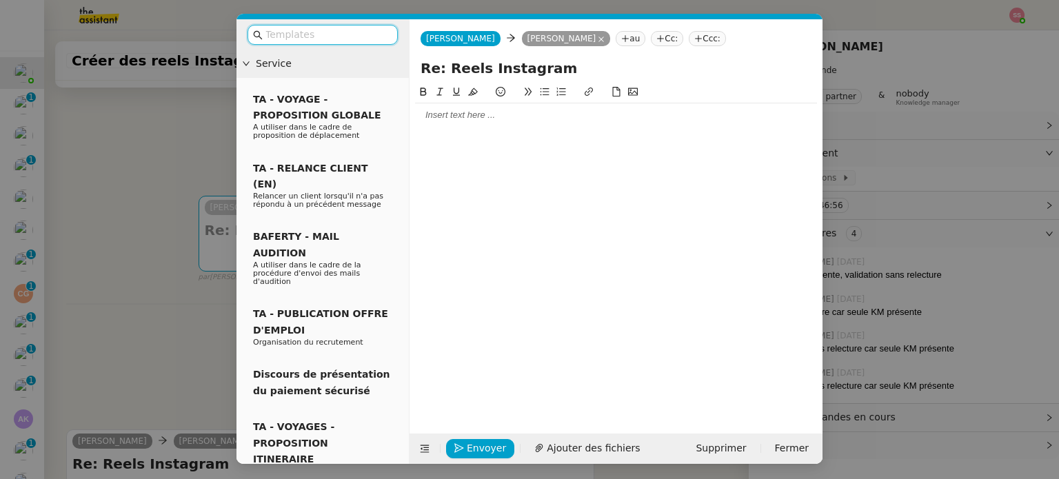
click at [454, 126] on div at bounding box center [616, 114] width 402 height 23
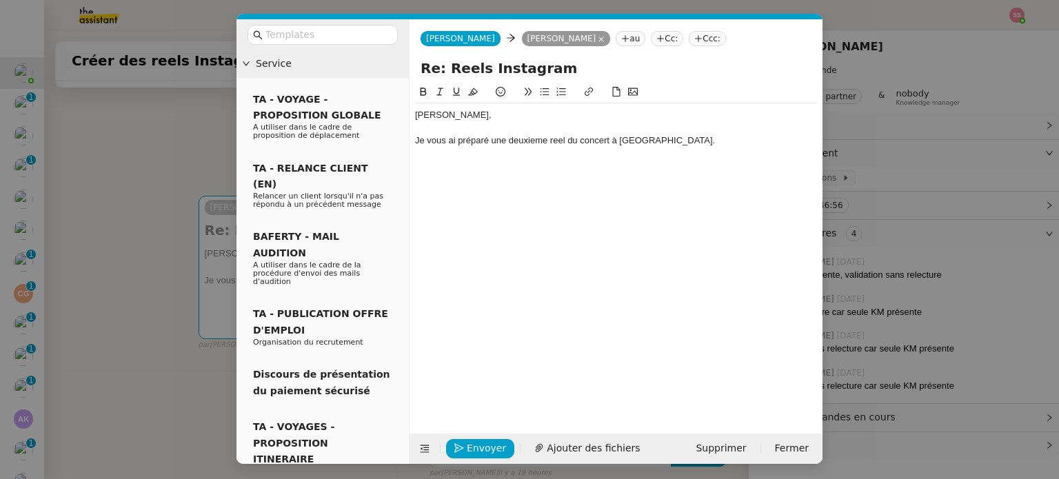
click at [524, 142] on div "Je vous ai préparé une deuxieme reel du concert à Rome." at bounding box center [616, 140] width 402 height 12
click at [0, 0] on lt-strong "è" at bounding box center [0, 0] width 0 height 0
click at [673, 146] on div "Je vous ai préparé une deuxième reel du concert à Rome." at bounding box center [616, 140] width 402 height 12
click at [541, 93] on icon at bounding box center [545, 92] width 9 height 8
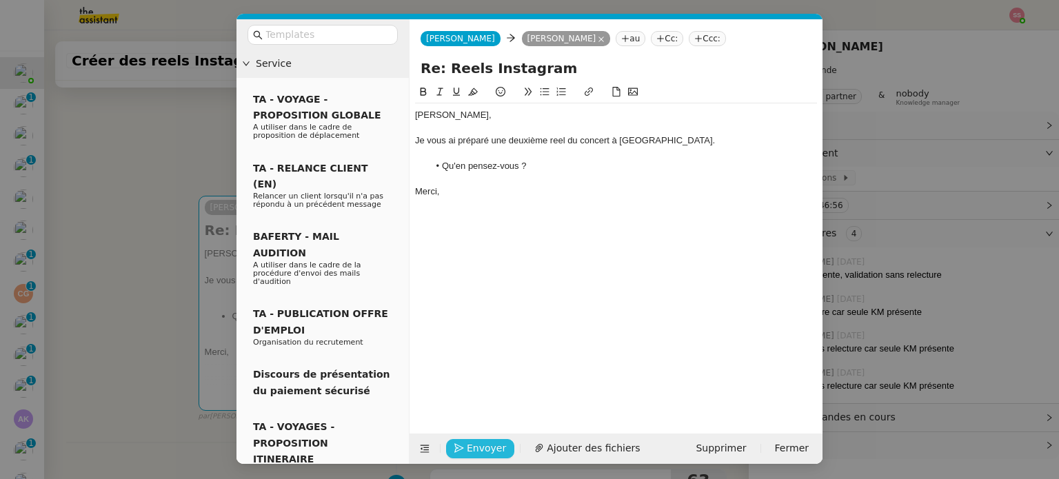
click at [465, 449] on button "Envoyer" at bounding box center [480, 448] width 68 height 19
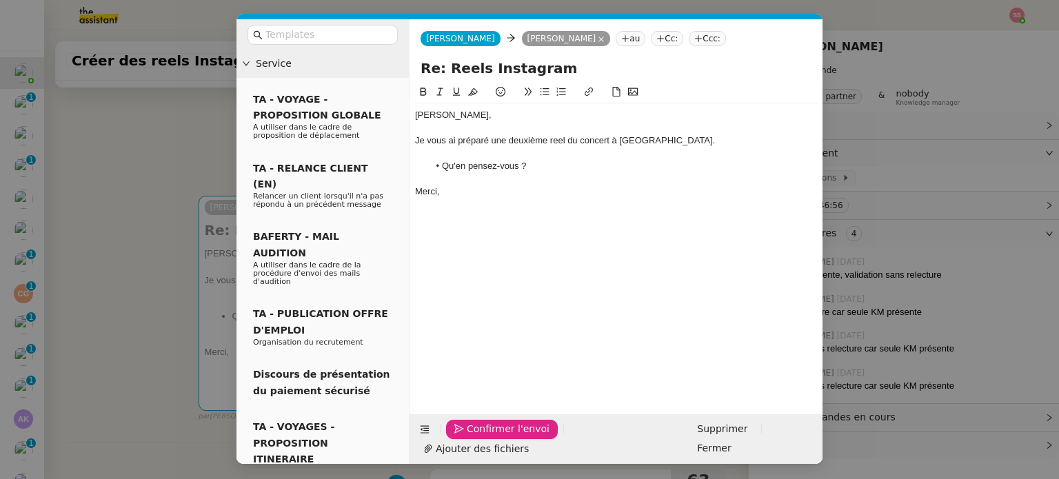
click at [465, 439] on button "Confirmer l'envoi" at bounding box center [502, 429] width 112 height 19
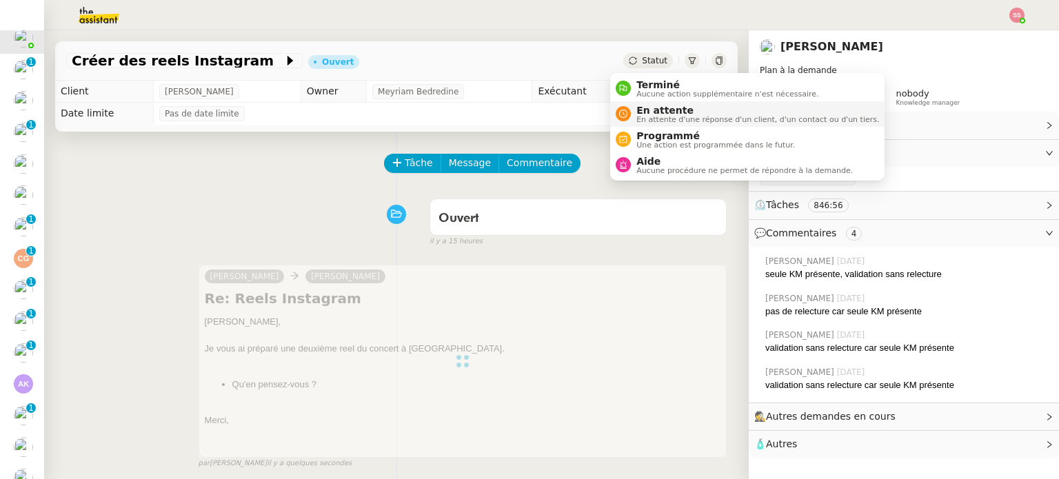
click at [659, 108] on span "En attente" at bounding box center [757, 110] width 243 height 11
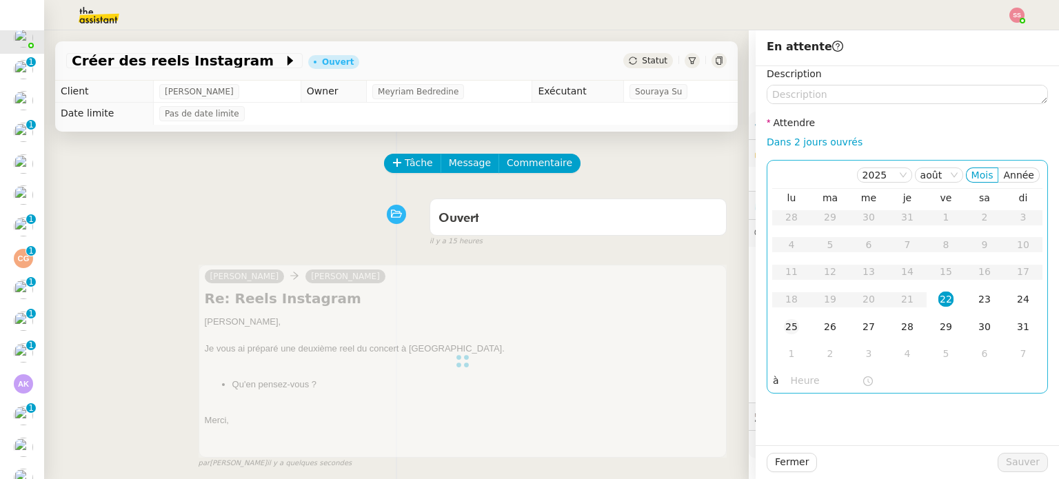
click at [785, 333] on div "25" at bounding box center [791, 326] width 15 height 15
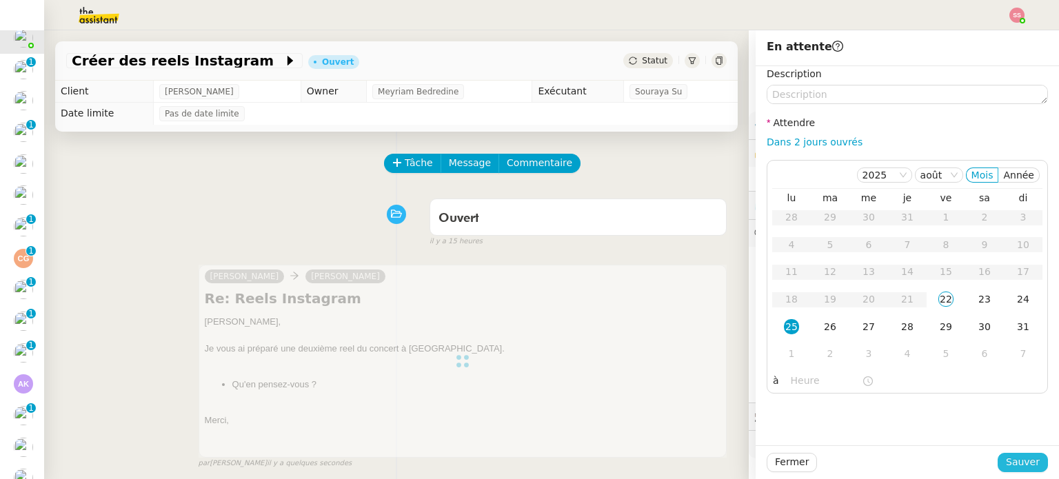
click at [1010, 456] on span "Sauver" at bounding box center [1023, 462] width 34 height 16
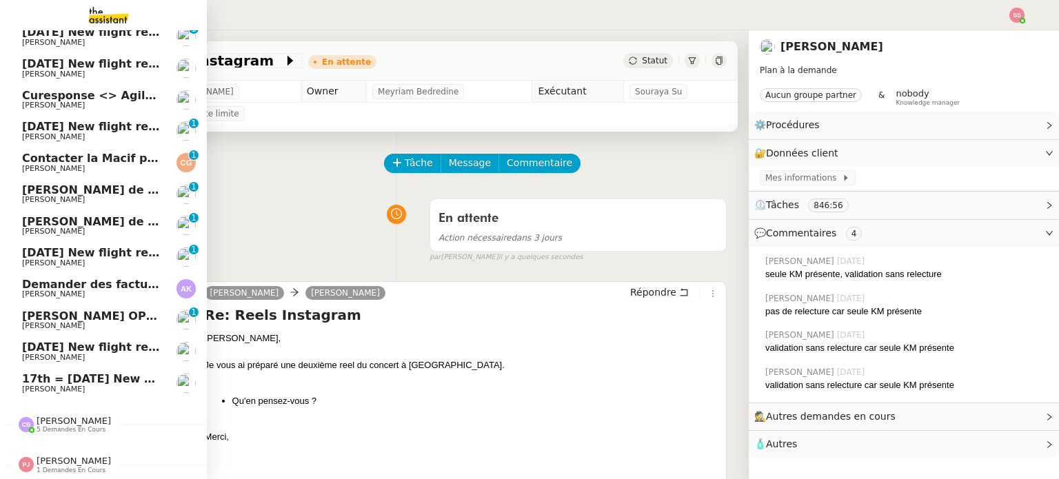
scroll to position [141, 0]
click at [103, 290] on span "Andrea Khamvene" at bounding box center [91, 294] width 139 height 8
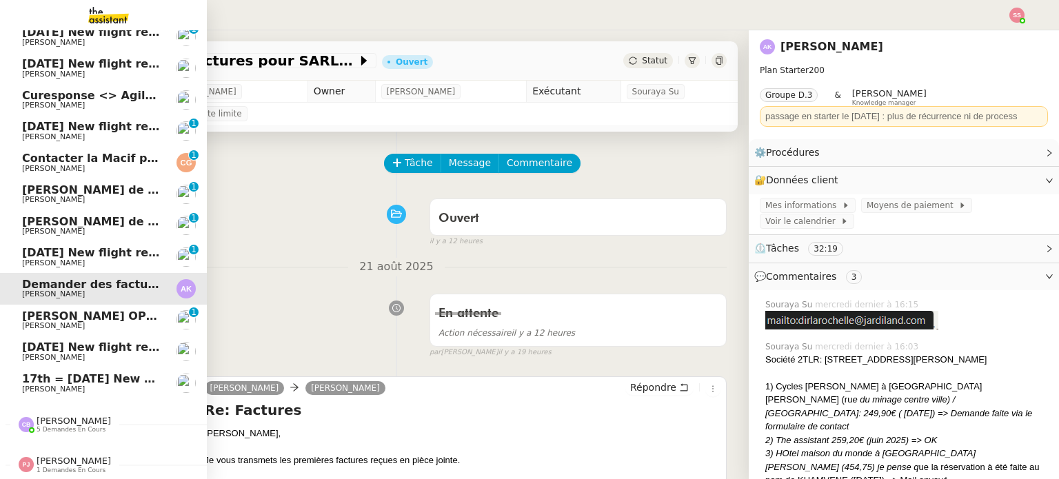
click at [69, 416] on span "Camille Barthès" at bounding box center [74, 421] width 74 height 10
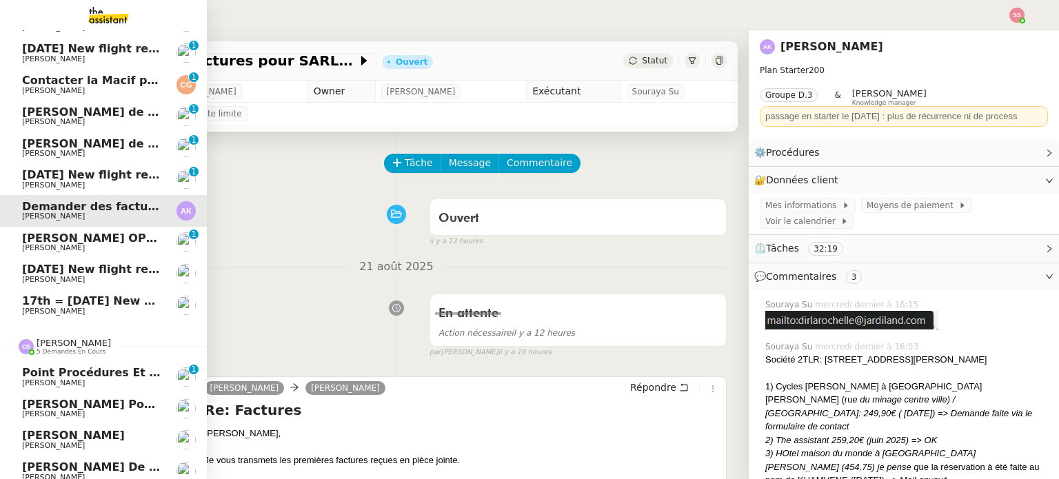
scroll to position [229, 0]
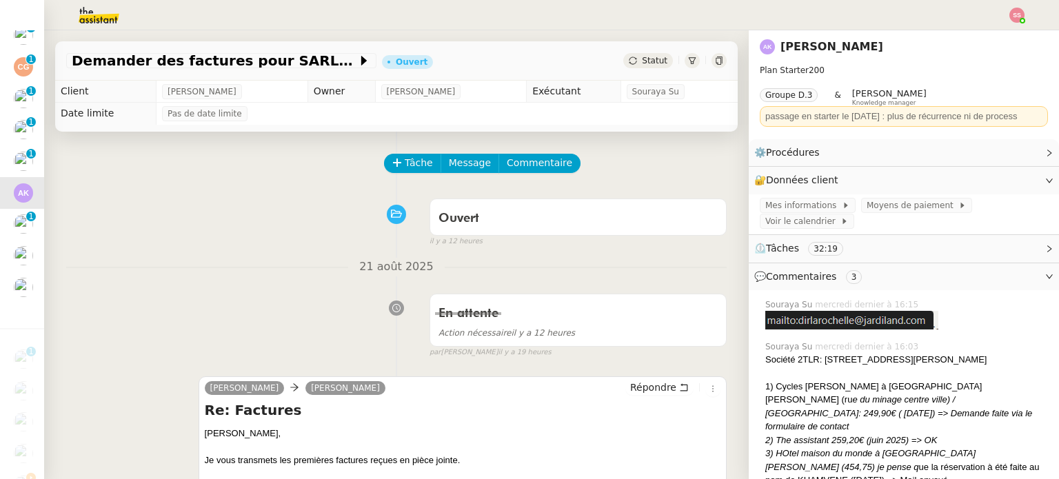
click at [1012, 10] on img at bounding box center [1017, 15] width 15 height 15
click at [987, 32] on li "Suivi" at bounding box center [980, 39] width 90 height 19
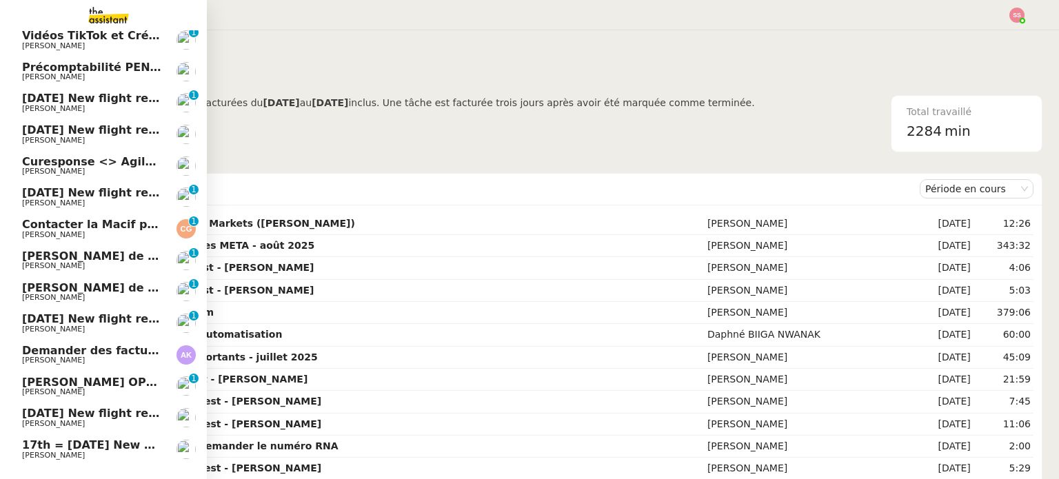
scroll to position [91, 0]
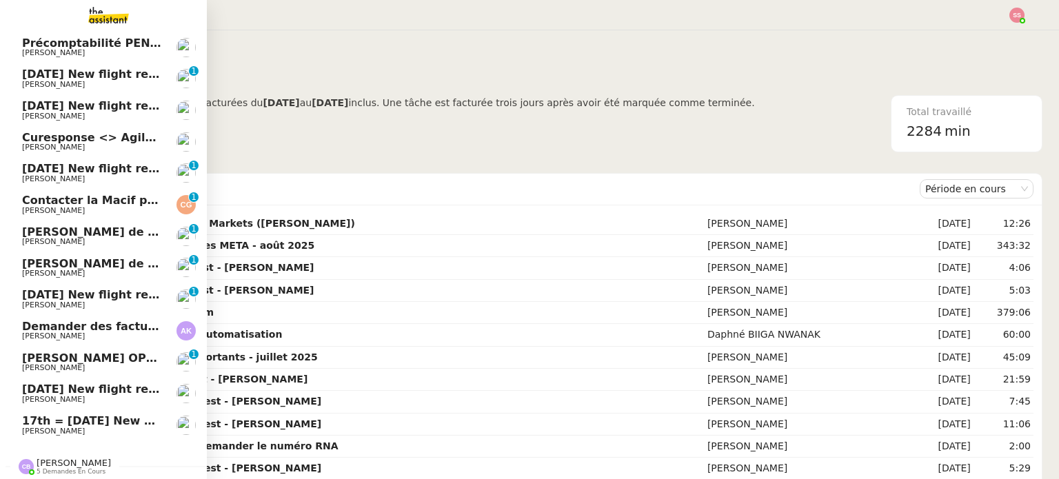
click at [109, 242] on span "Florian Parant" at bounding box center [91, 242] width 139 height 8
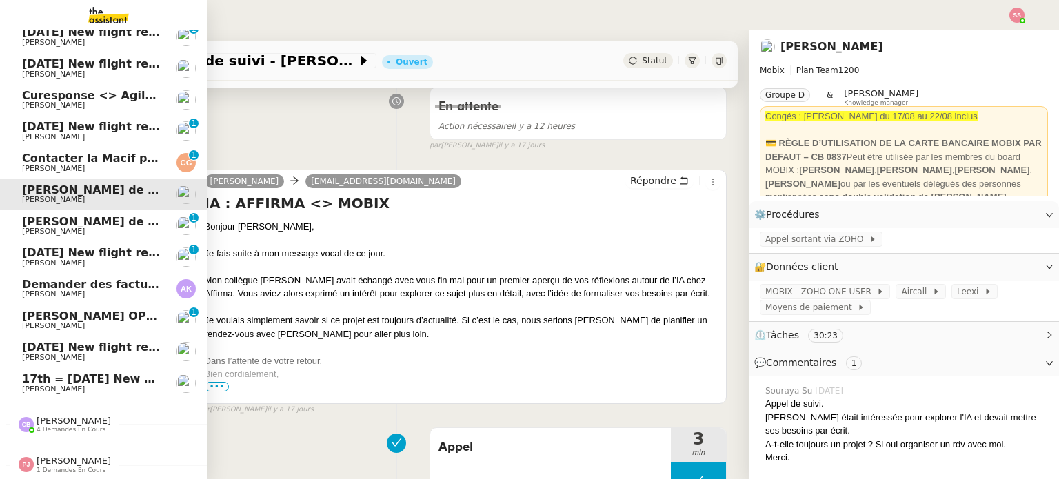
scroll to position [69, 0]
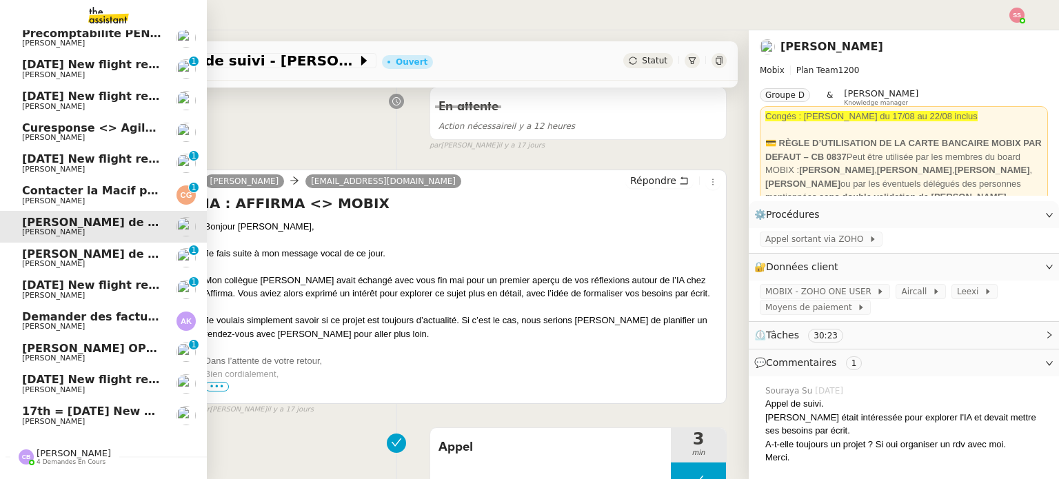
click at [62, 192] on span "Contacter la Macif pour nouvel ordre de mission" at bounding box center [172, 190] width 300 height 13
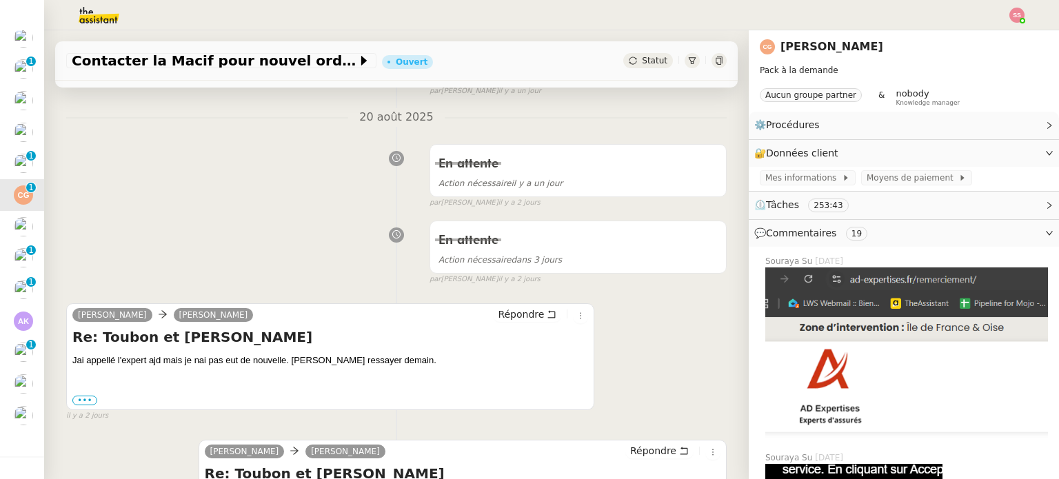
scroll to position [345, 0]
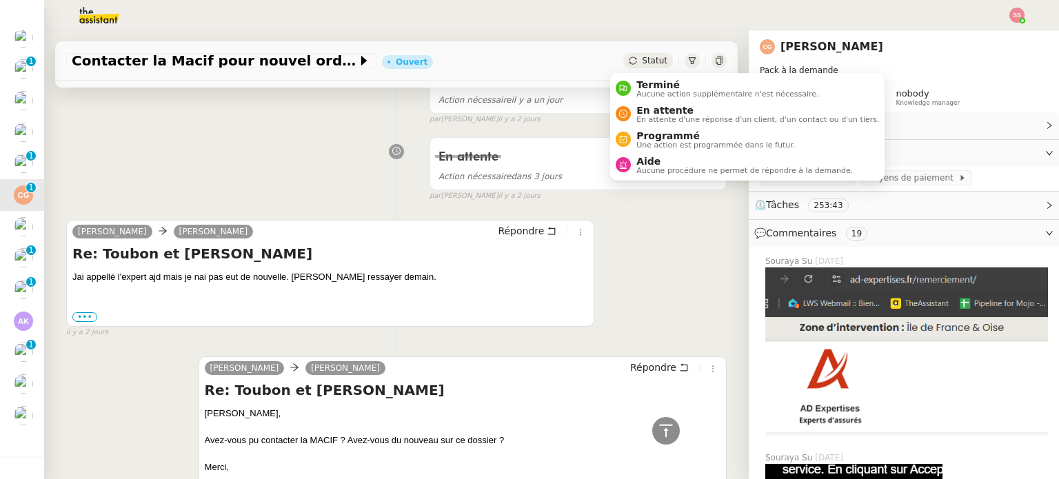
drag, startPoint x: 641, startPoint y: 60, endPoint x: 643, endPoint y: 68, distance: 8.4
click at [642, 60] on span "Statut" at bounding box center [655, 61] width 26 height 10
click at [643, 106] on span "En attente" at bounding box center [757, 110] width 243 height 11
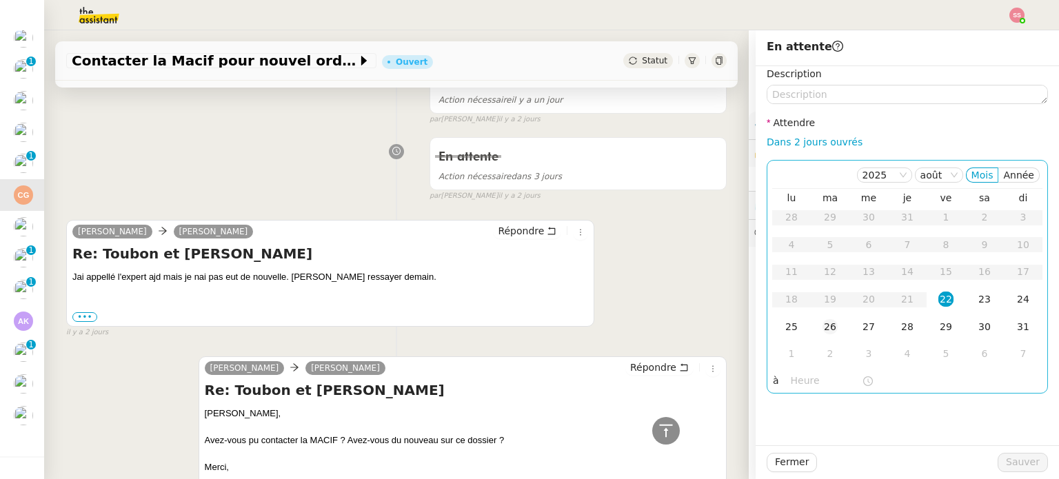
drag, startPoint x: 781, startPoint y: 322, endPoint x: 805, endPoint y: 336, distance: 27.8
click at [784, 323] on div "25" at bounding box center [791, 326] width 15 height 15
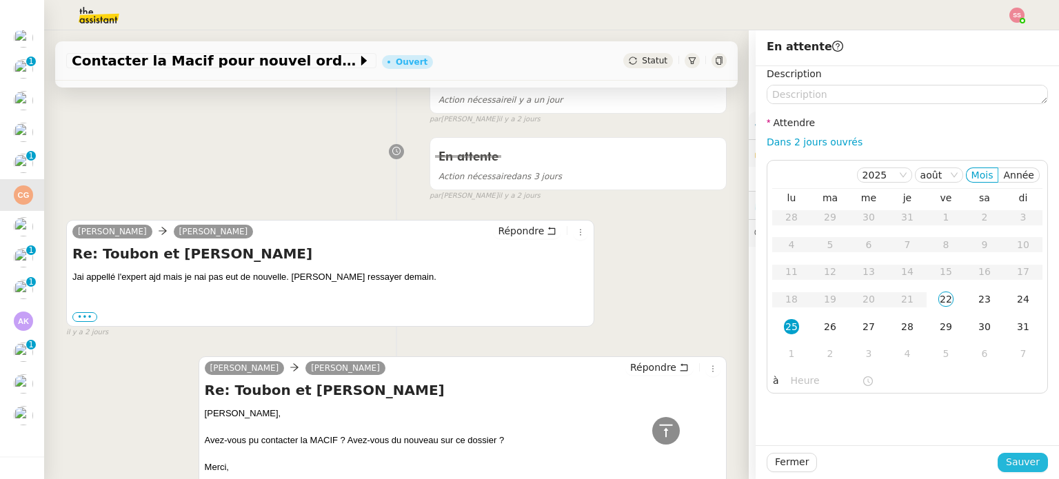
drag, startPoint x: 1007, startPoint y: 460, endPoint x: 1000, endPoint y: 459, distance: 6.9
click at [1007, 461] on span "Sauver" at bounding box center [1023, 462] width 34 height 16
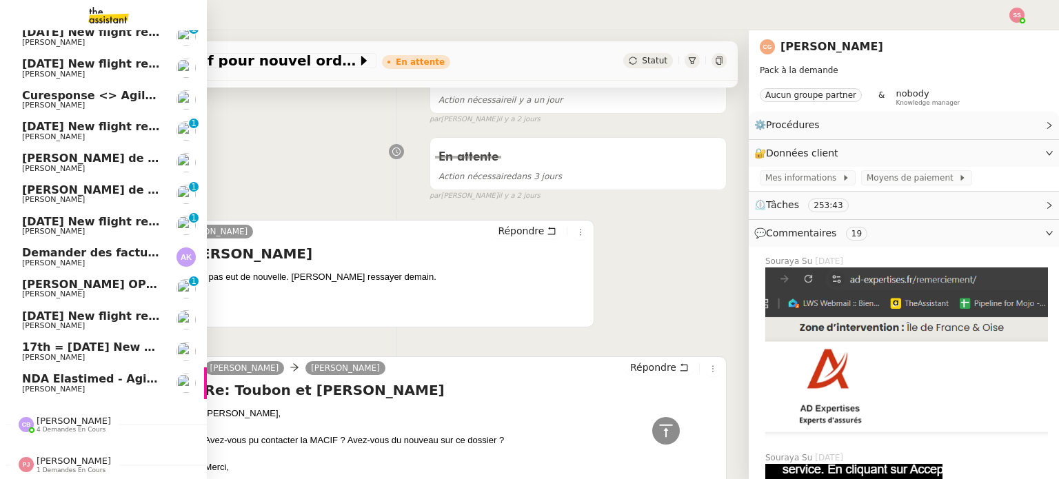
scroll to position [108, 0]
click at [97, 375] on span "NDA Elastimed - Agile Capital Markets" at bounding box center [140, 378] width 237 height 13
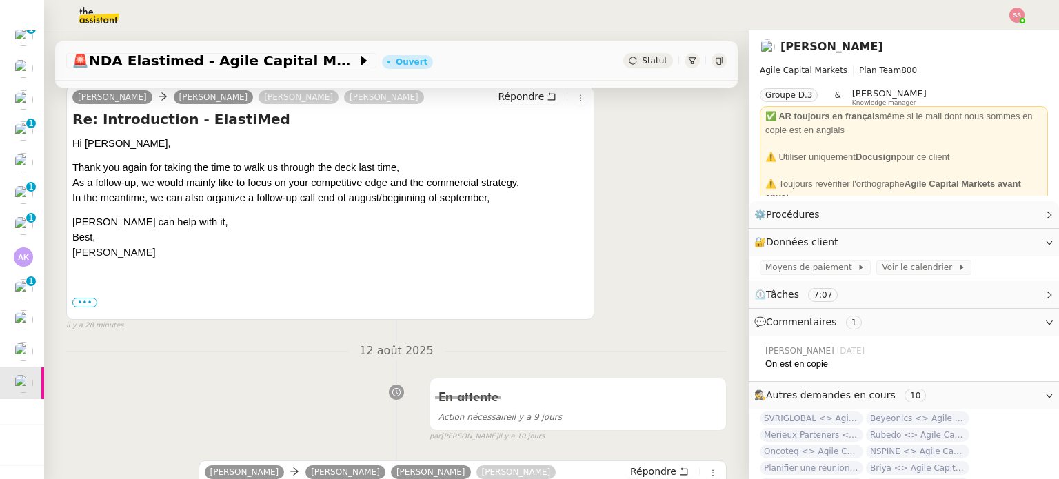
scroll to position [271, 0]
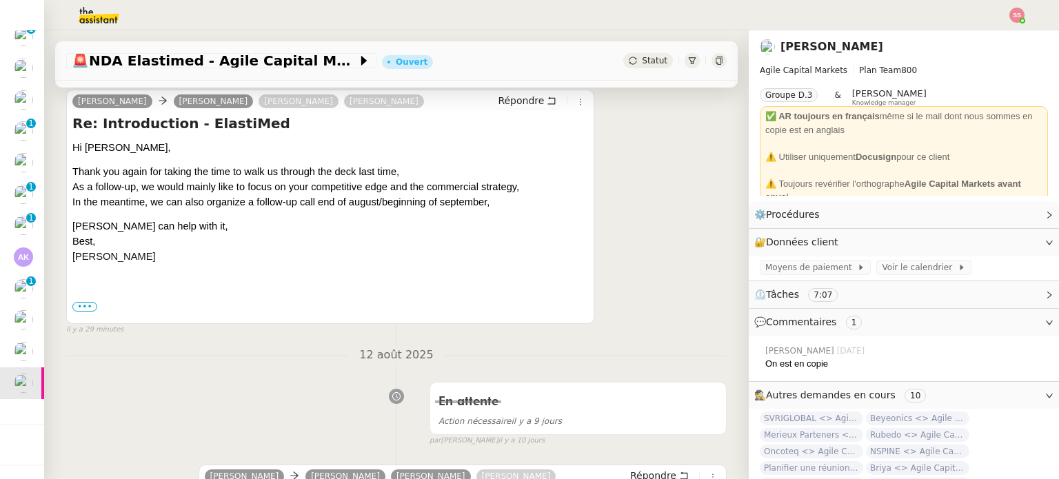
click at [730, 49] on div "🚨 NDA Elastimed - Agile Capital Markets Ouvert Statut" at bounding box center [396, 55] width 705 height 50
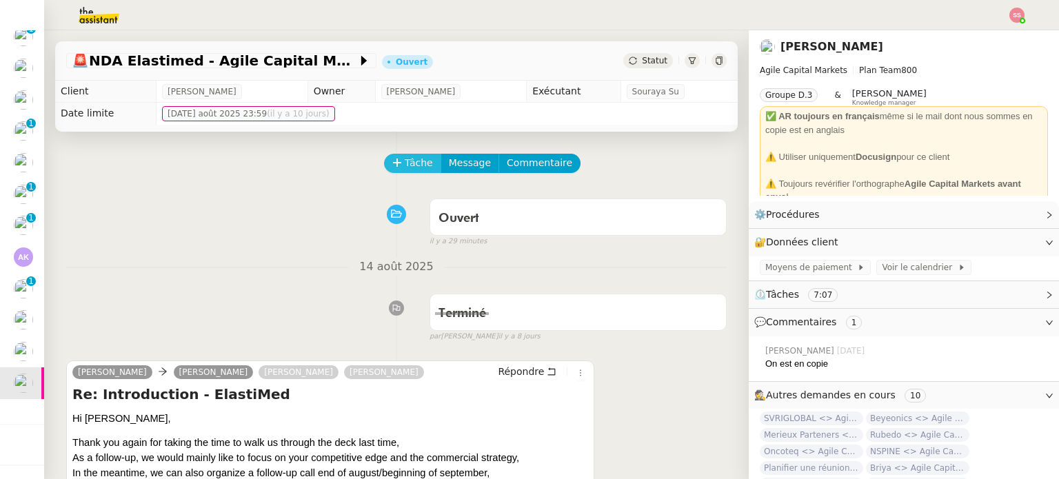
click at [411, 165] on span "Tâche" at bounding box center [419, 163] width 28 height 16
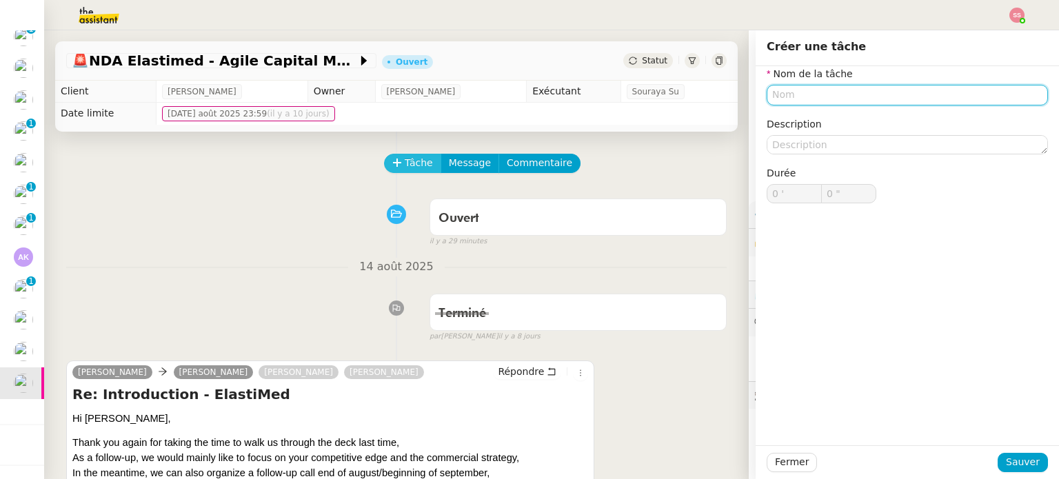
type input "r"
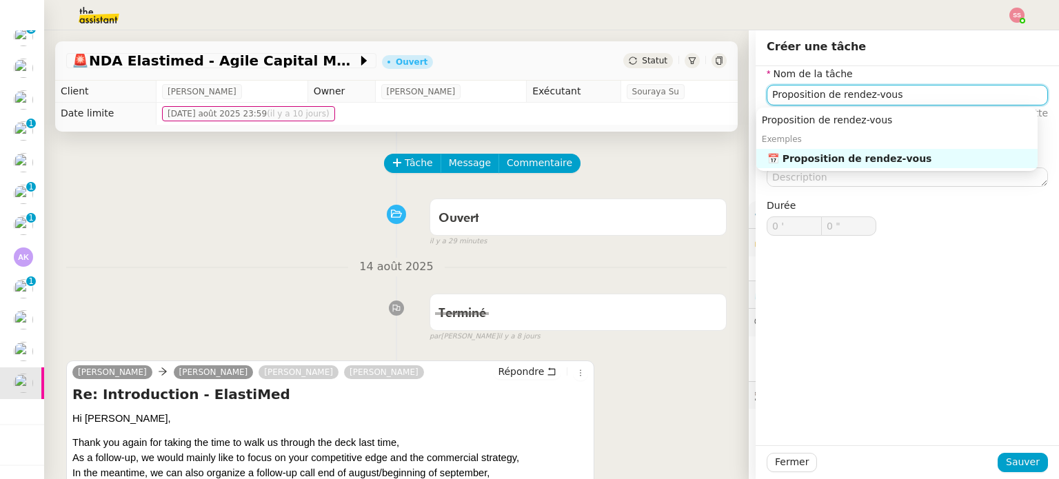
click at [885, 163] on div "📅 Proposition de rendez-vous" at bounding box center [899, 158] width 265 height 12
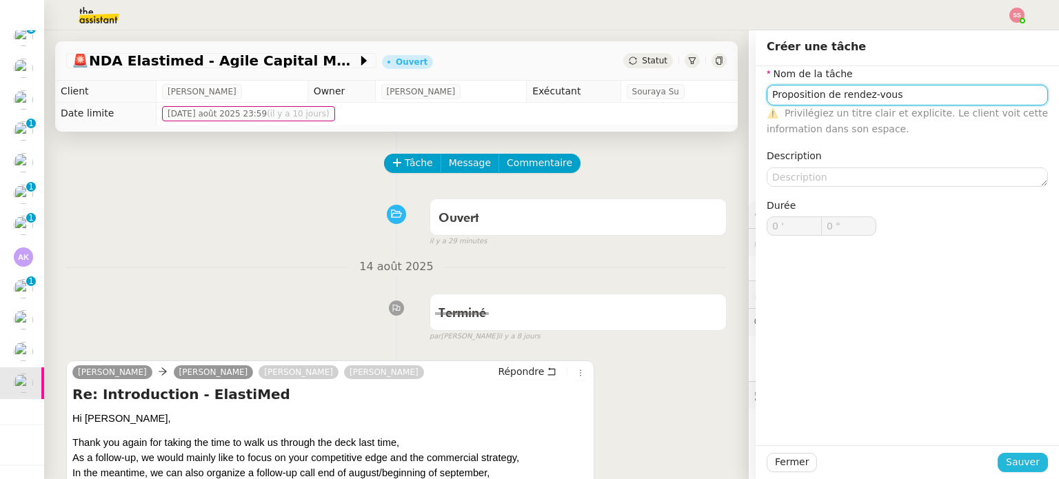
type input "Proposition de rendez-vous"
click at [1006, 461] on span "Sauver" at bounding box center [1023, 462] width 34 height 16
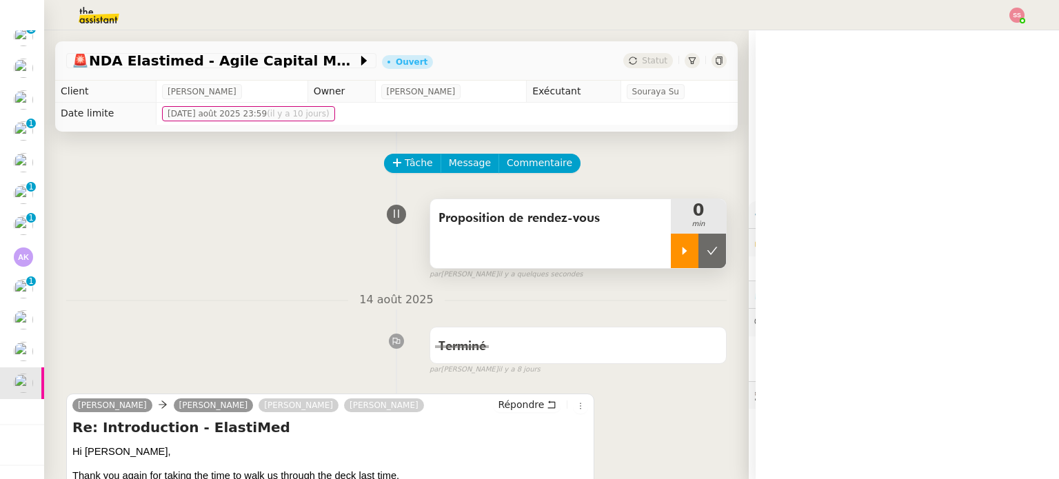
click at [679, 252] on icon at bounding box center [684, 250] width 11 height 11
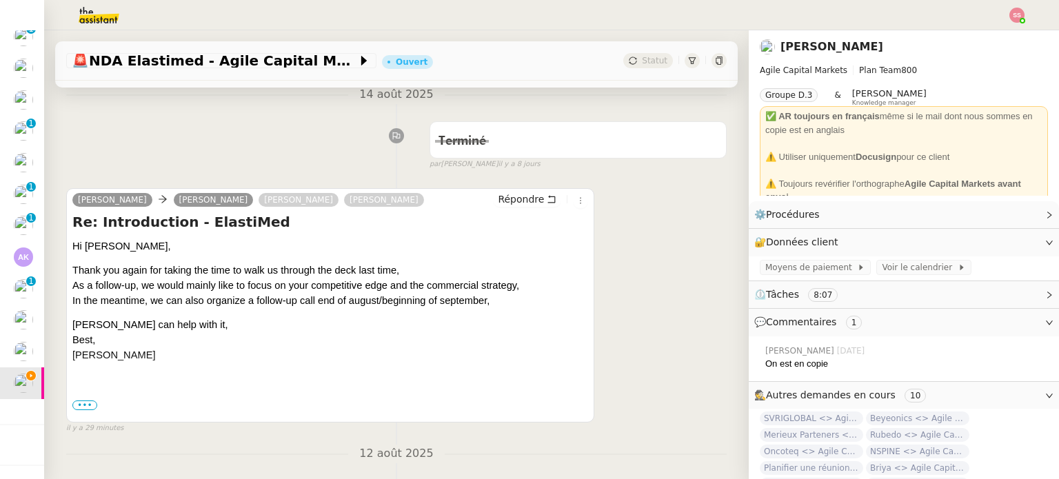
scroll to position [207, 0]
click at [503, 199] on span "Répondre" at bounding box center [521, 198] width 46 height 14
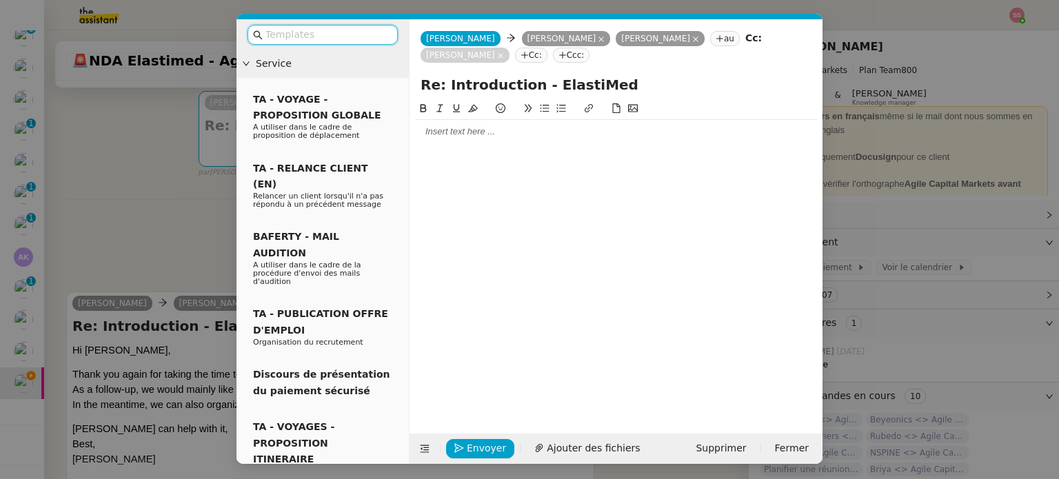
click at [474, 134] on div at bounding box center [616, 132] width 402 height 12
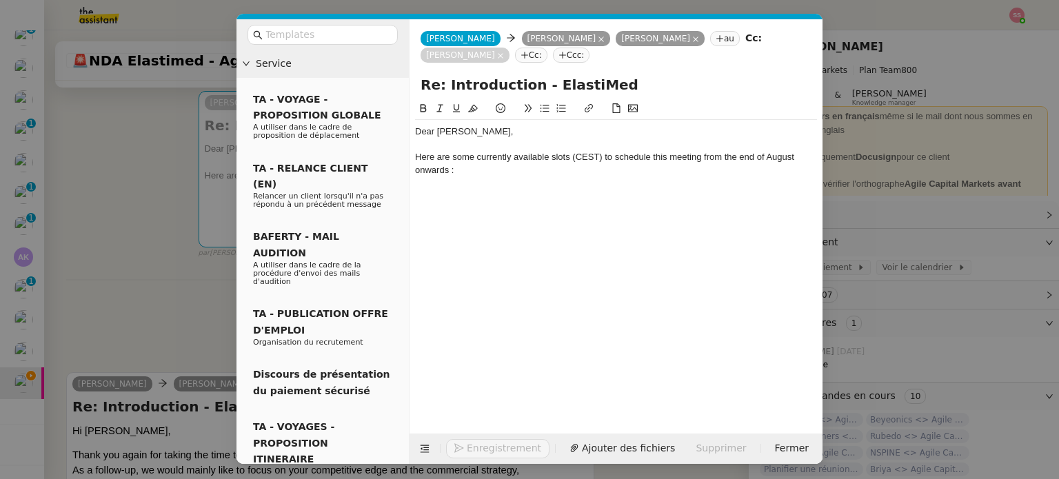
click at [538, 108] on button at bounding box center [544, 109] width 17 height 16
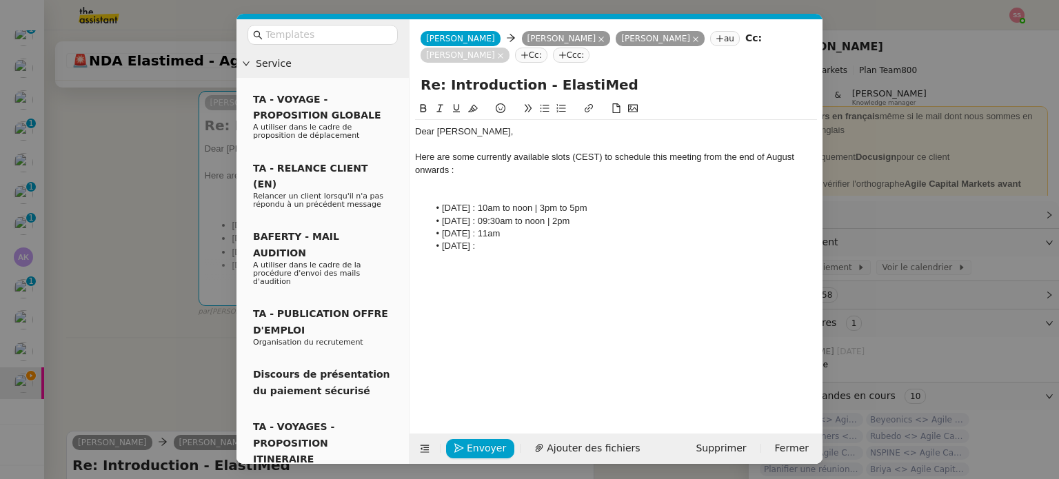
drag, startPoint x: 490, startPoint y: 242, endPoint x: 499, endPoint y: 242, distance: 9.0
click at [499, 242] on li "September 4th :" at bounding box center [623, 246] width 389 height 12
click at [545, 243] on li "September 3rd :" at bounding box center [623, 246] width 389 height 12
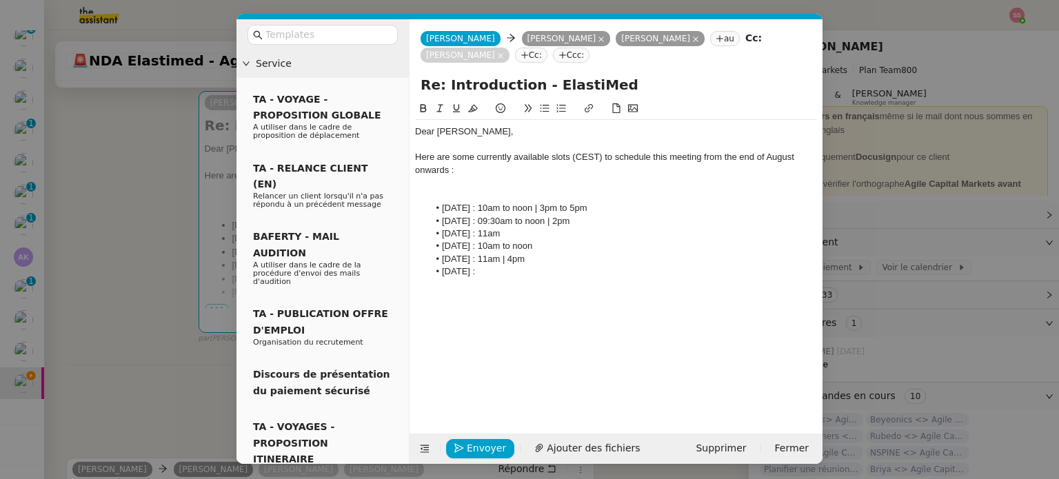
click at [509, 179] on div at bounding box center [616, 183] width 402 height 12
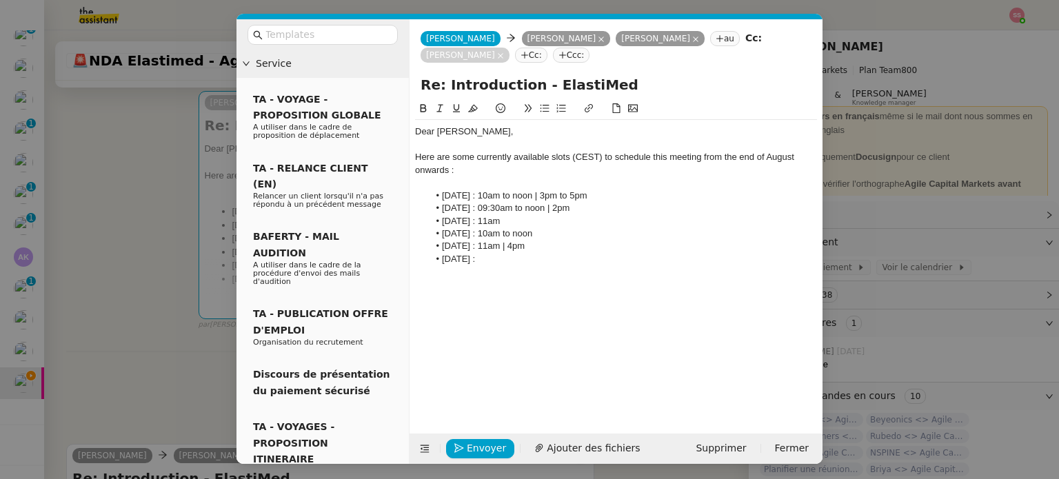
click at [553, 263] on li "September 5th :" at bounding box center [623, 259] width 389 height 12
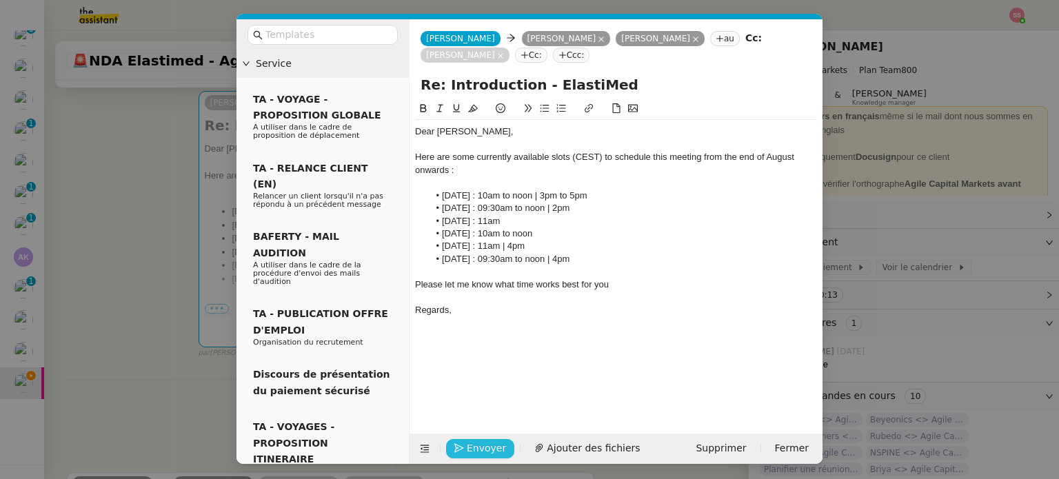
click at [479, 441] on span "Envoyer" at bounding box center [486, 449] width 39 height 16
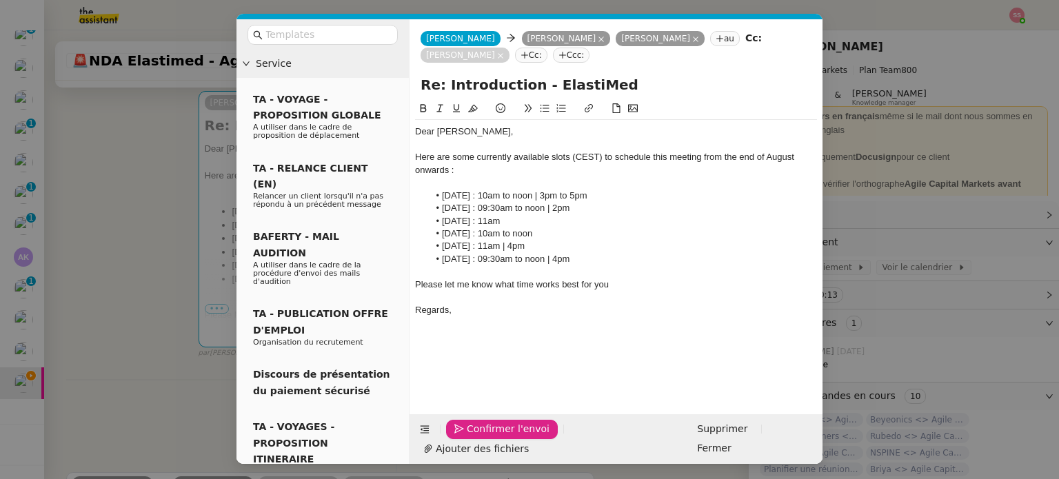
click at [479, 437] on span "Confirmer l'envoi" at bounding box center [508, 429] width 83 height 16
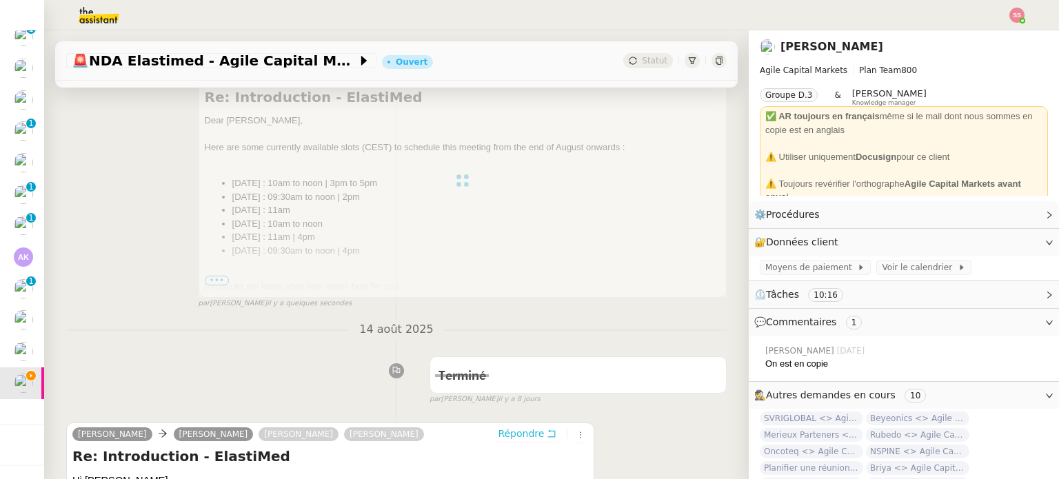
scroll to position [97, 0]
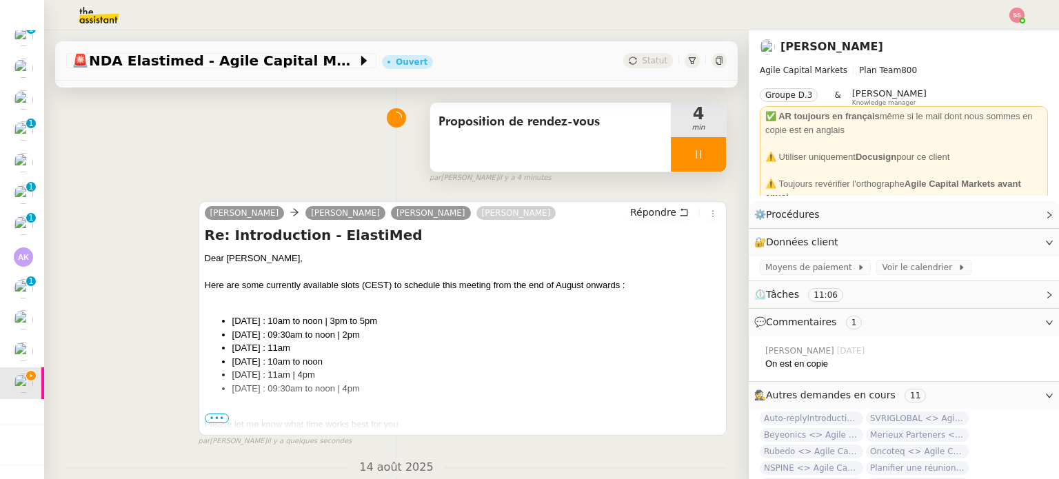
click at [701, 156] on div at bounding box center [698, 154] width 55 height 34
click at [701, 156] on button at bounding box center [713, 154] width 28 height 34
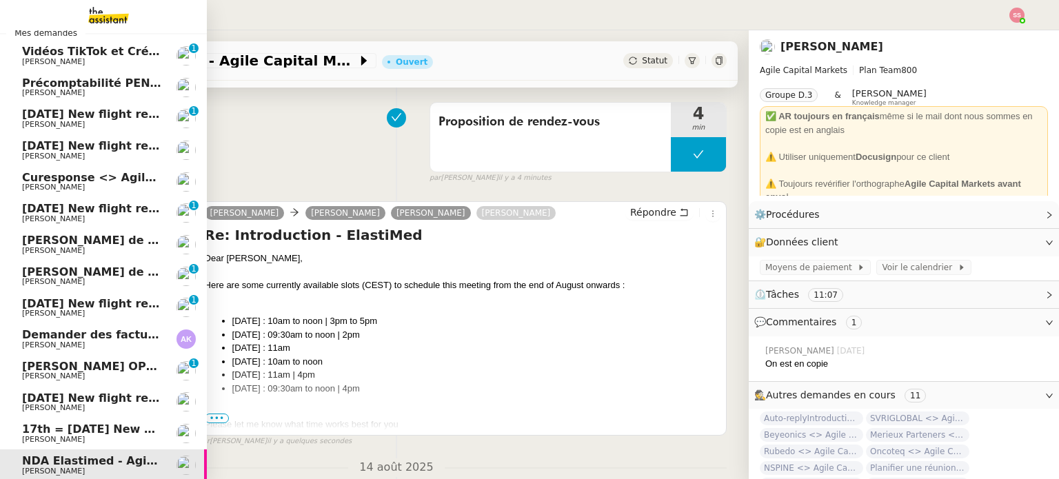
scroll to position [0, 0]
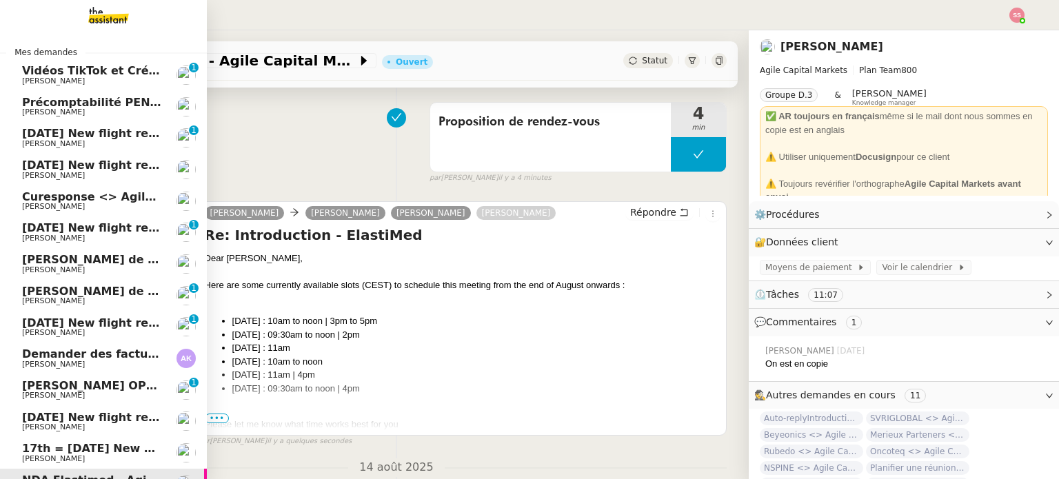
click at [79, 141] on span "Louis Frei" at bounding box center [91, 144] width 139 height 8
